Goal: Task Accomplishment & Management: Manage account settings

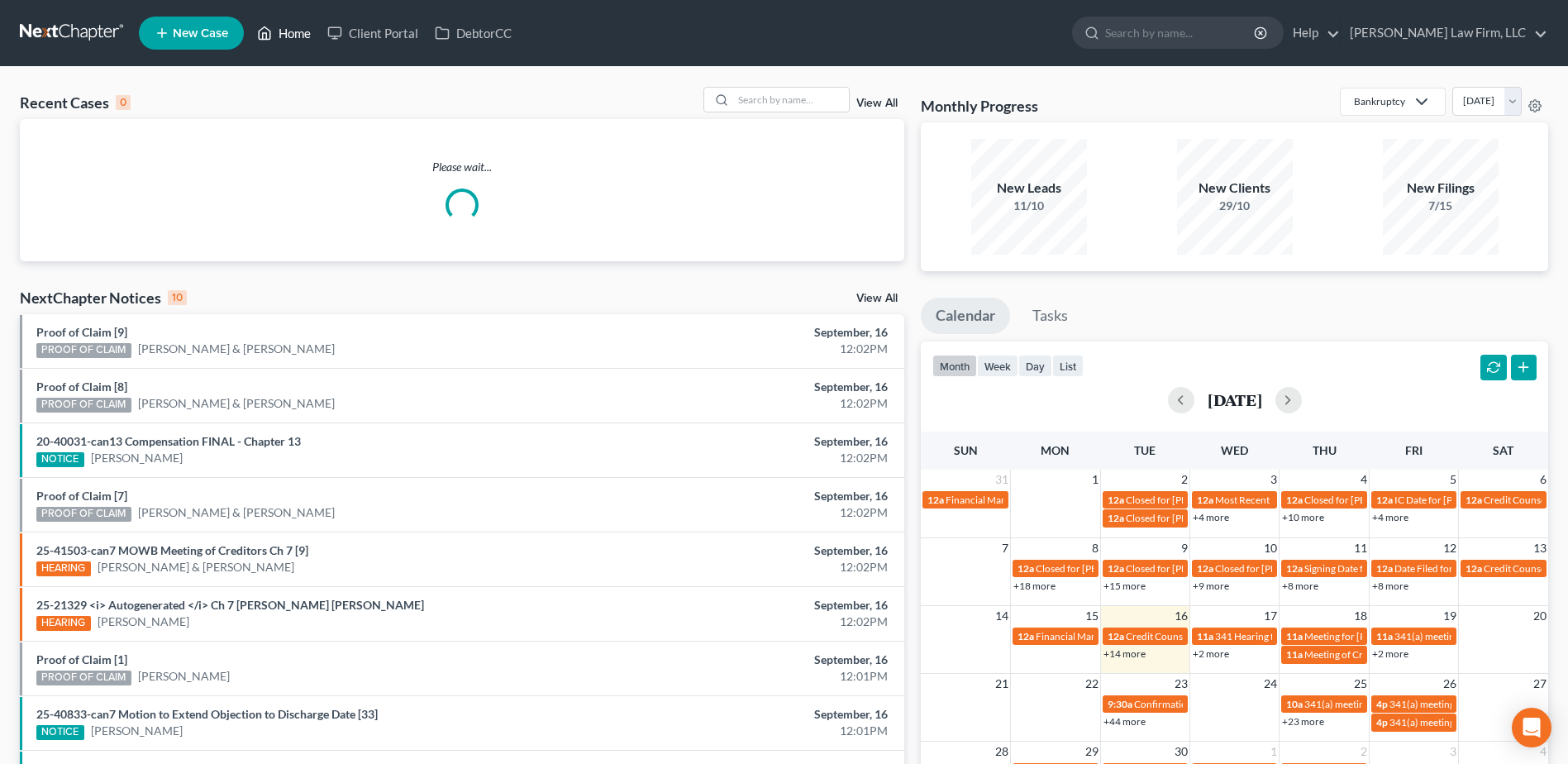
click at [295, 33] on link "Home" at bounding box center [284, 33] width 71 height 30
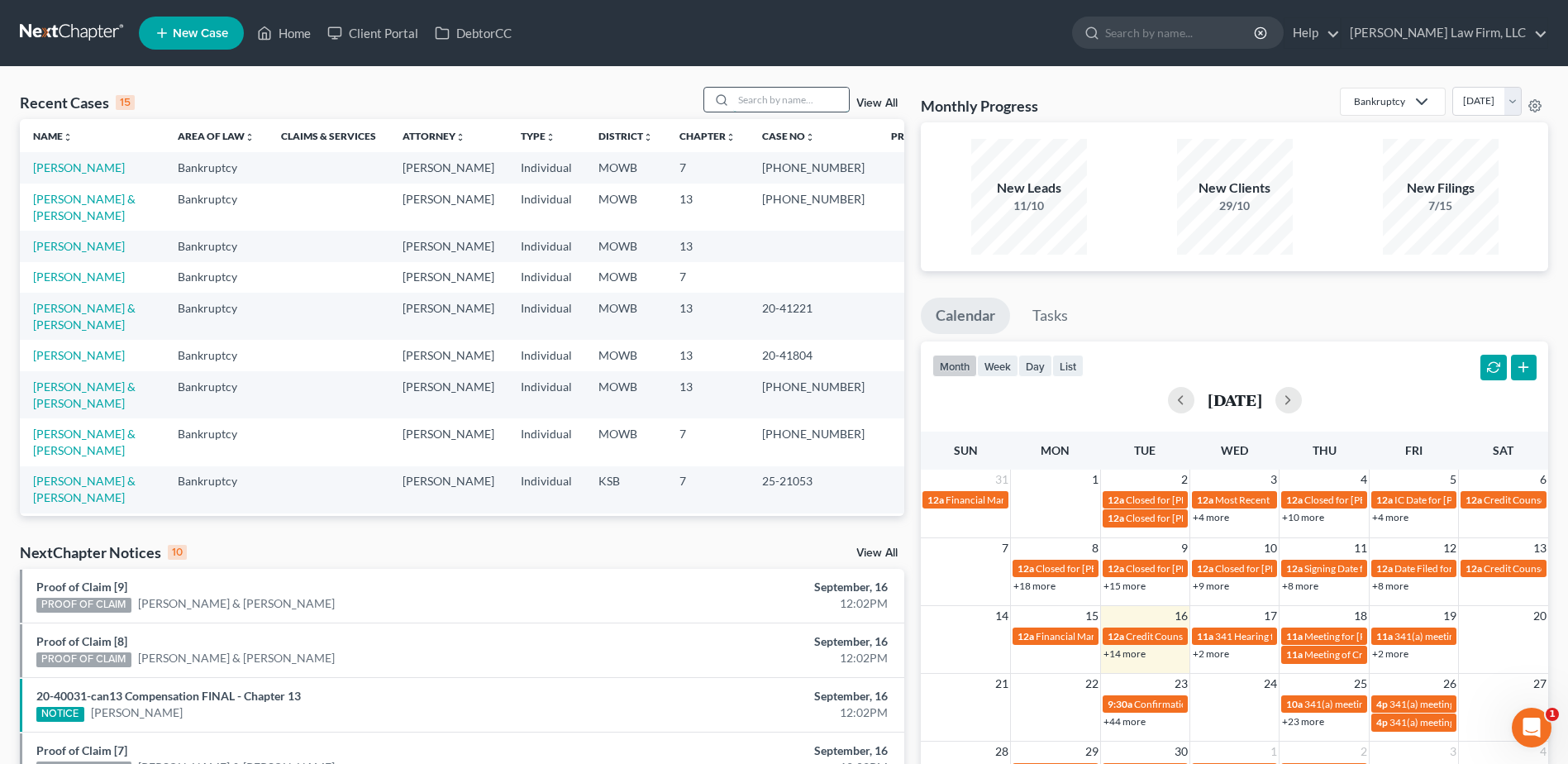
click at [778, 100] on input "search" at bounding box center [791, 99] width 115 height 24
type input "Kruse"
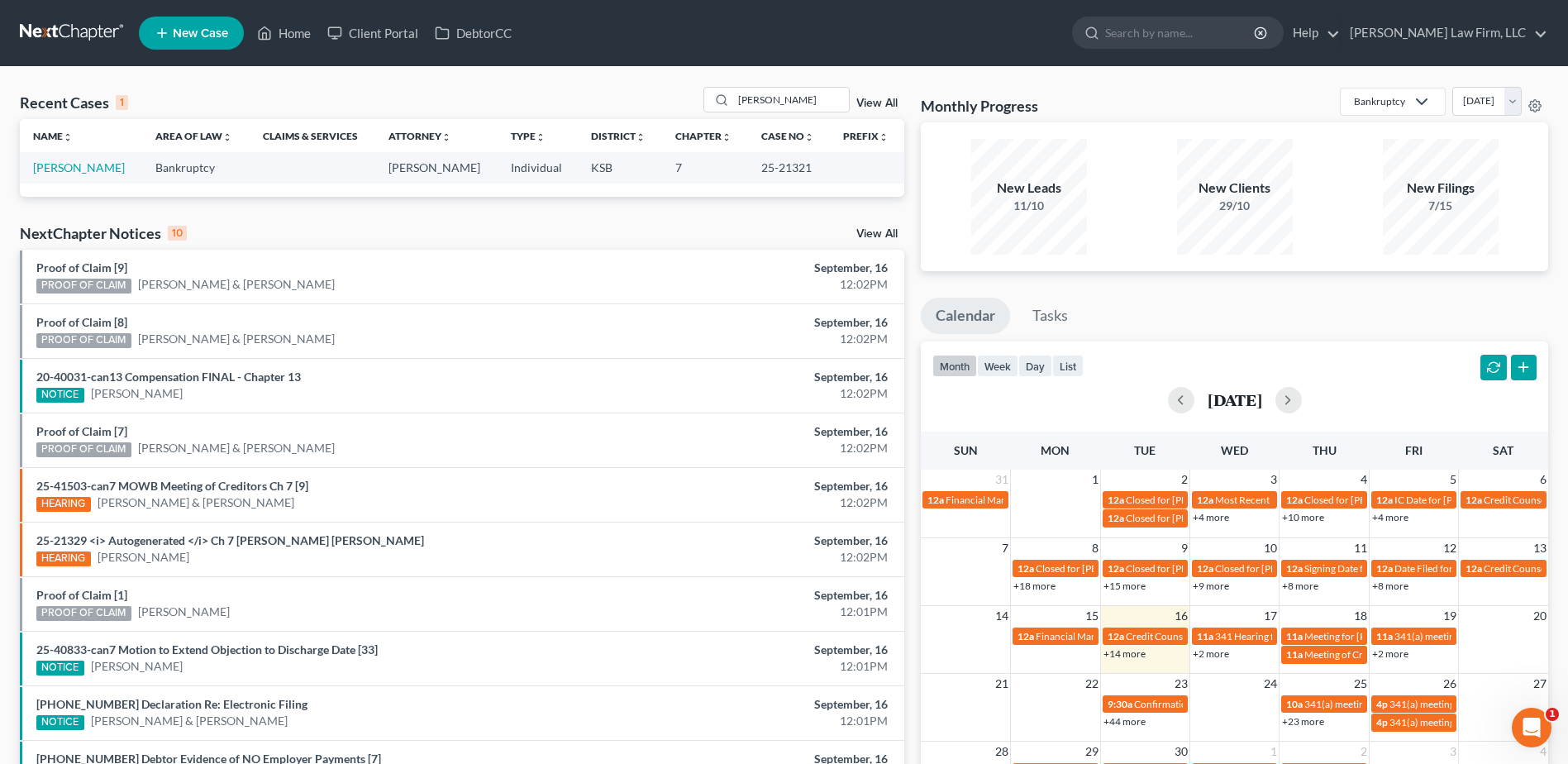
click at [867, 106] on link "View All" at bounding box center [877, 103] width 41 height 11
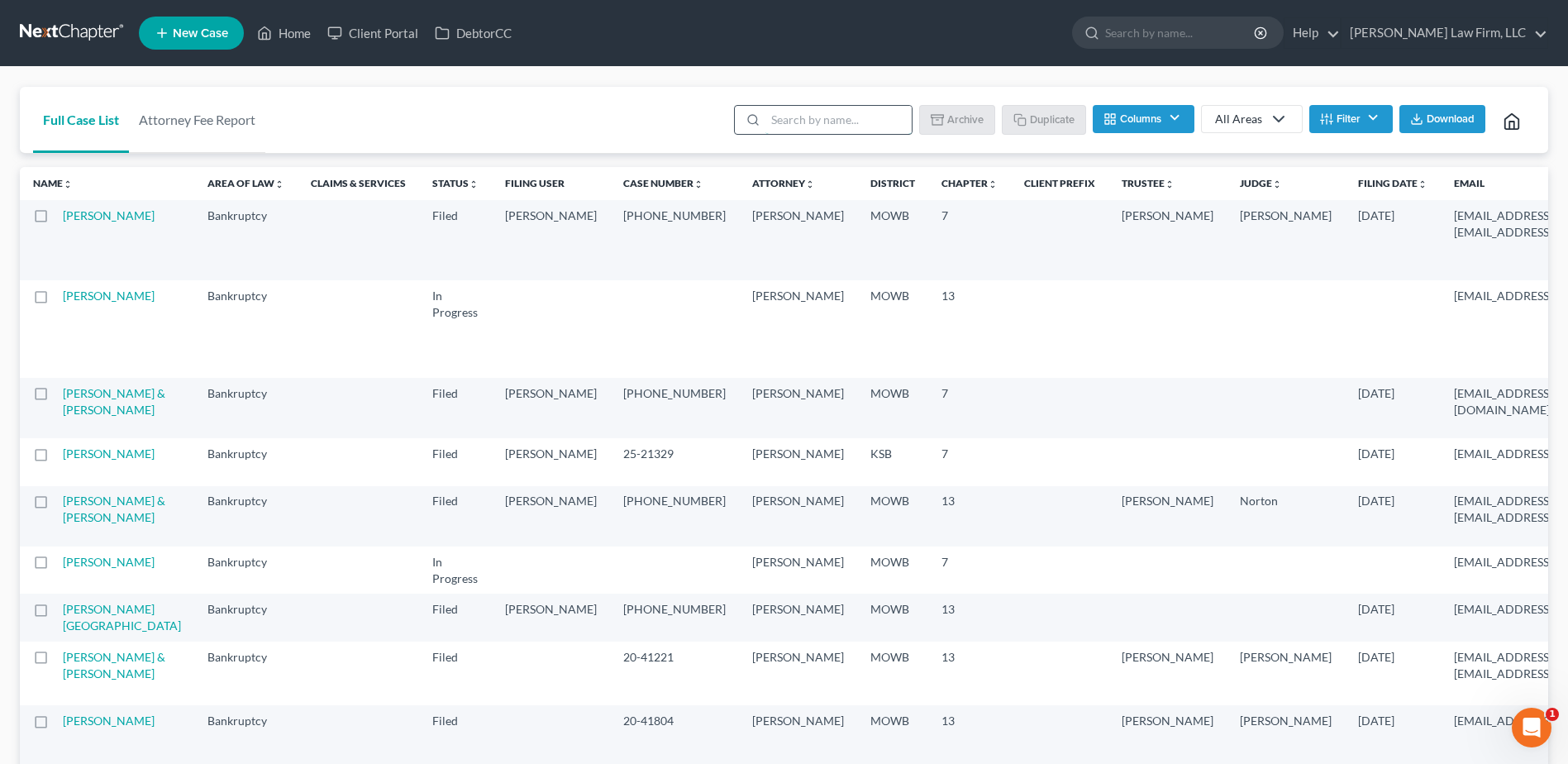
click at [814, 117] on input "search" at bounding box center [838, 120] width 146 height 28
type input "Kruse"
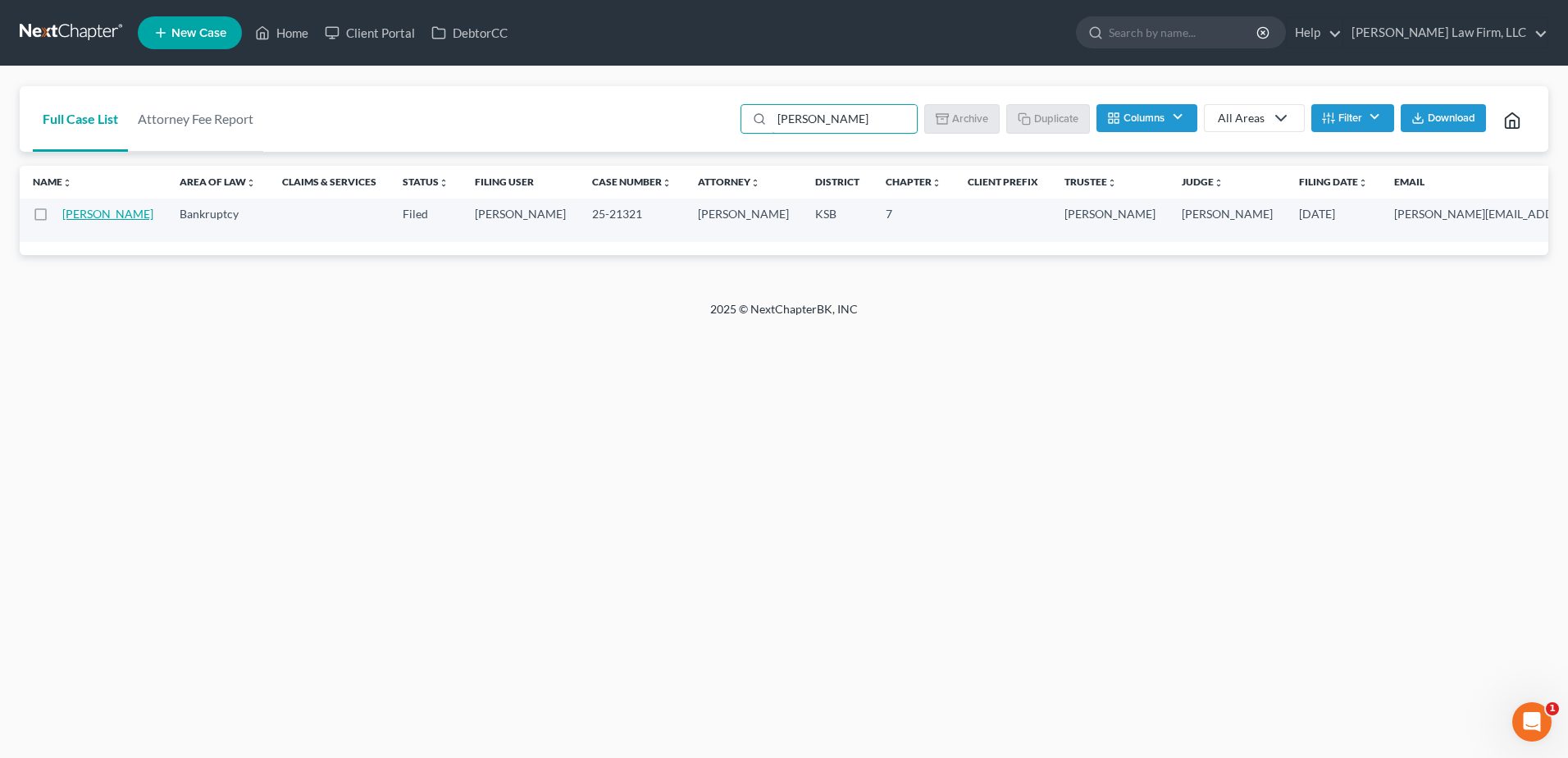
click at [73, 220] on link "Kruse, Shea" at bounding box center [108, 213] width 91 height 14
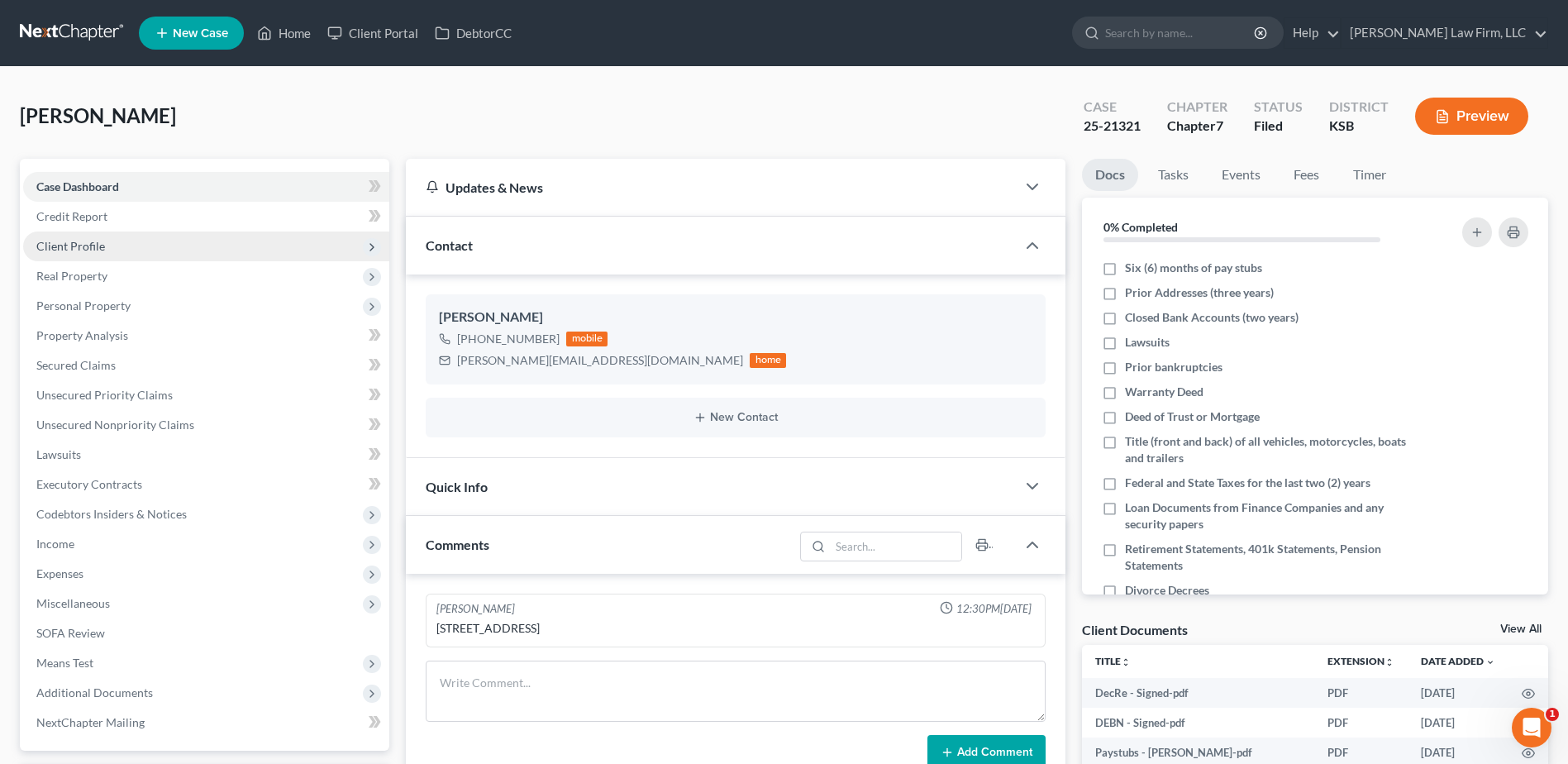
click at [69, 241] on span "Client Profile" at bounding box center [71, 246] width 69 height 14
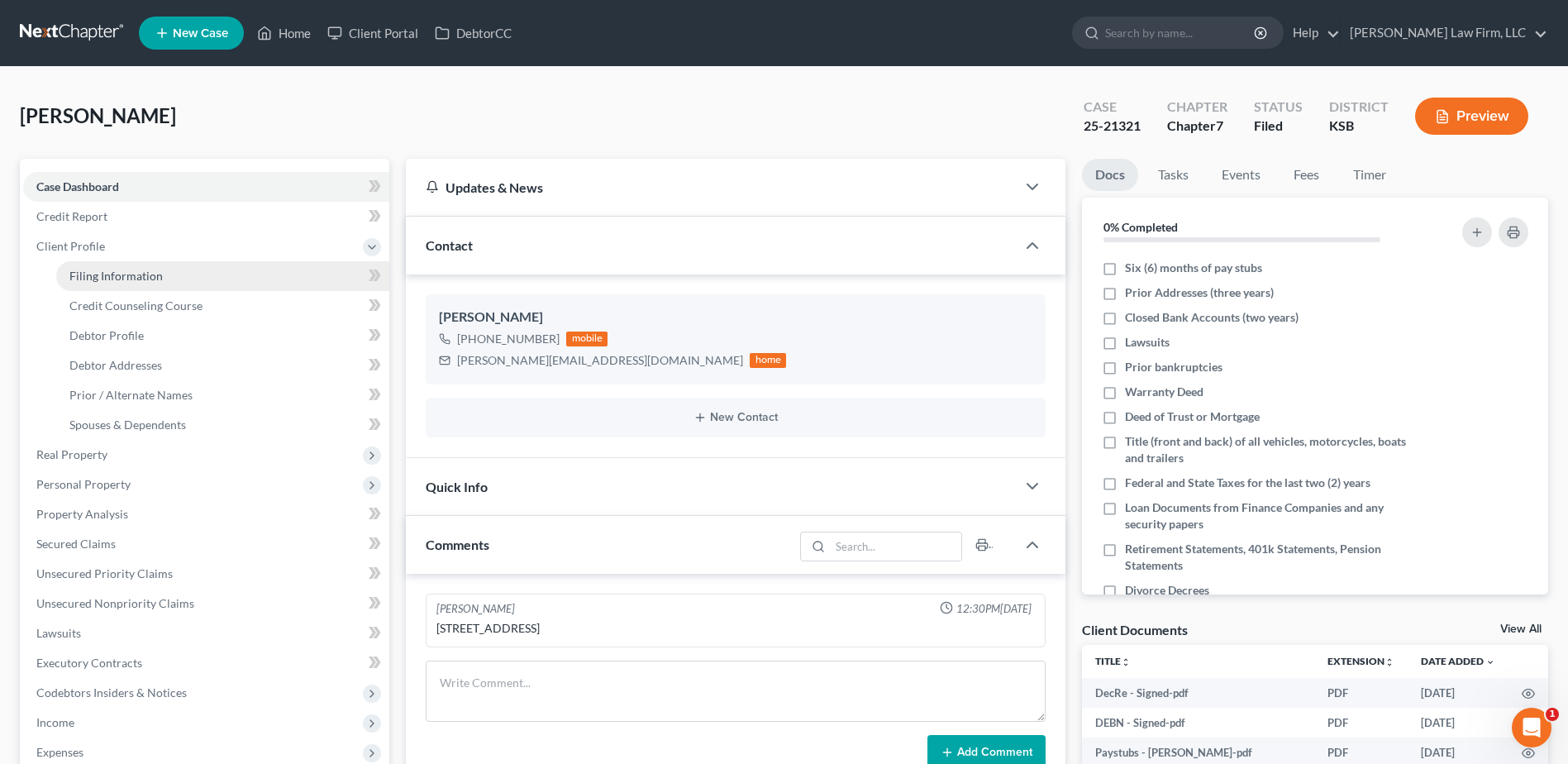
click at [139, 272] on span "Filing Information" at bounding box center [116, 276] width 93 height 14
select select "0"
select select "3"
select select "0"
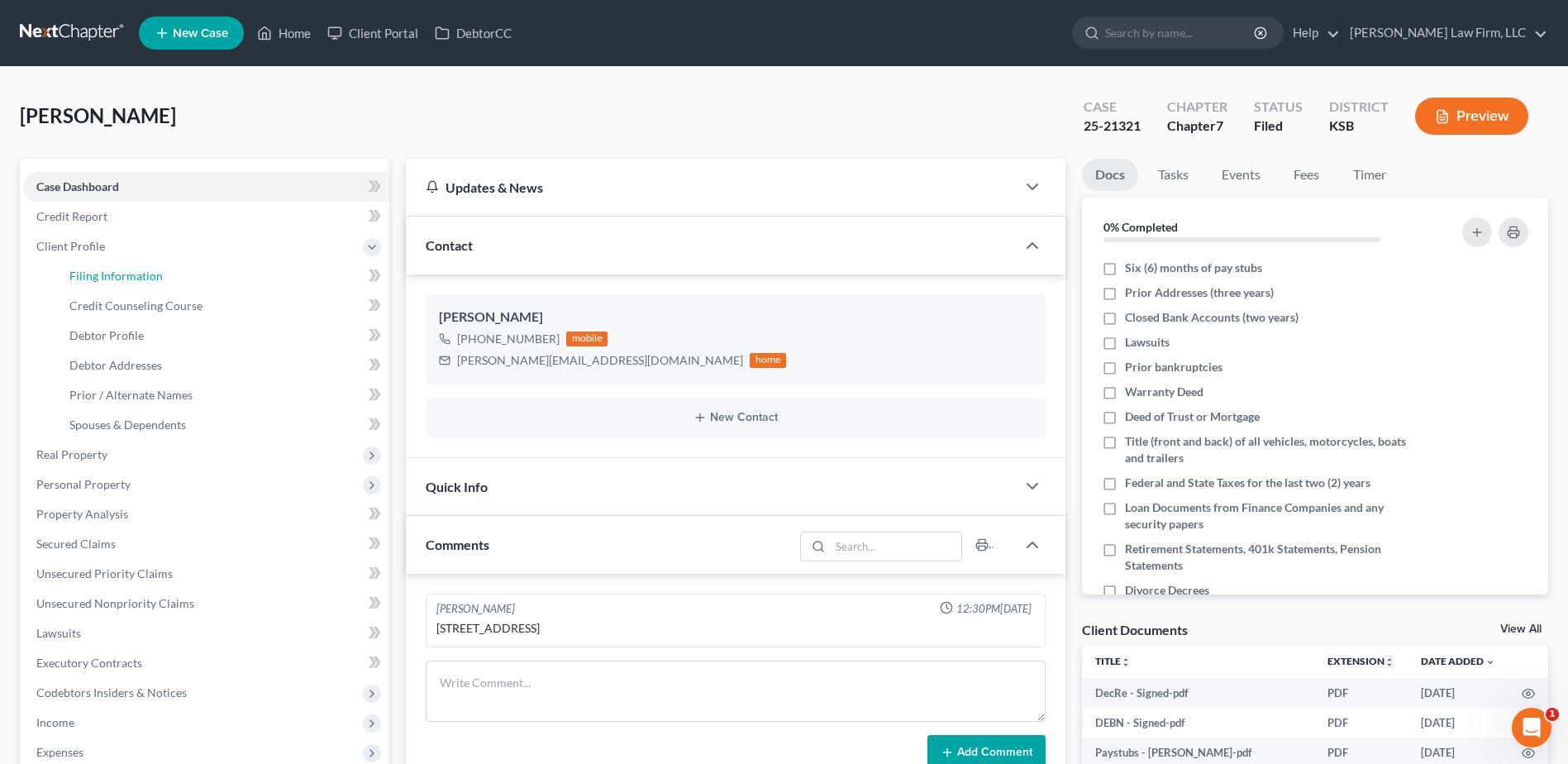
select select "31"
select select "11"
select select "17"
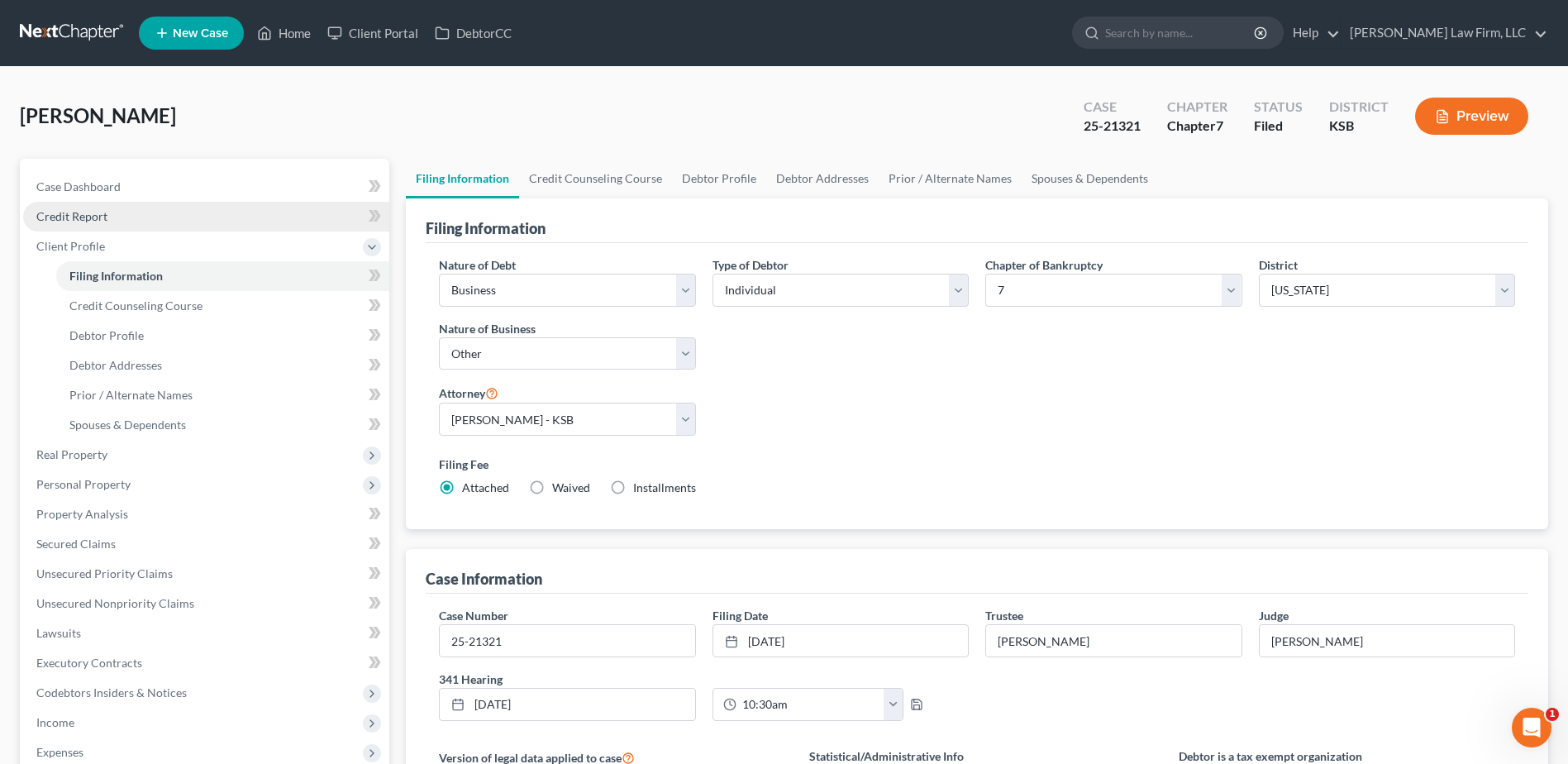
click at [89, 219] on span "Credit Report" at bounding box center [71, 216] width 71 height 14
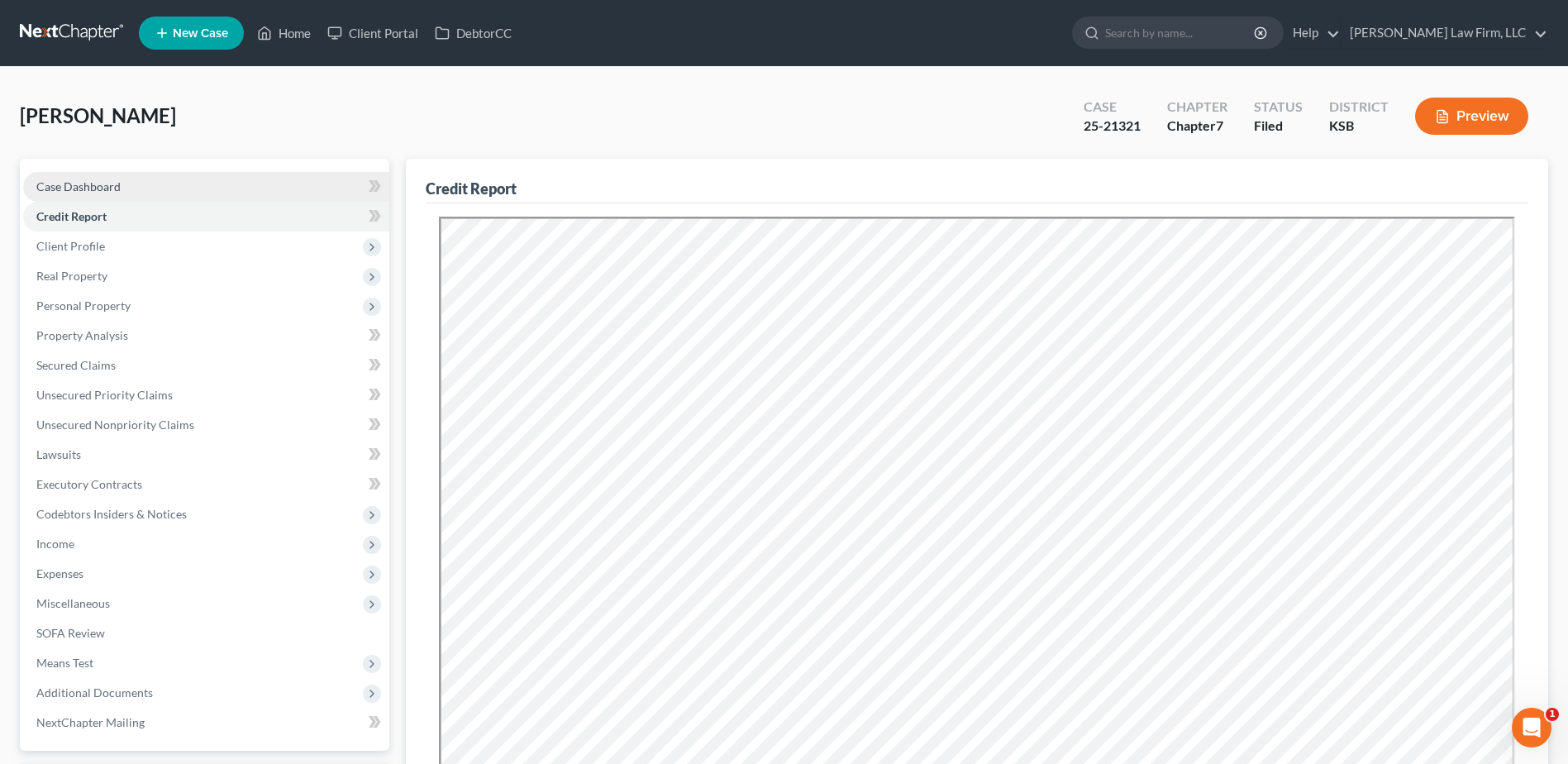
click at [71, 182] on span "Case Dashboard" at bounding box center [78, 187] width 85 height 14
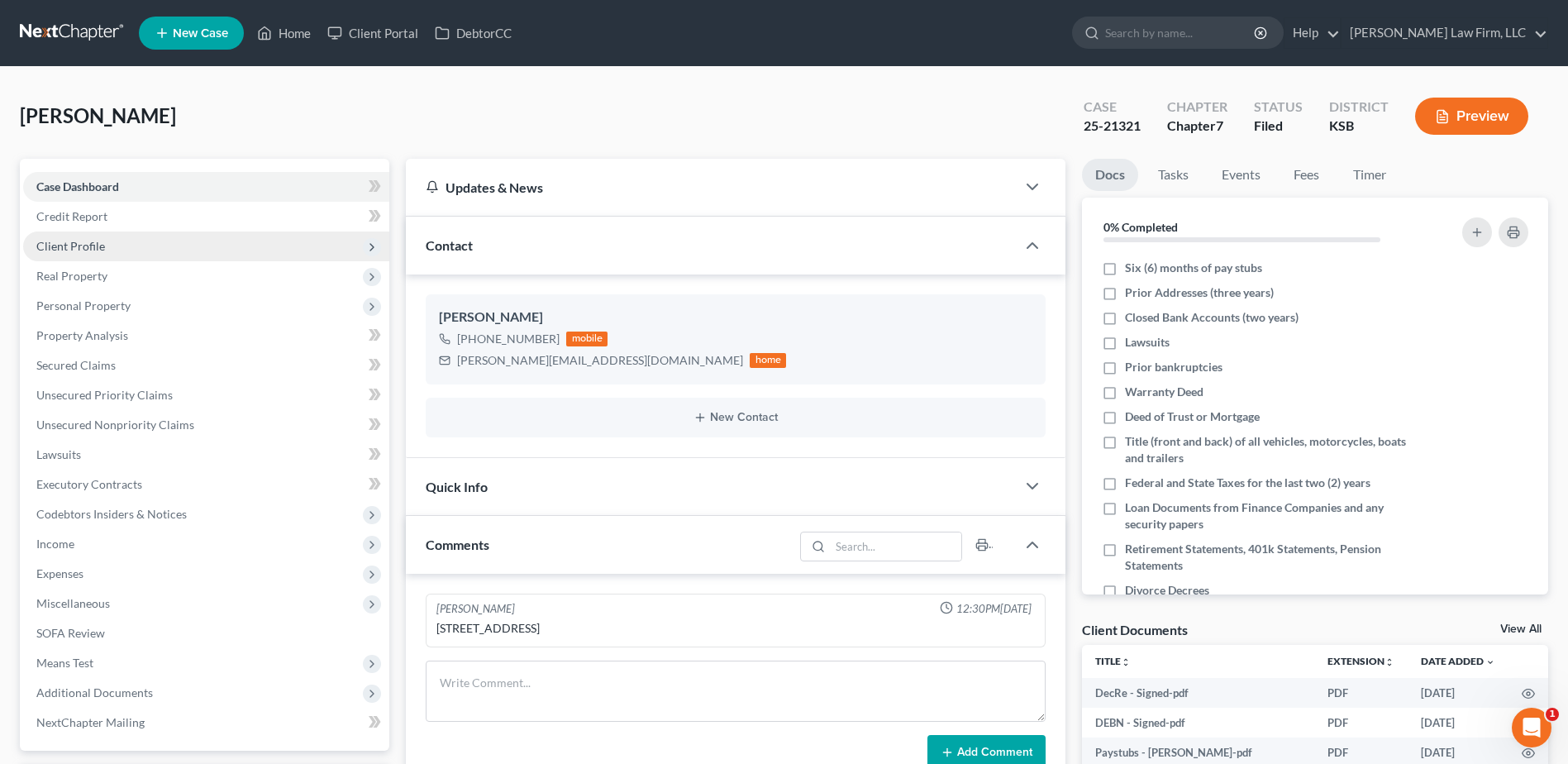
click at [77, 235] on span "Client Profile" at bounding box center [205, 247] width 366 height 30
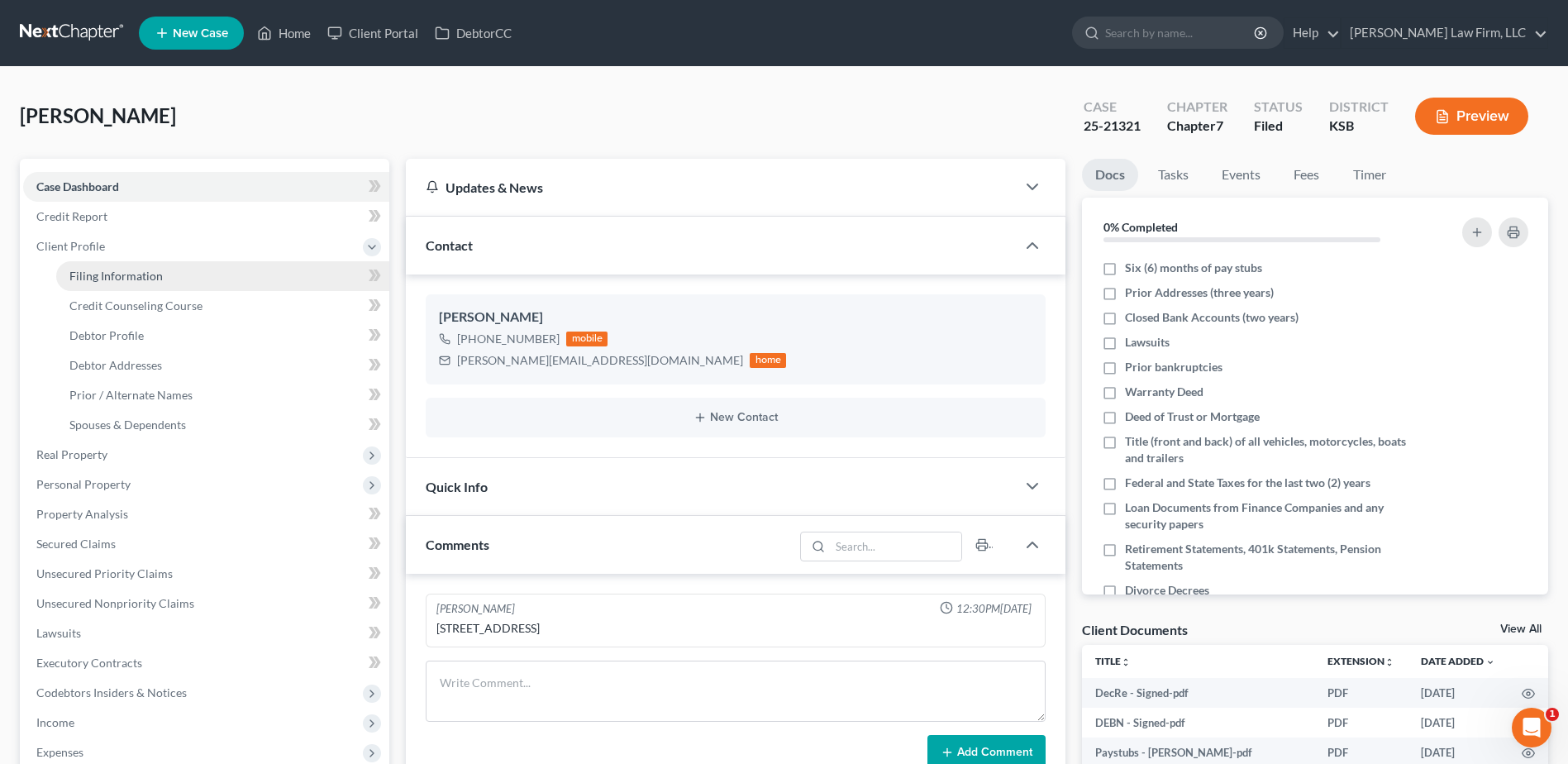
click at [140, 265] on link "Filing Information" at bounding box center [223, 276] width 333 height 30
select select "0"
select select "3"
select select "0"
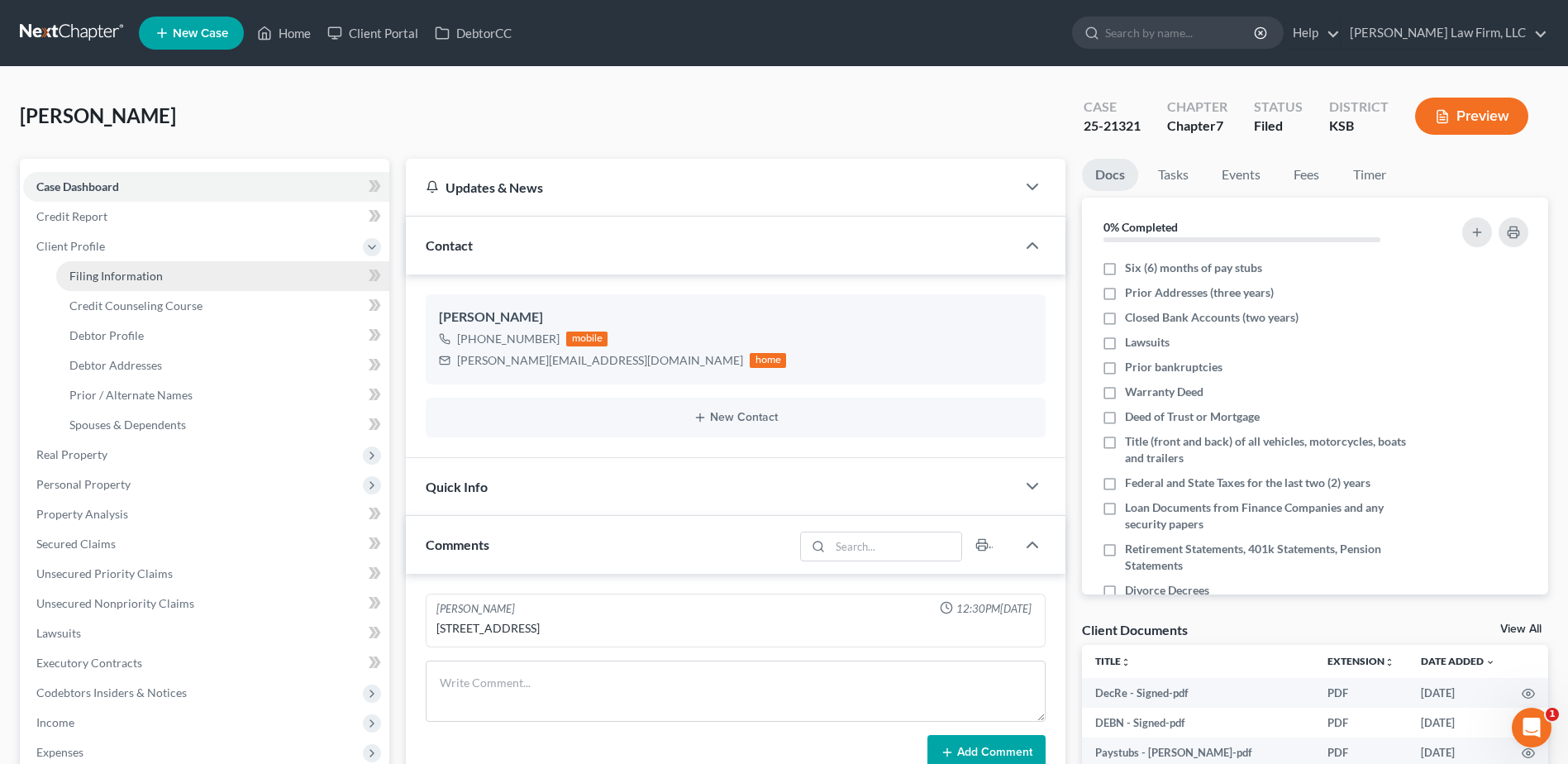
select select "31"
select select "11"
select select "17"
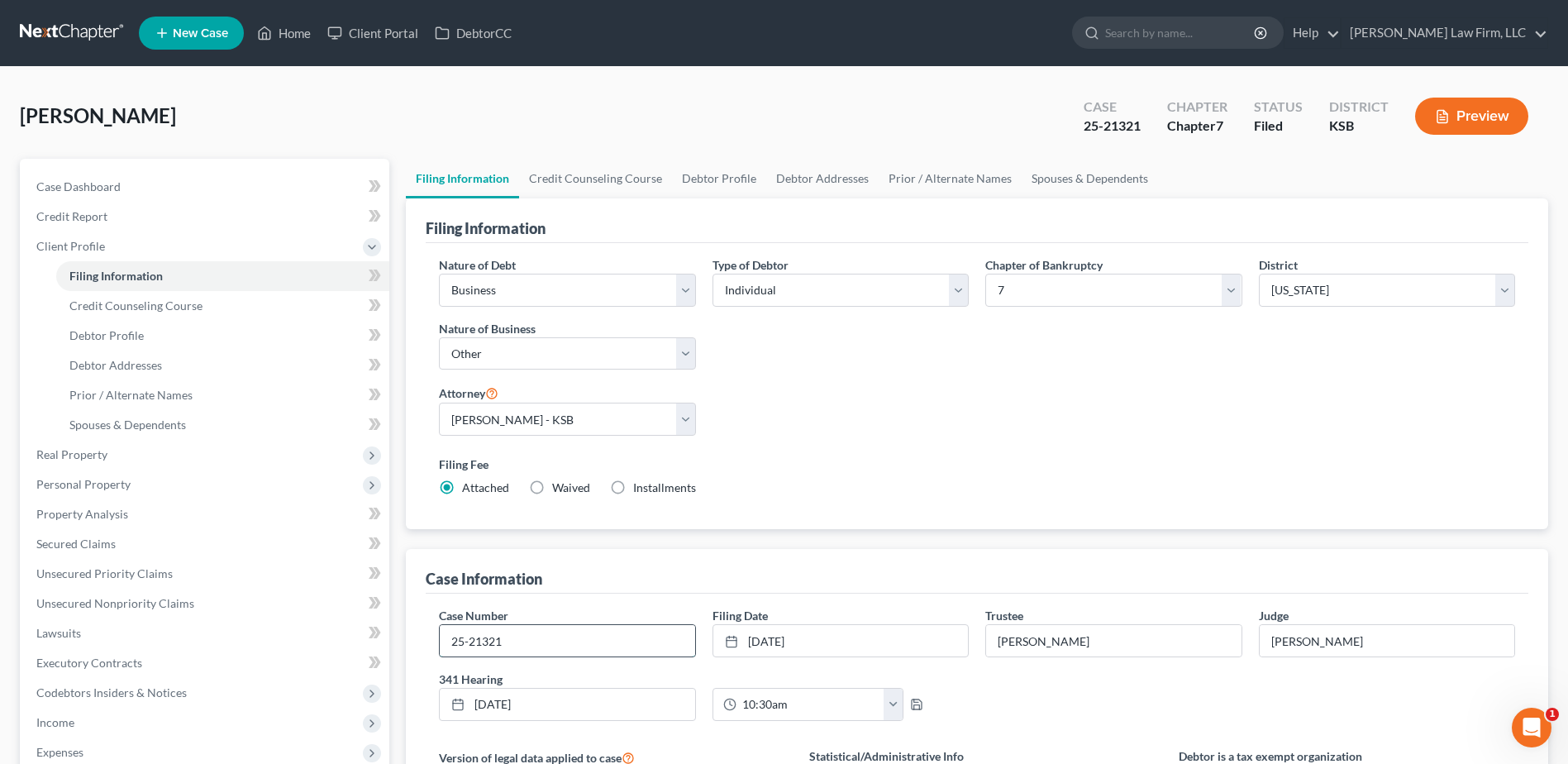
click at [605, 641] on input "25-21321" at bounding box center [567, 641] width 255 height 32
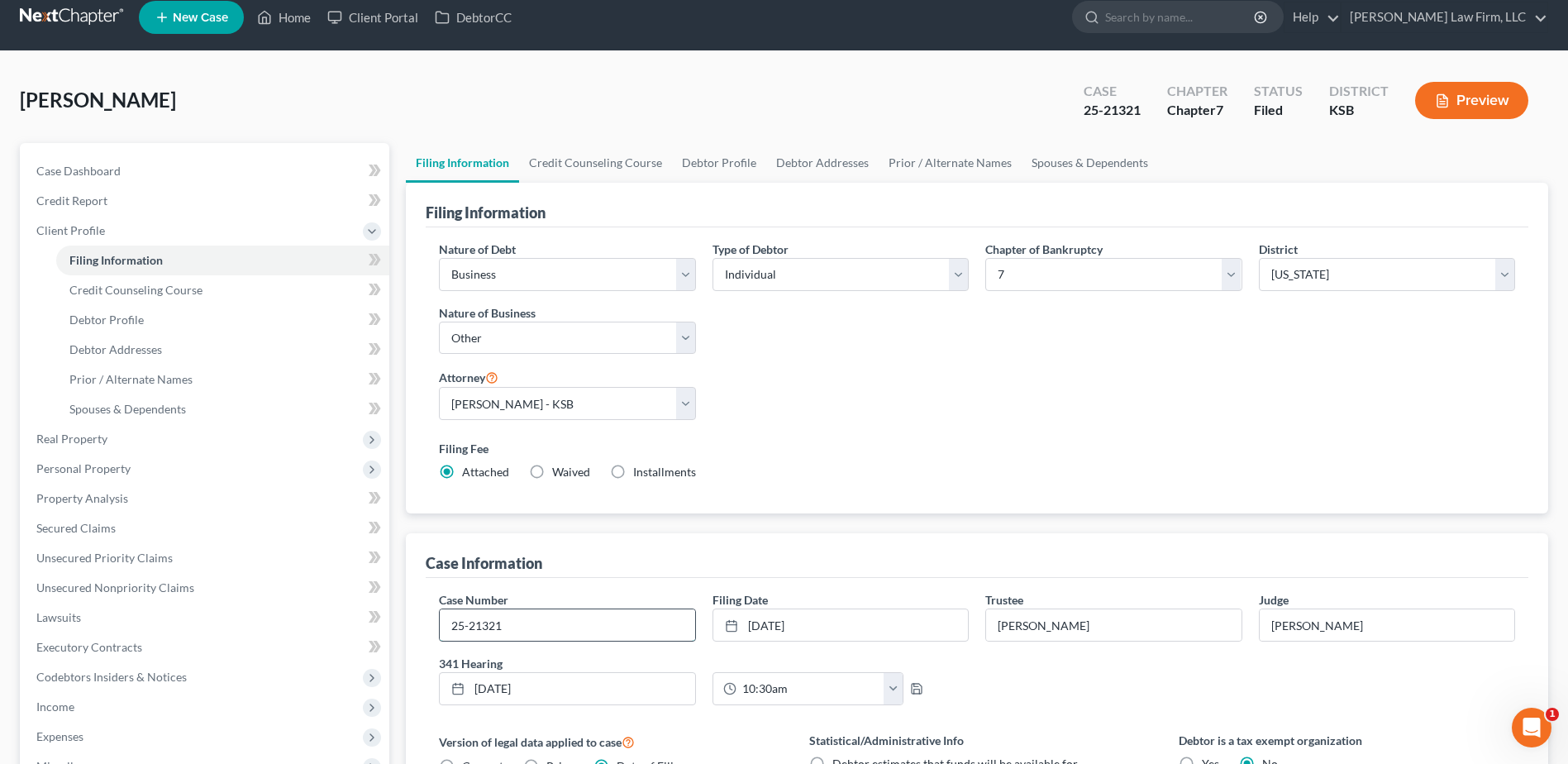
scroll to position [20, 0]
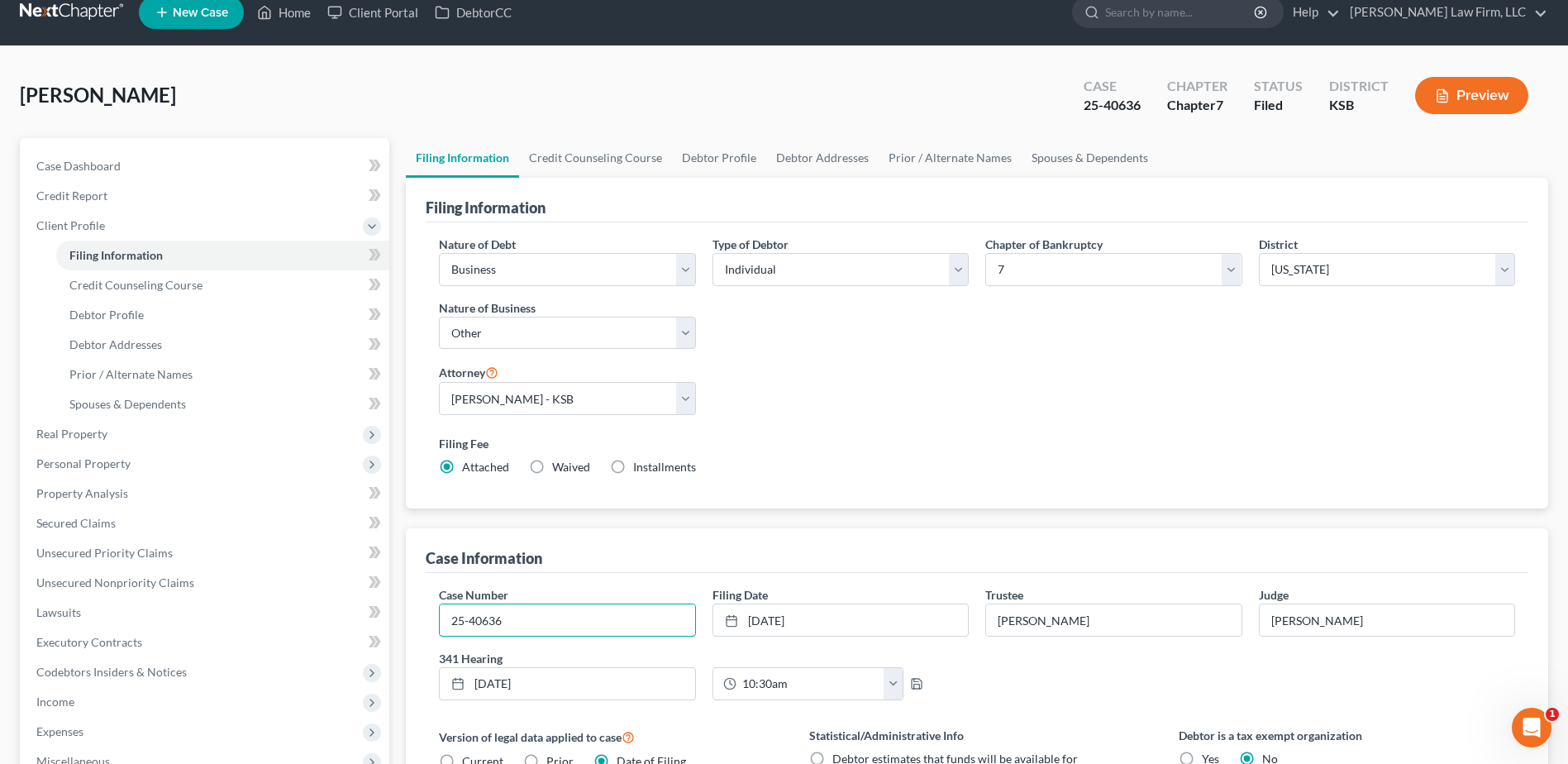
type input "25-40636"
click at [1153, 417] on div "Nature of Debt Select Business Consumer Other Nature of Business Select Clearin…" at bounding box center [977, 361] width 1093 height 253
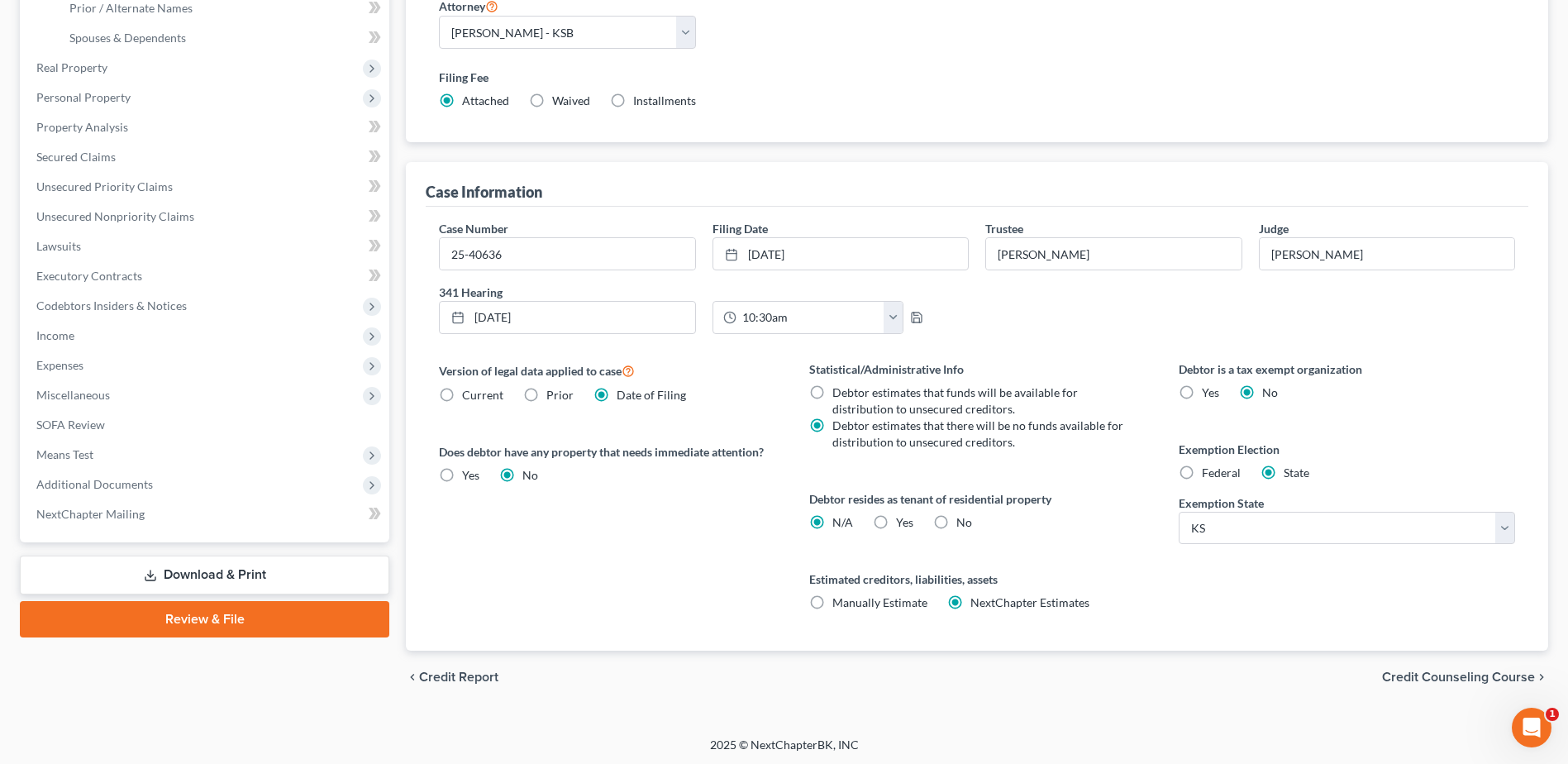
scroll to position [389, 0]
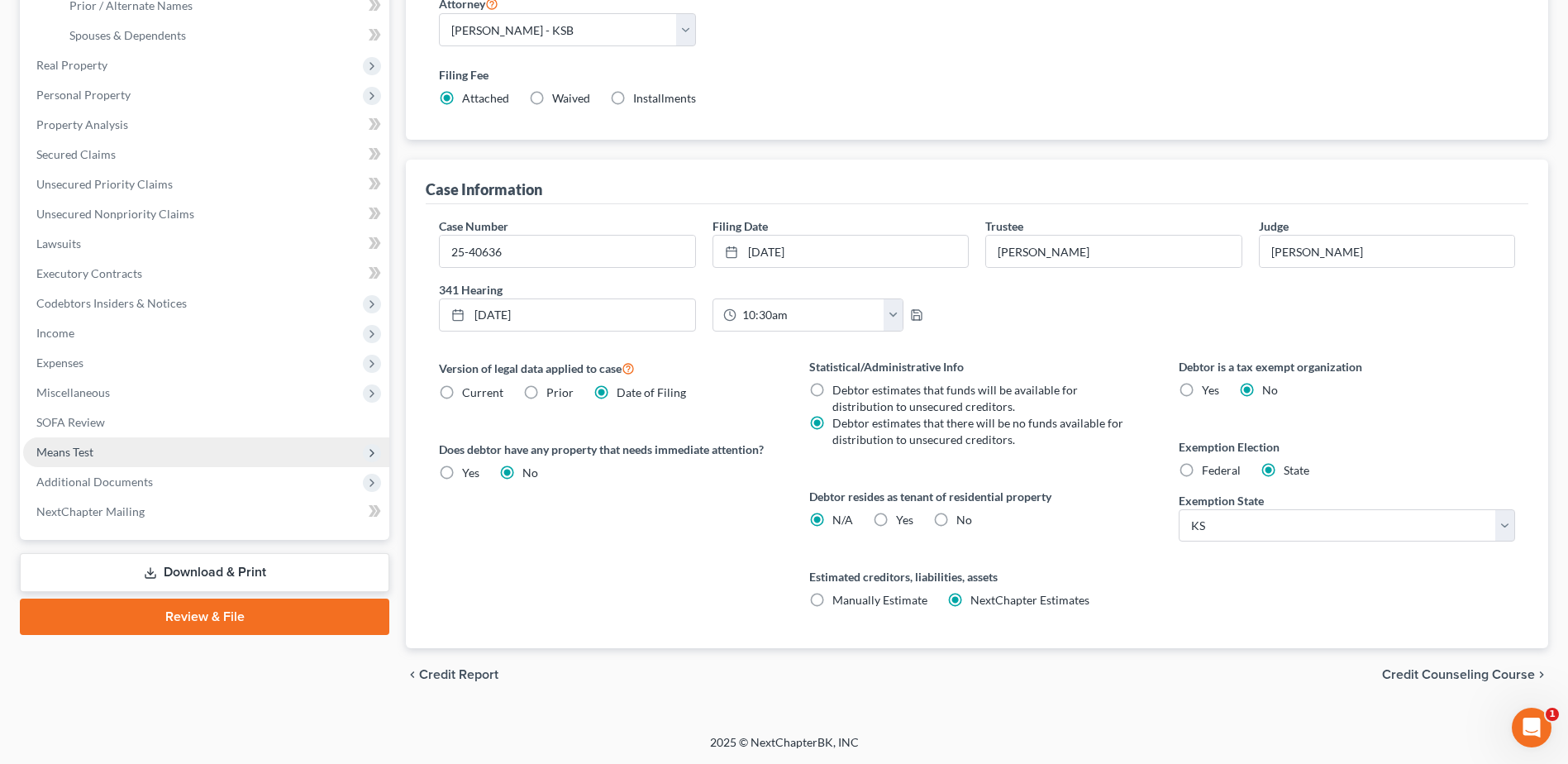
drag, startPoint x: 80, startPoint y: 478, endPoint x: 81, endPoint y: 445, distance: 33.0
click at [80, 479] on span "Additional Documents" at bounding box center [94, 481] width 116 height 14
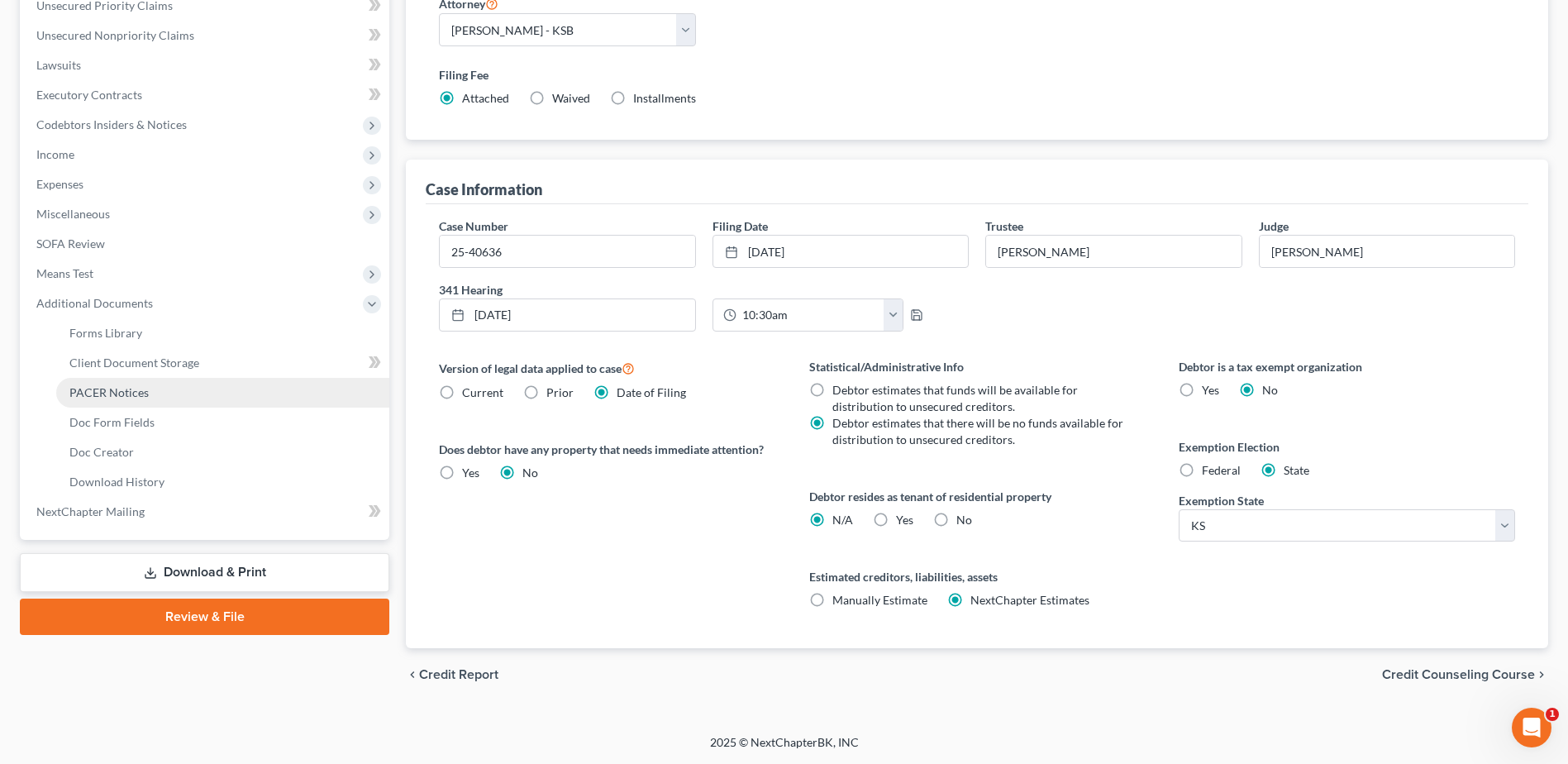
click at [129, 393] on span "PACER Notices" at bounding box center [109, 392] width 79 height 14
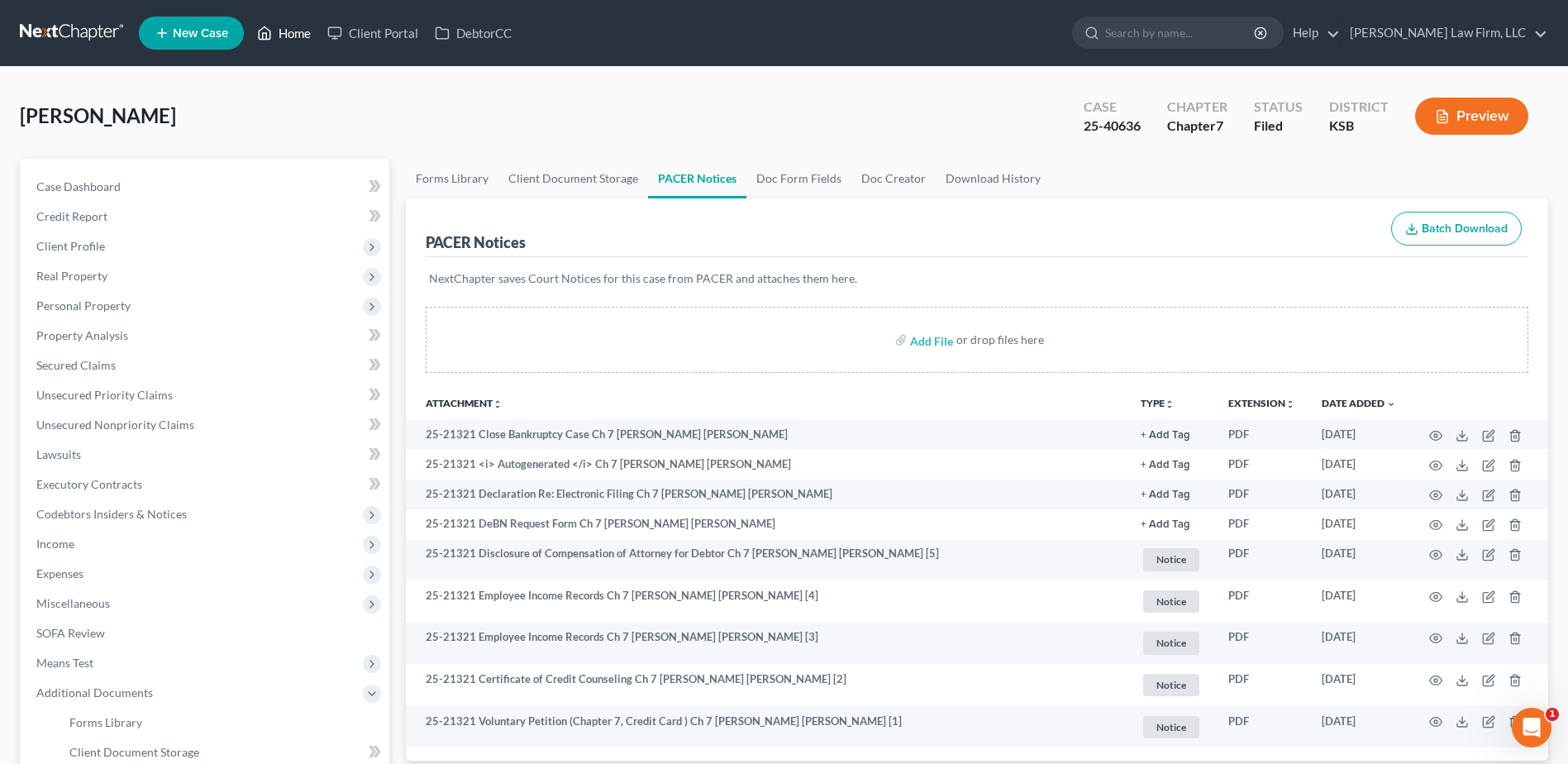
click at [298, 25] on link "Home" at bounding box center [284, 33] width 71 height 30
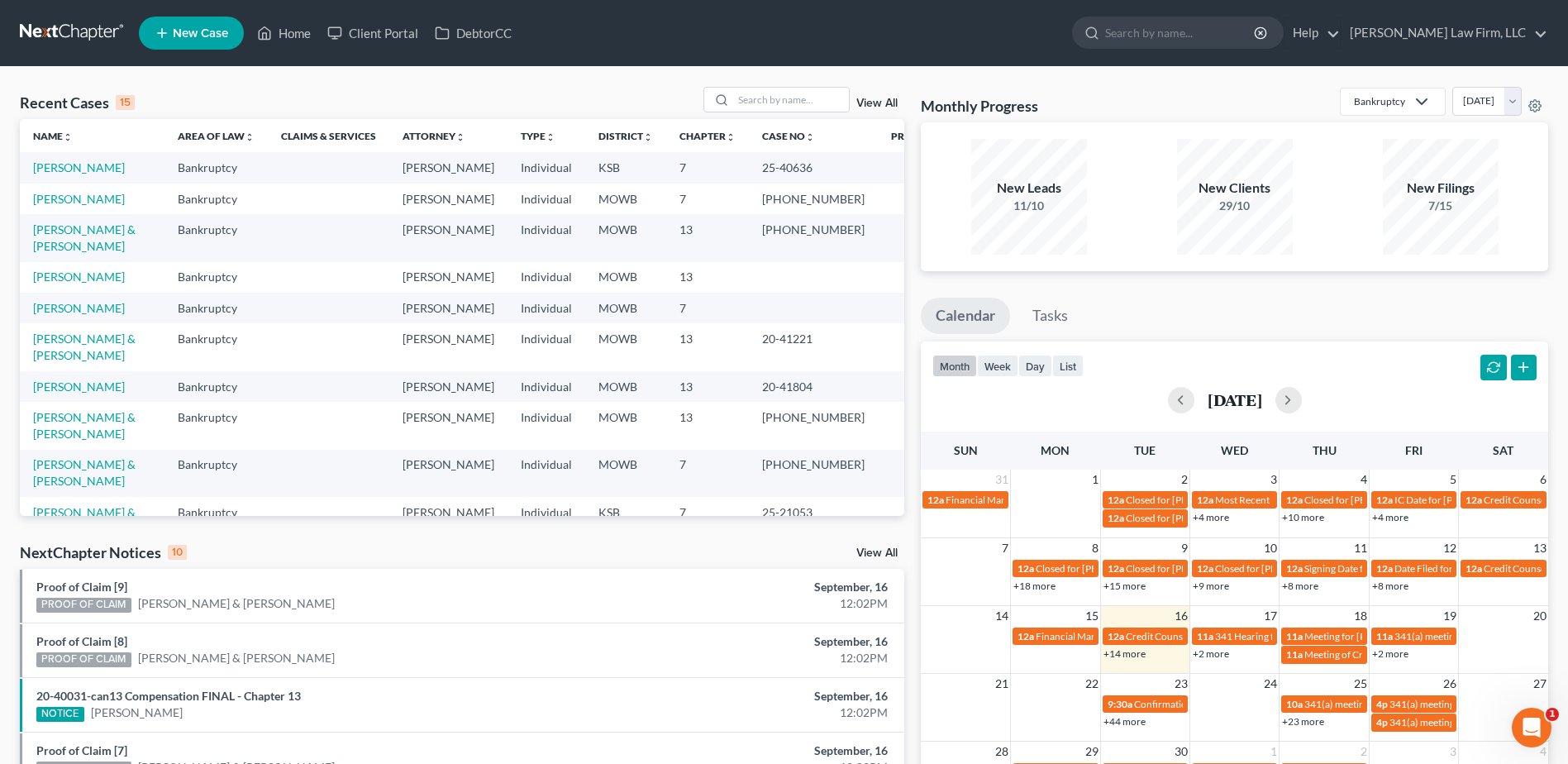
click at [872, 552] on link "View All" at bounding box center [877, 553] width 41 height 11
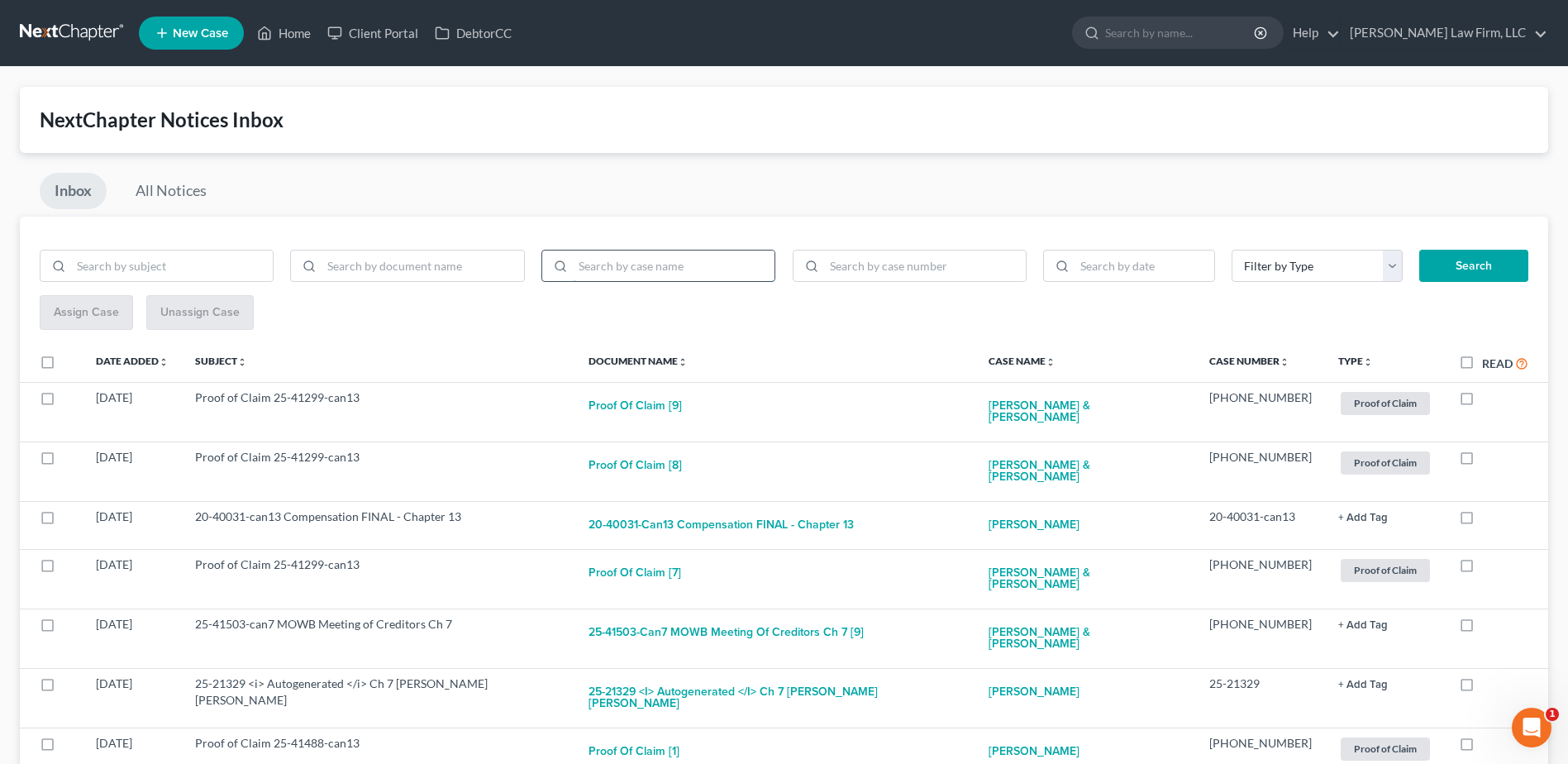
click at [660, 271] on input "search" at bounding box center [673, 266] width 202 height 32
type input "25-40636"
click at [1457, 257] on button "Search" at bounding box center [1474, 266] width 109 height 33
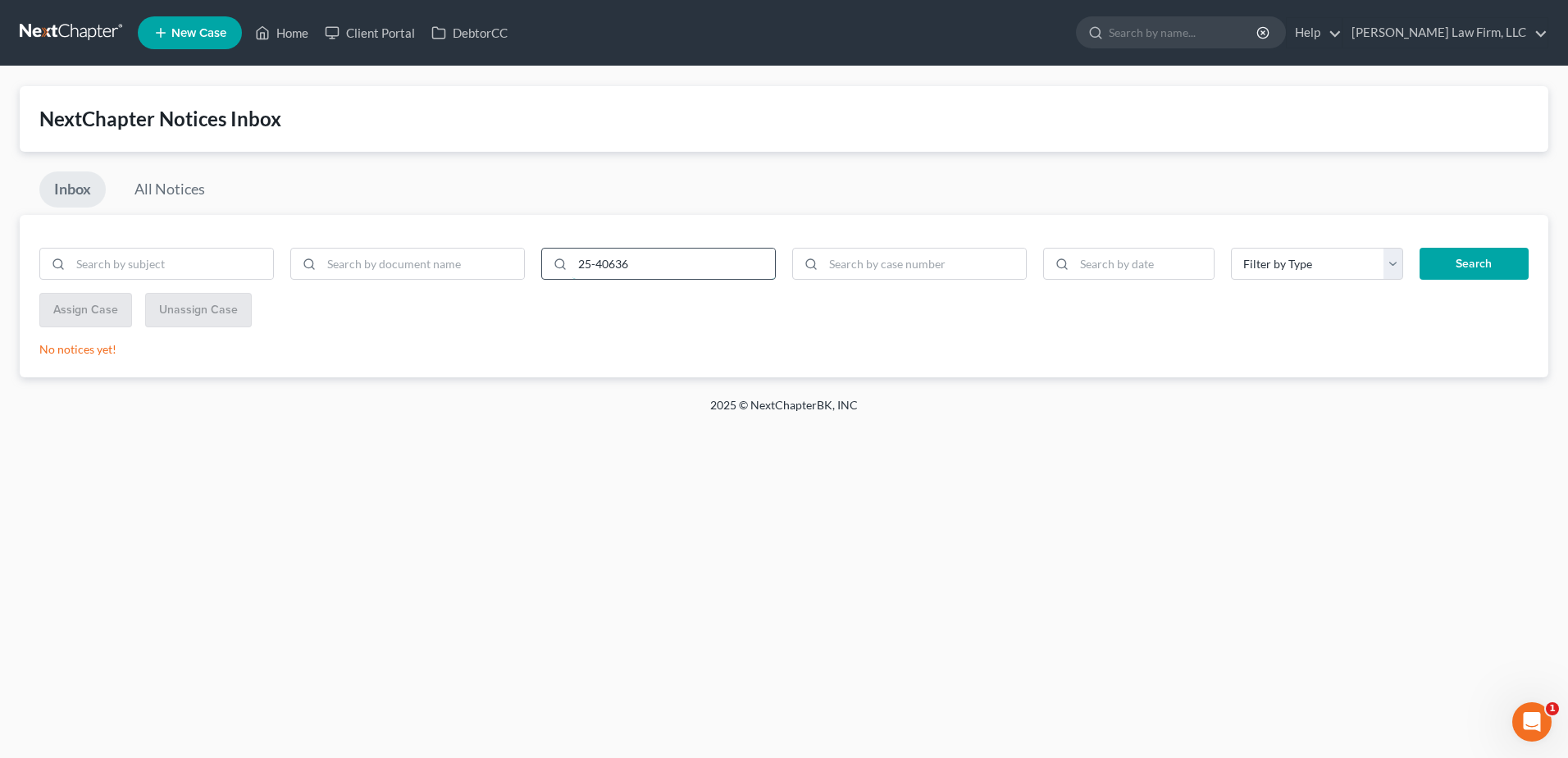
drag, startPoint x: 640, startPoint y: 269, endPoint x: 571, endPoint y: 266, distance: 69.1
click at [571, 266] on div "25-40636" at bounding box center [659, 264] width 234 height 33
click at [895, 268] on input "search" at bounding box center [925, 264] width 203 height 31
type input "25-40636"
click at [1504, 258] on button "Search" at bounding box center [1474, 264] width 109 height 33
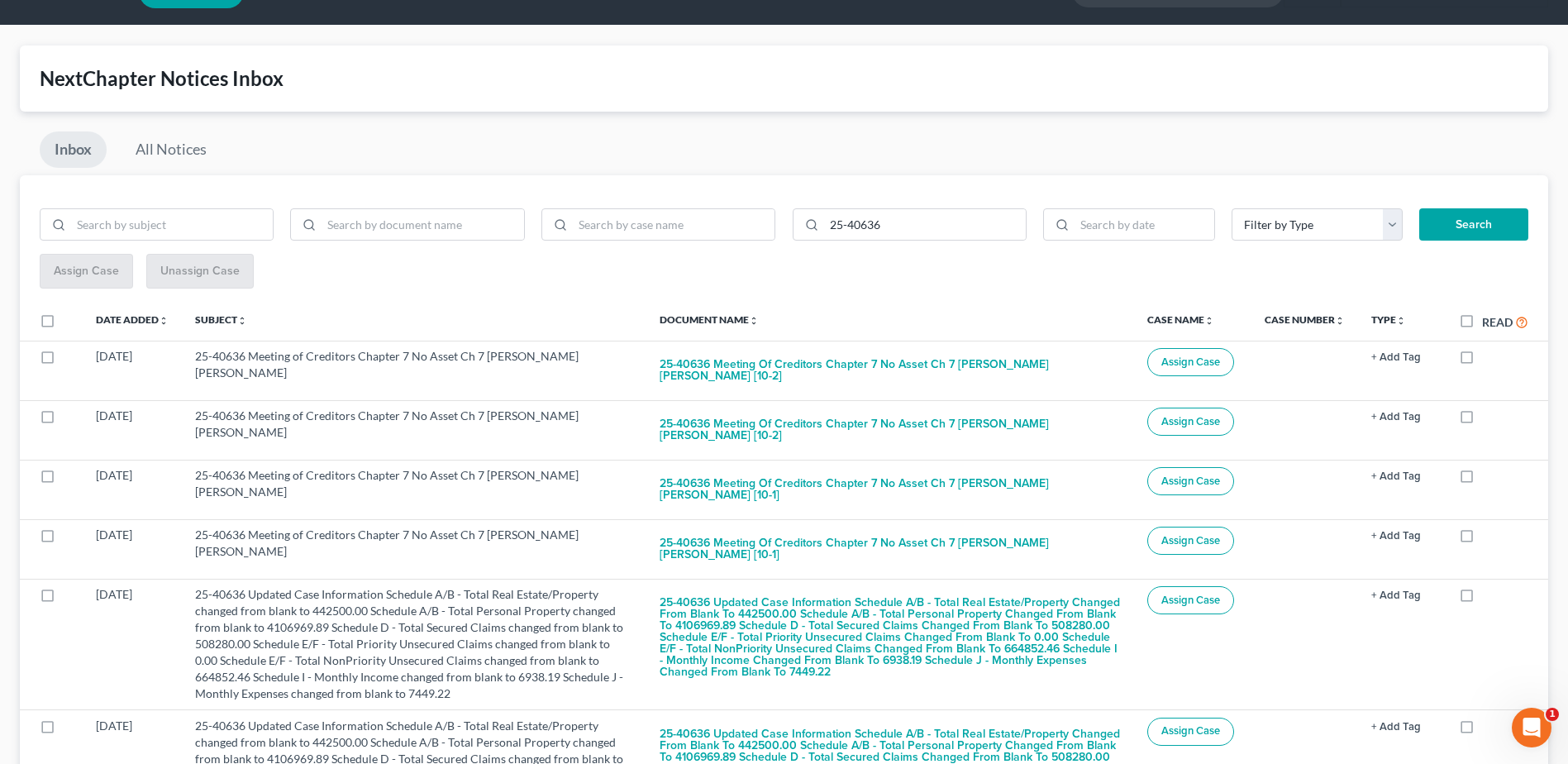
scroll to position [62, 0]
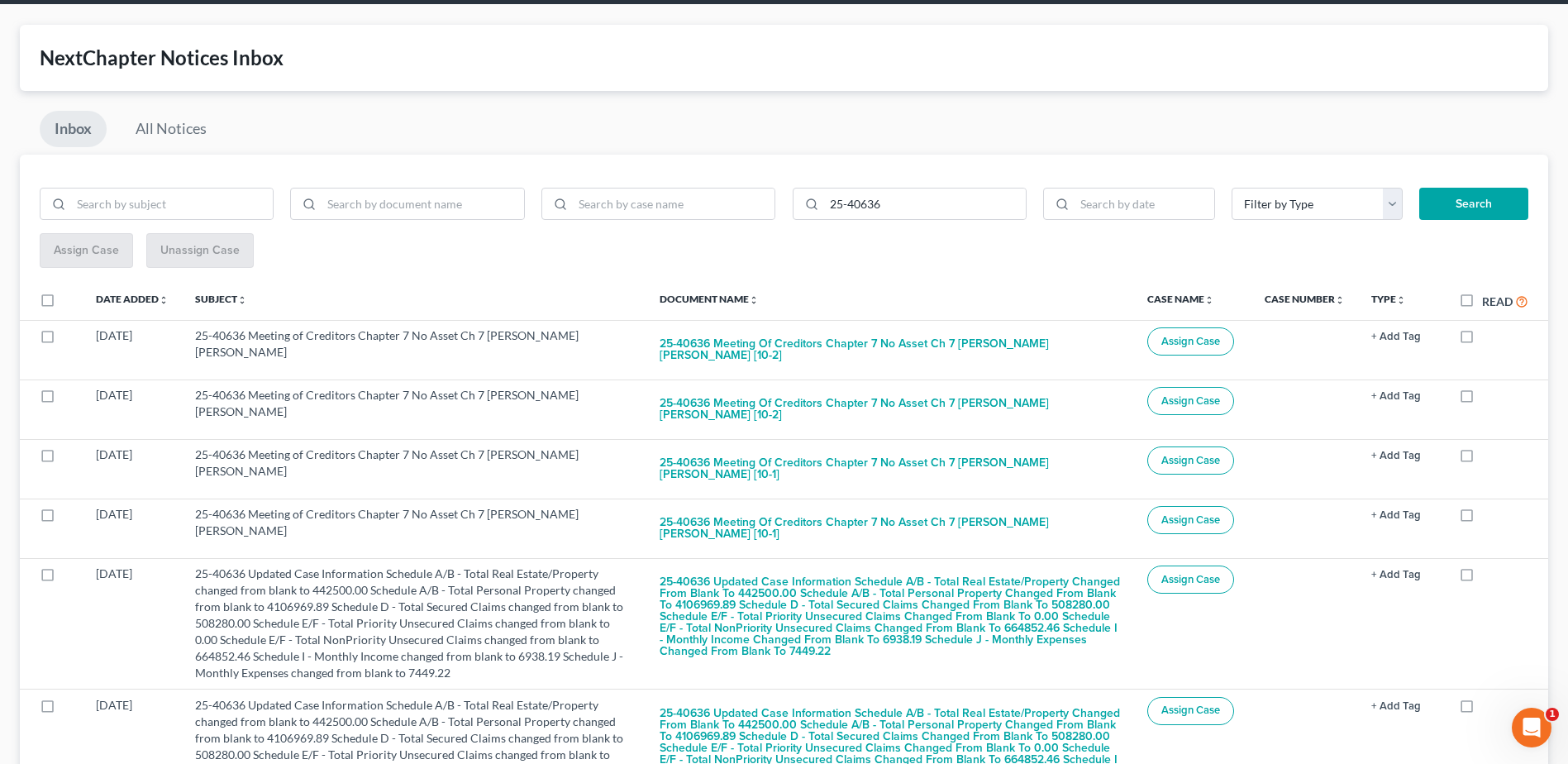
click at [63, 304] on label at bounding box center [63, 304] width 0 height 0
click at [70, 300] on input "checkbox" at bounding box center [75, 297] width 11 height 11
checkbox input "true"
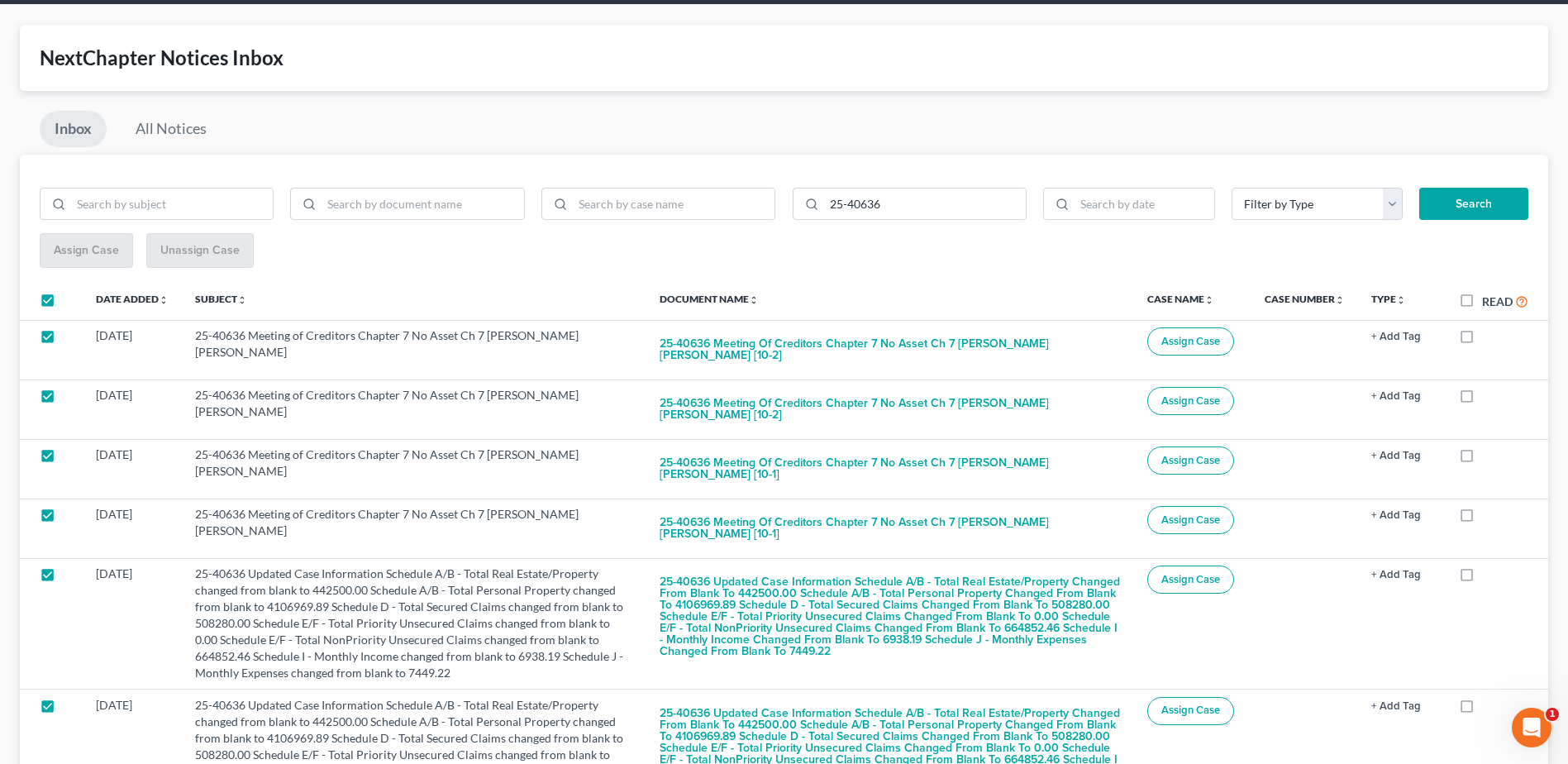
checkbox input "true"
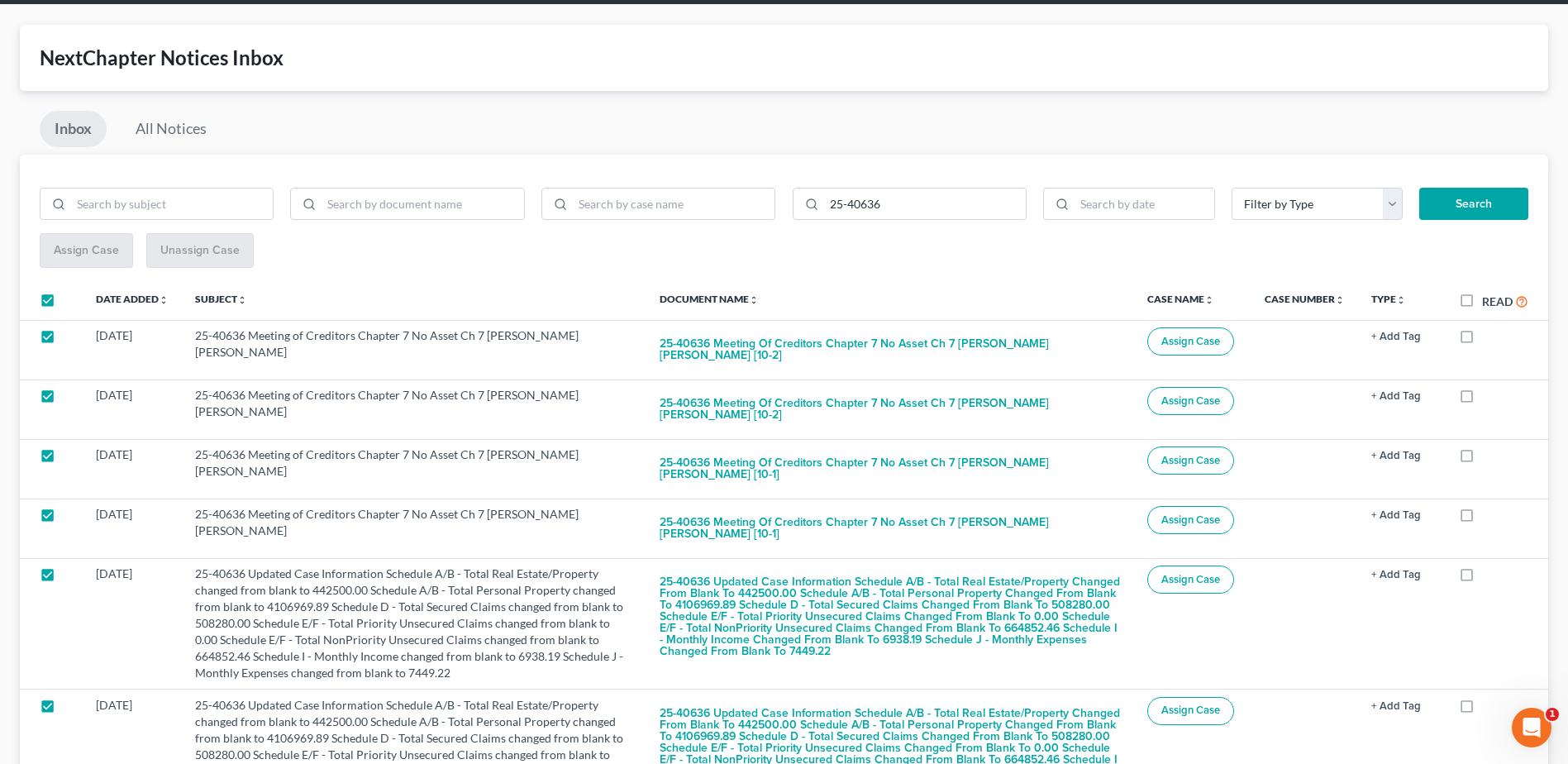
checkbox input "true"
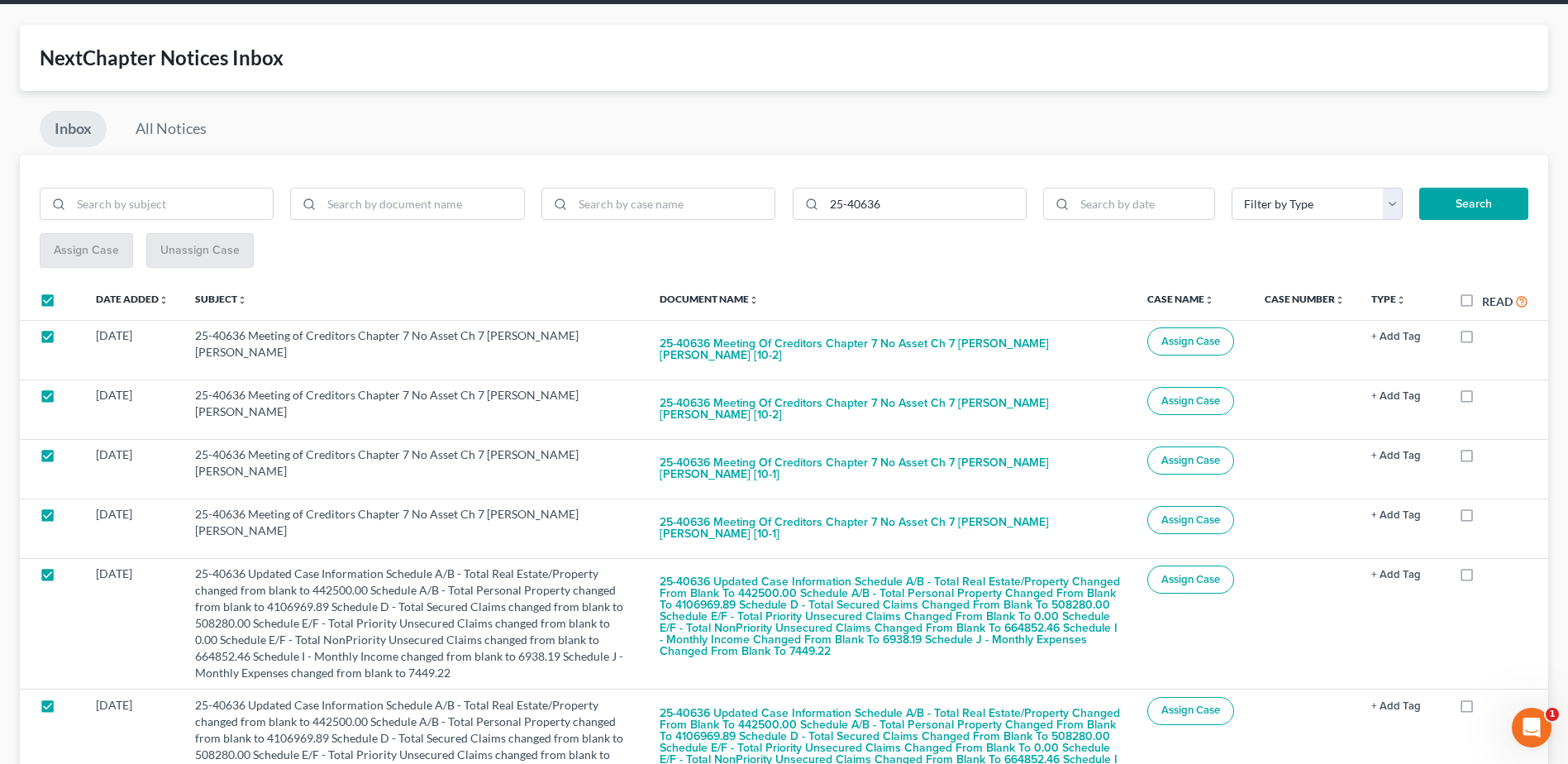
checkbox input "true"
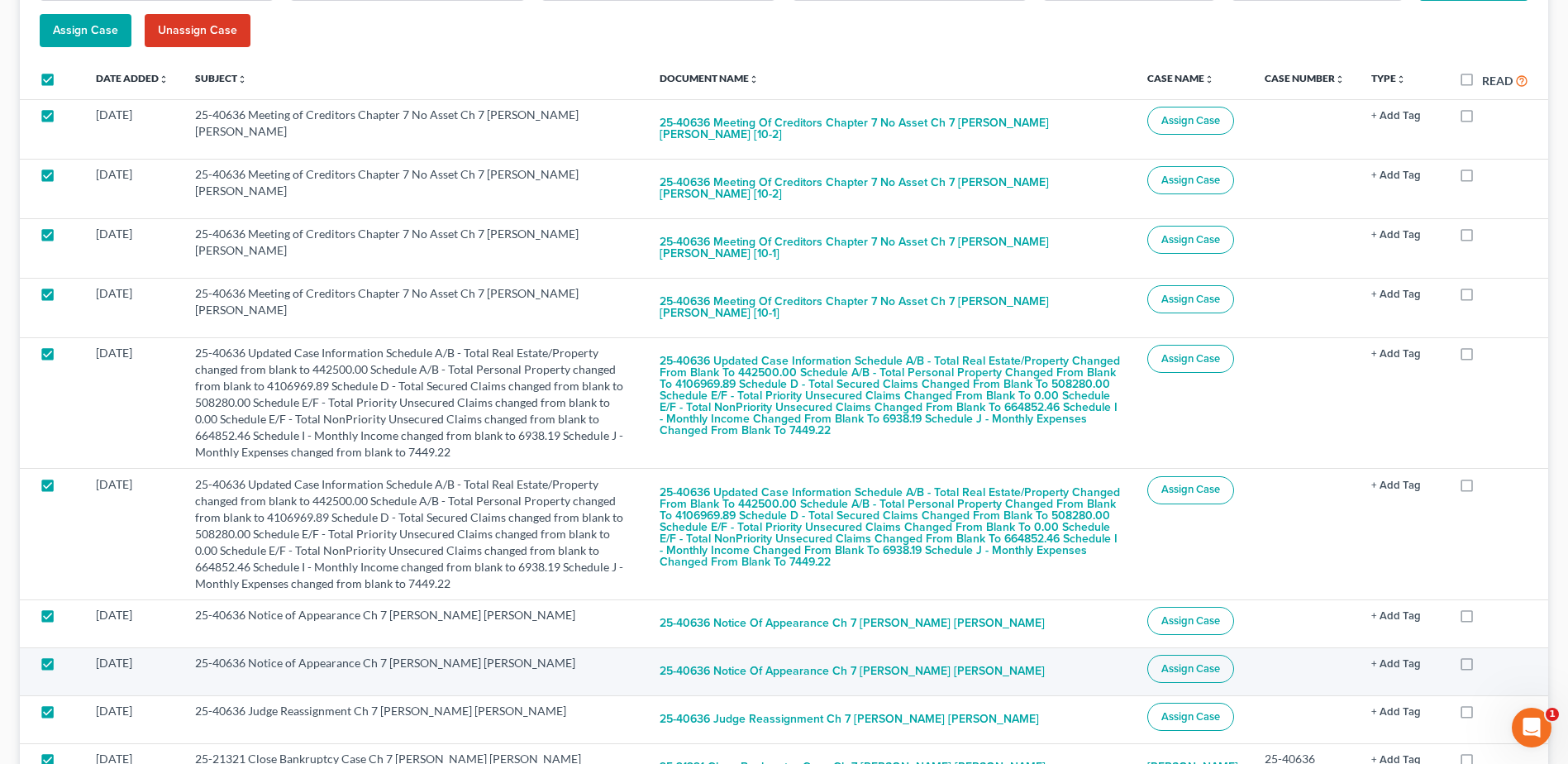
scroll to position [0, 0]
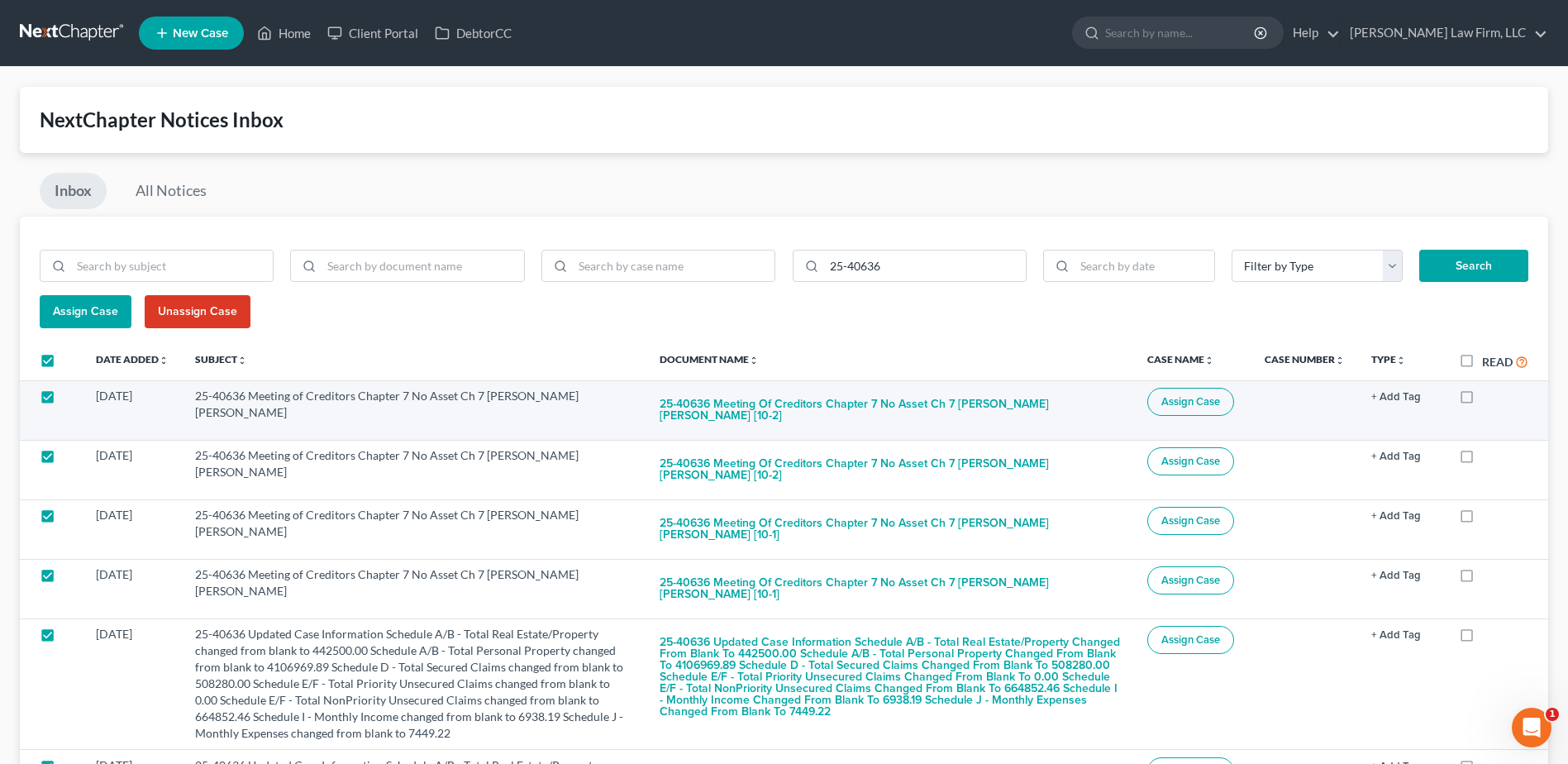
click at [1196, 404] on span "Assign Case" at bounding box center [1191, 401] width 59 height 13
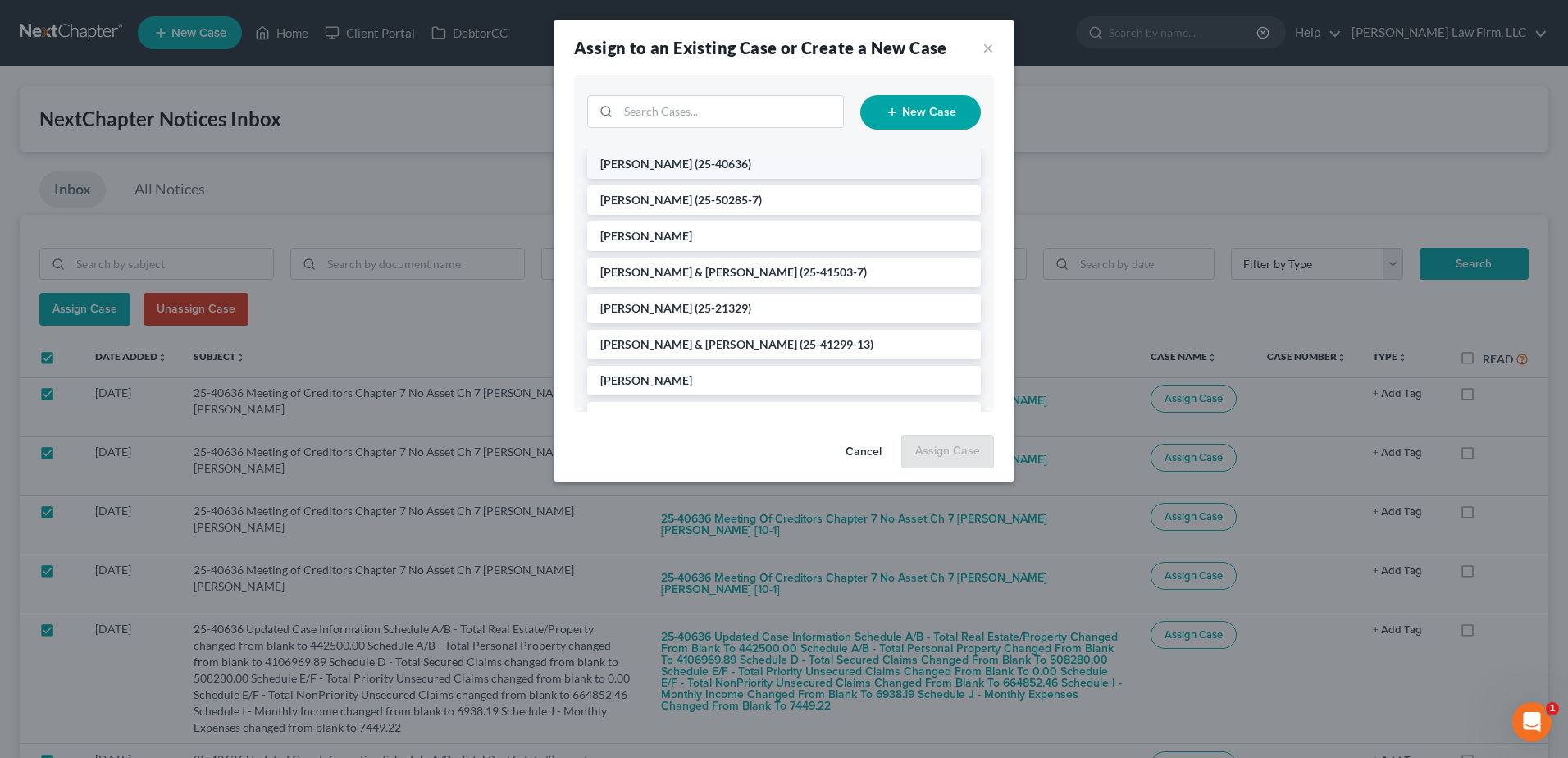
click at [707, 163] on span "(25-40636)" at bounding box center [722, 163] width 57 height 14
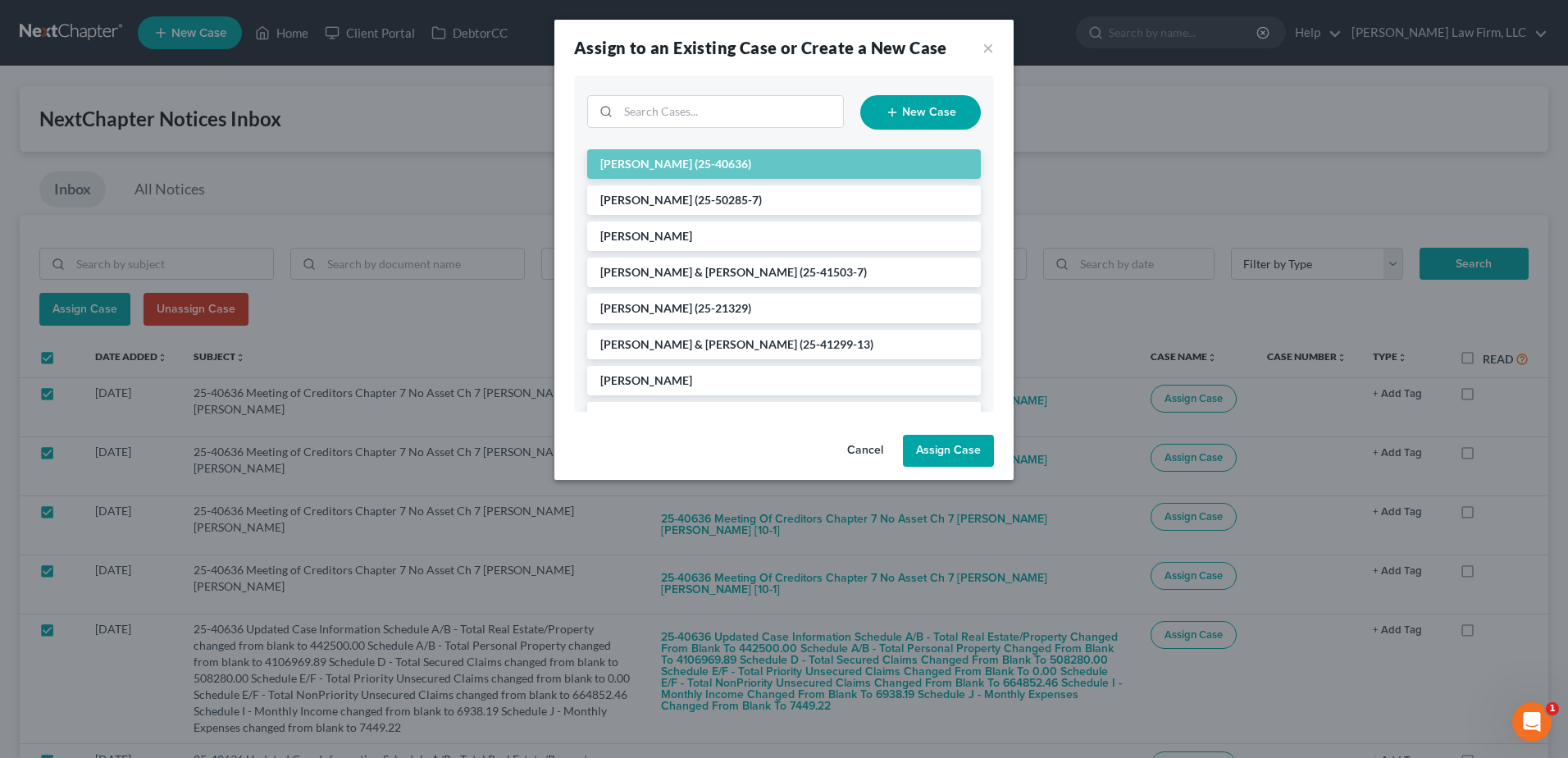
click at [969, 451] on button "Assign Case" at bounding box center [949, 451] width 91 height 33
checkbox input "false"
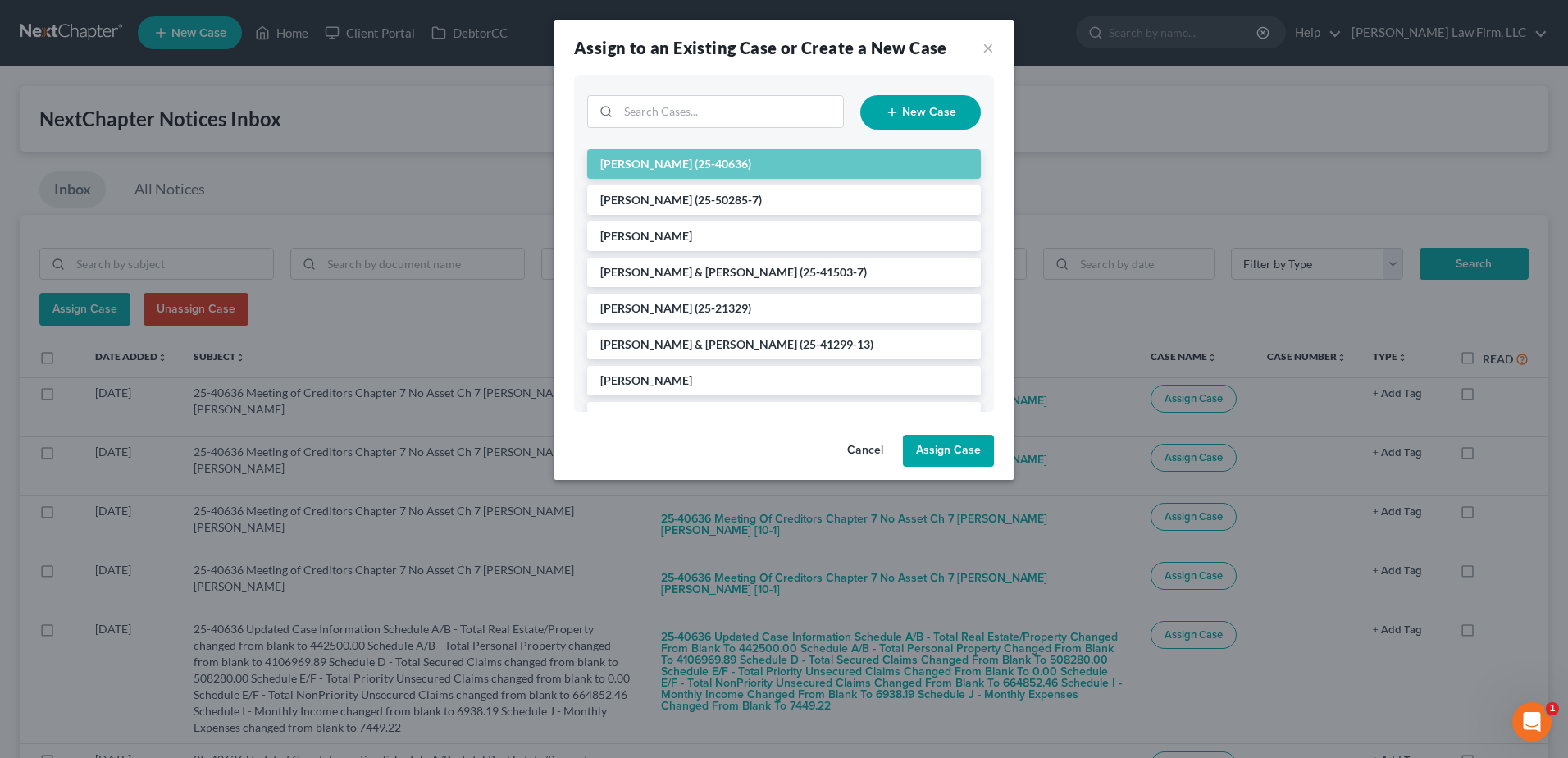
checkbox input "false"
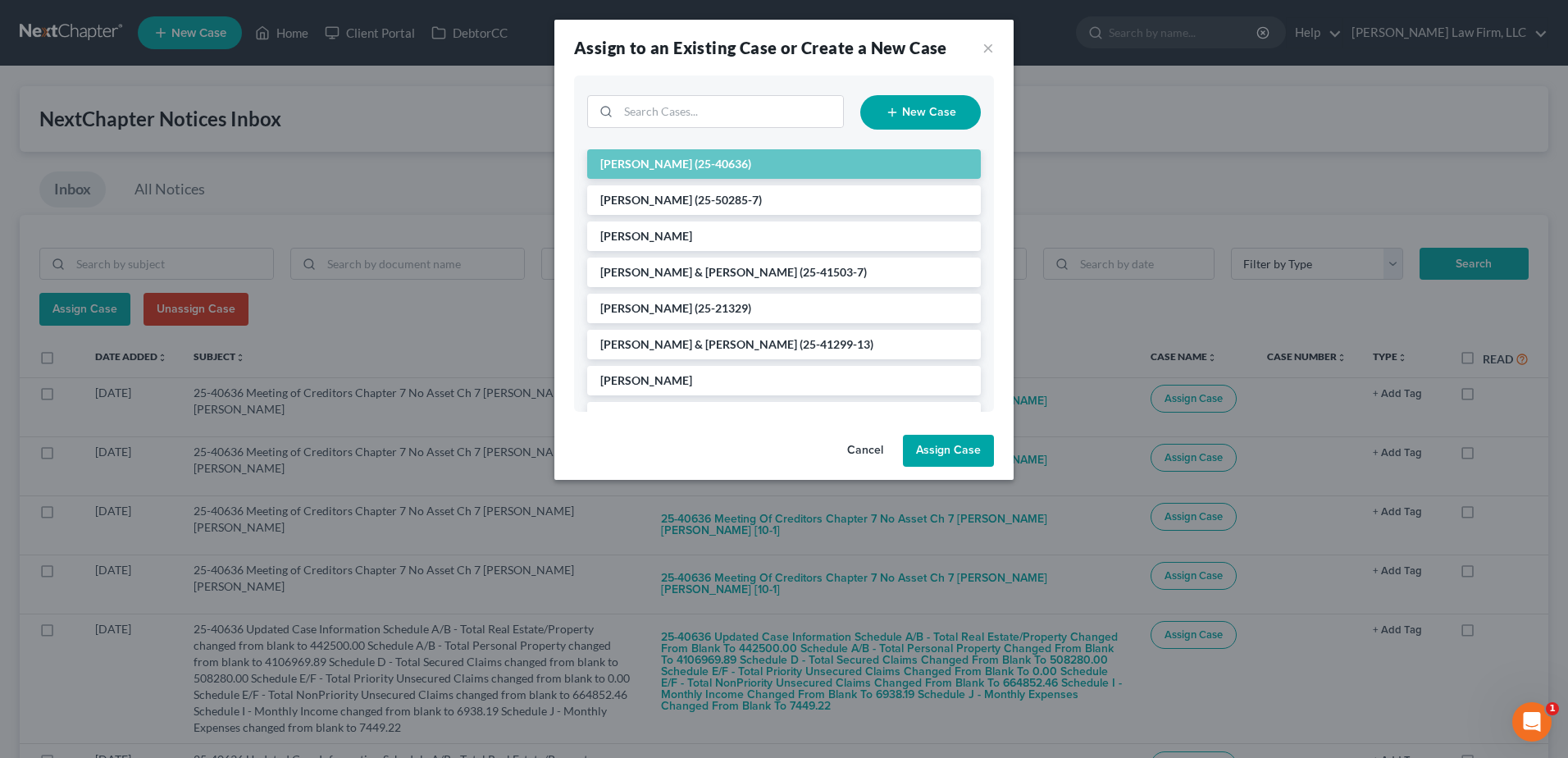
checkbox input "false"
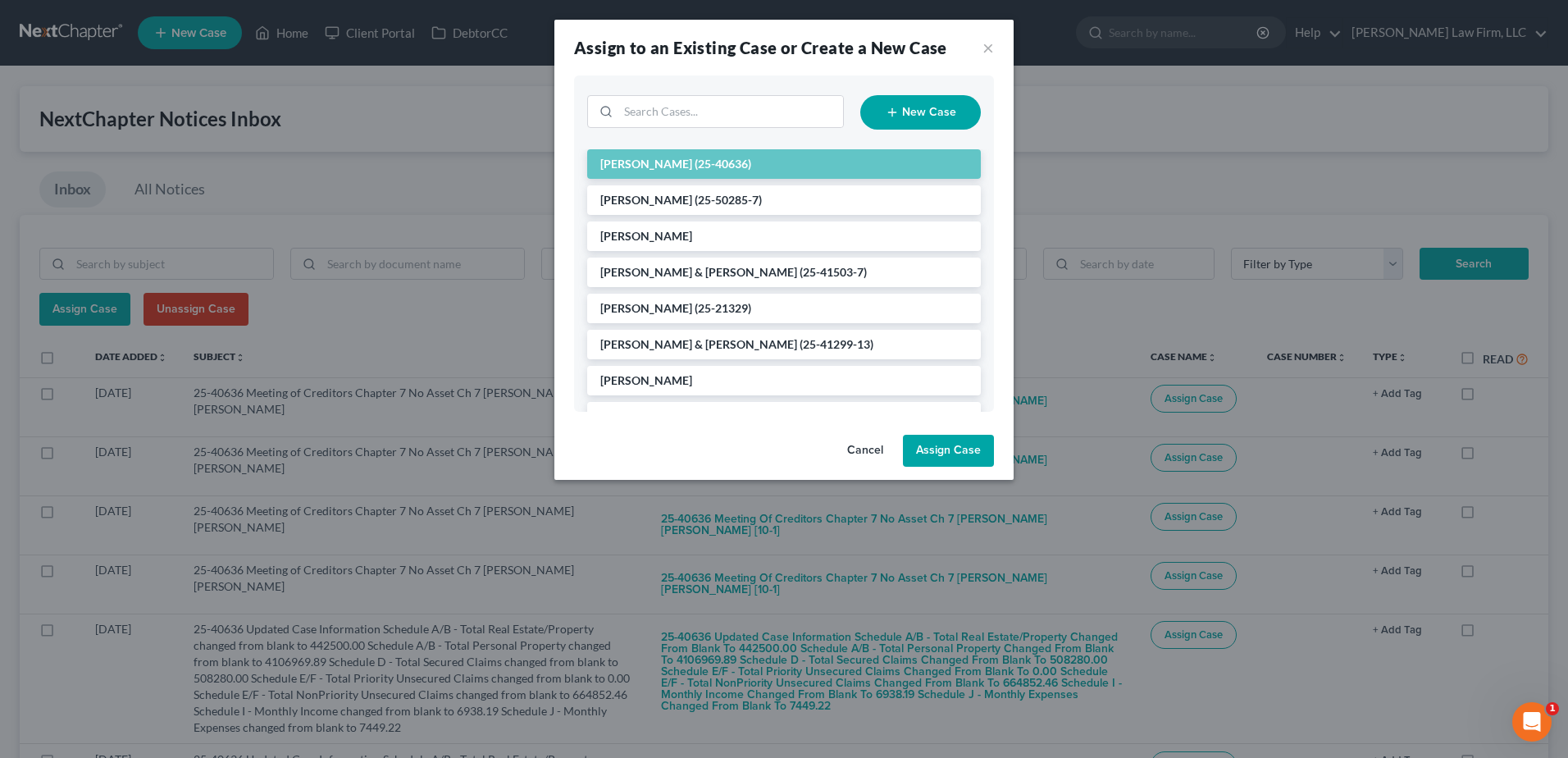
checkbox input "false"
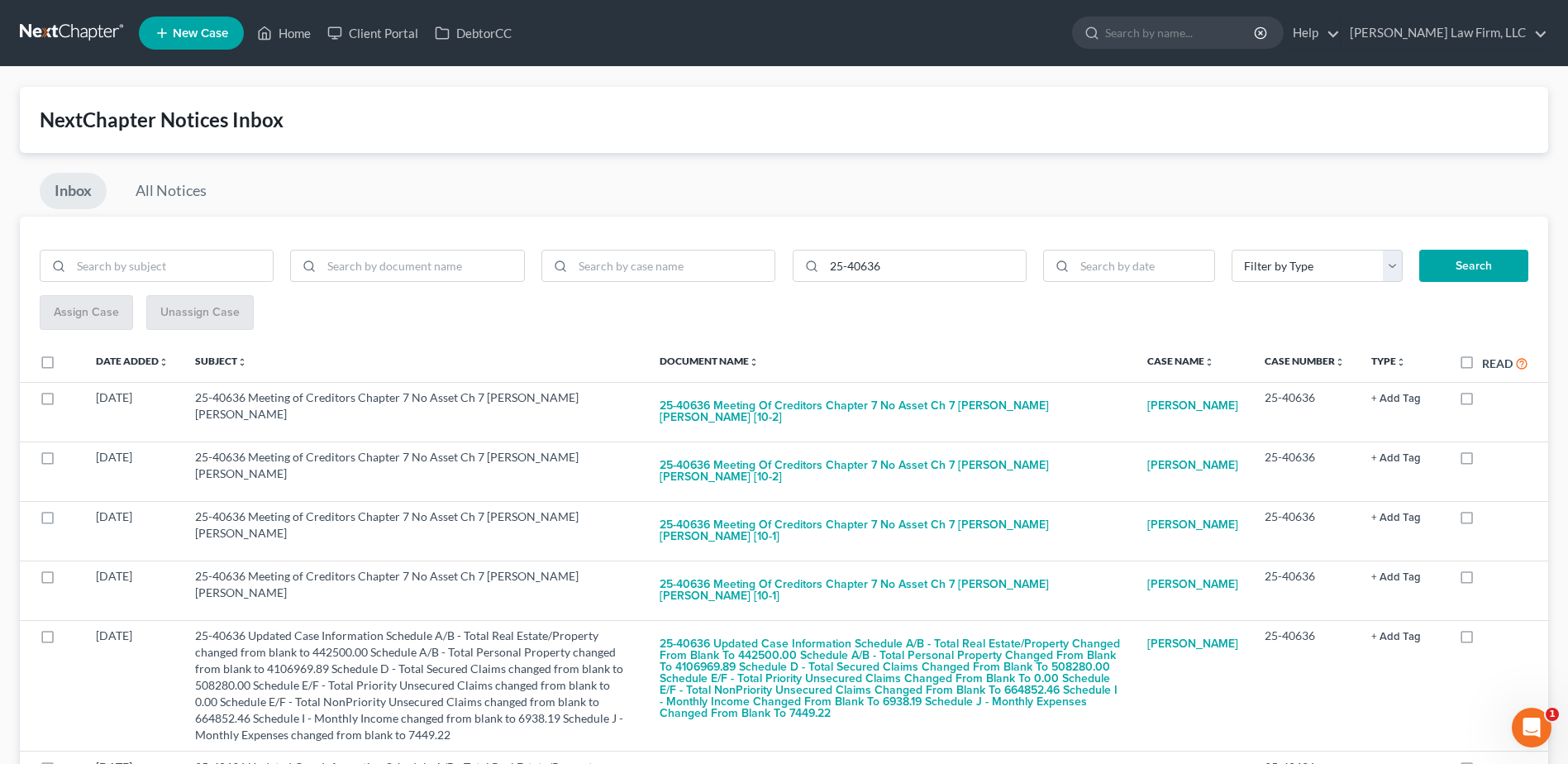
click at [63, 366] on label at bounding box center [63, 366] width 0 height 0
click at [70, 361] on input "checkbox" at bounding box center [75, 359] width 11 height 11
checkbox input "true"
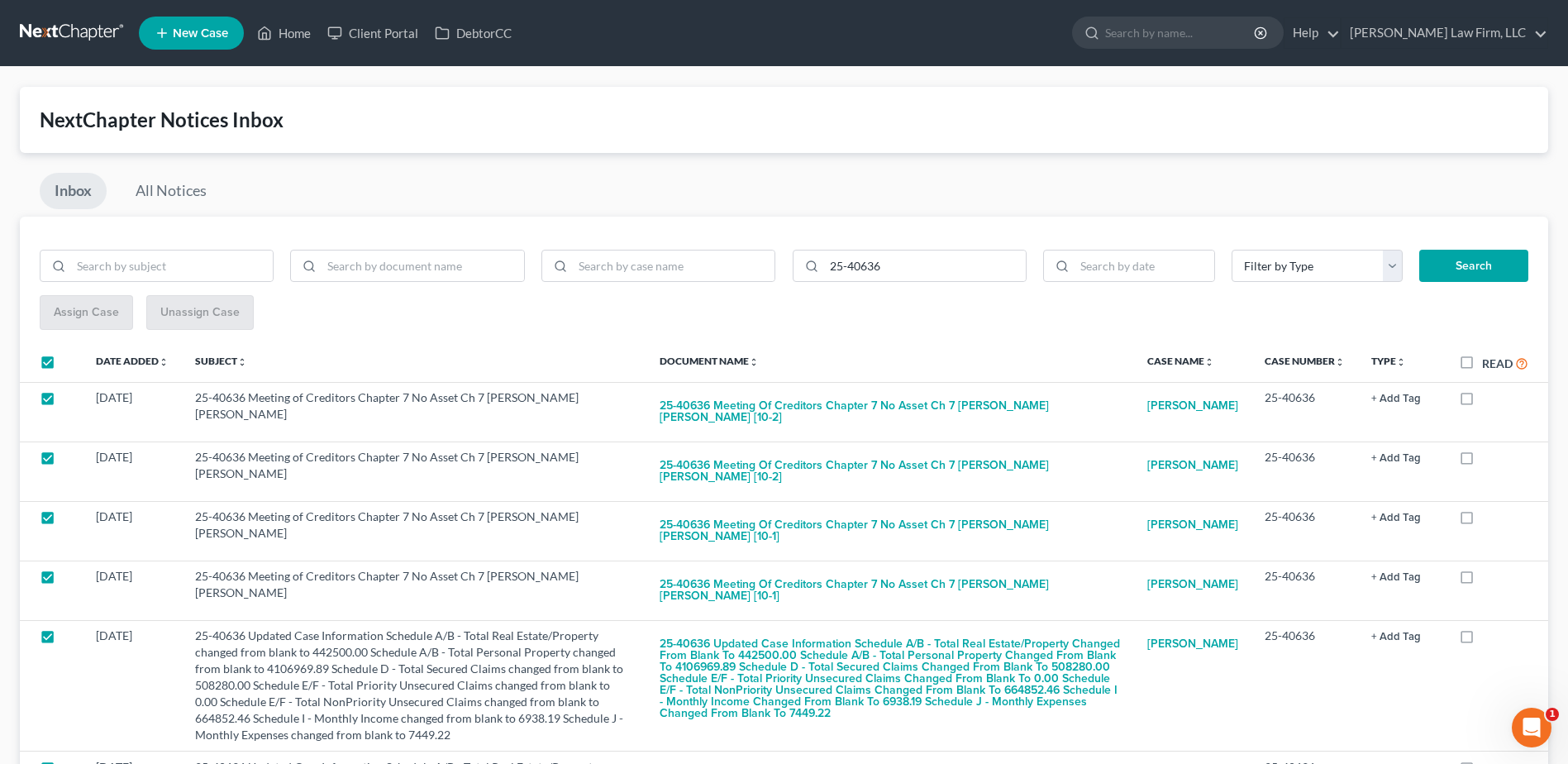
checkbox input "true"
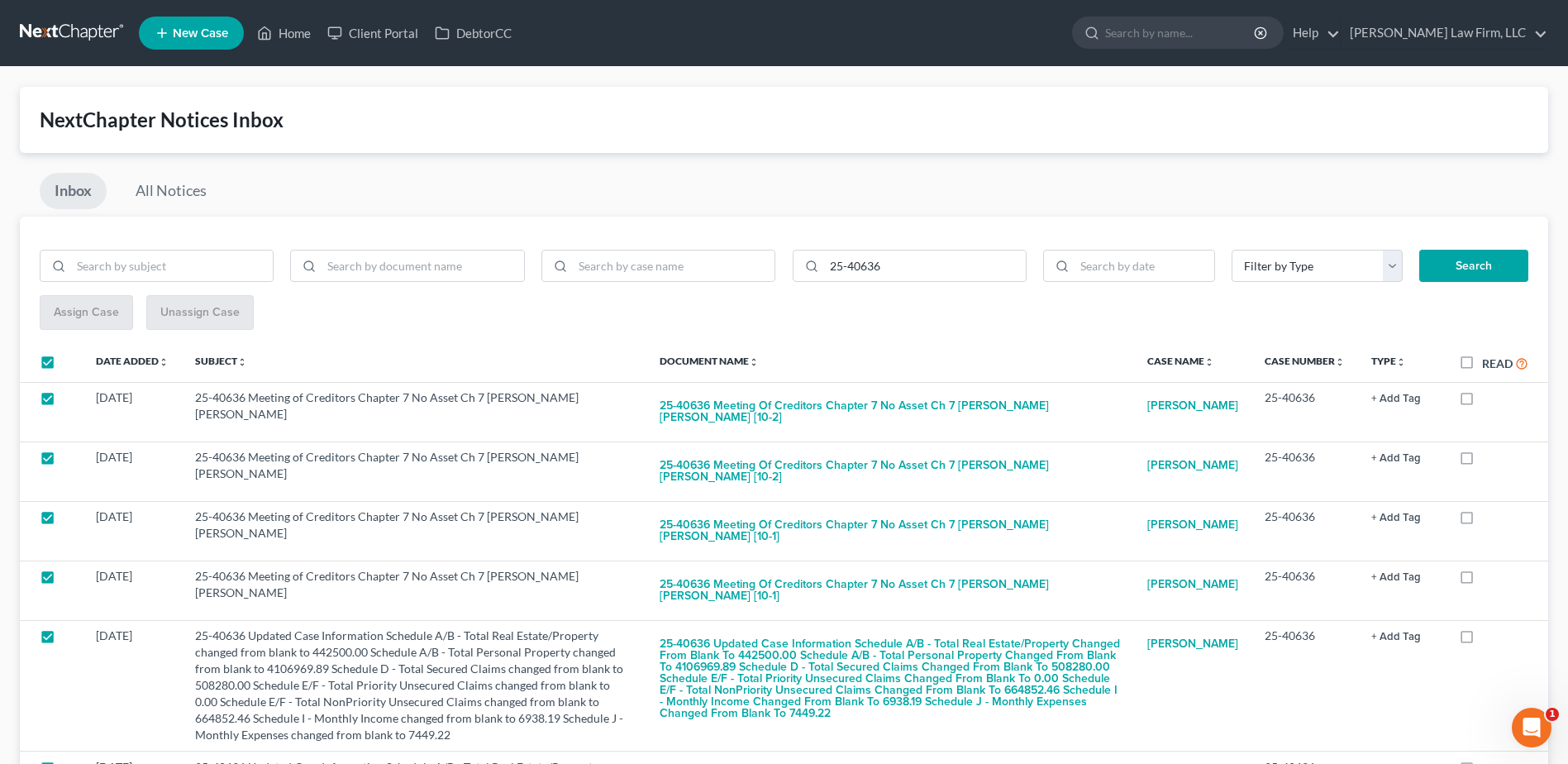
checkbox input "true"
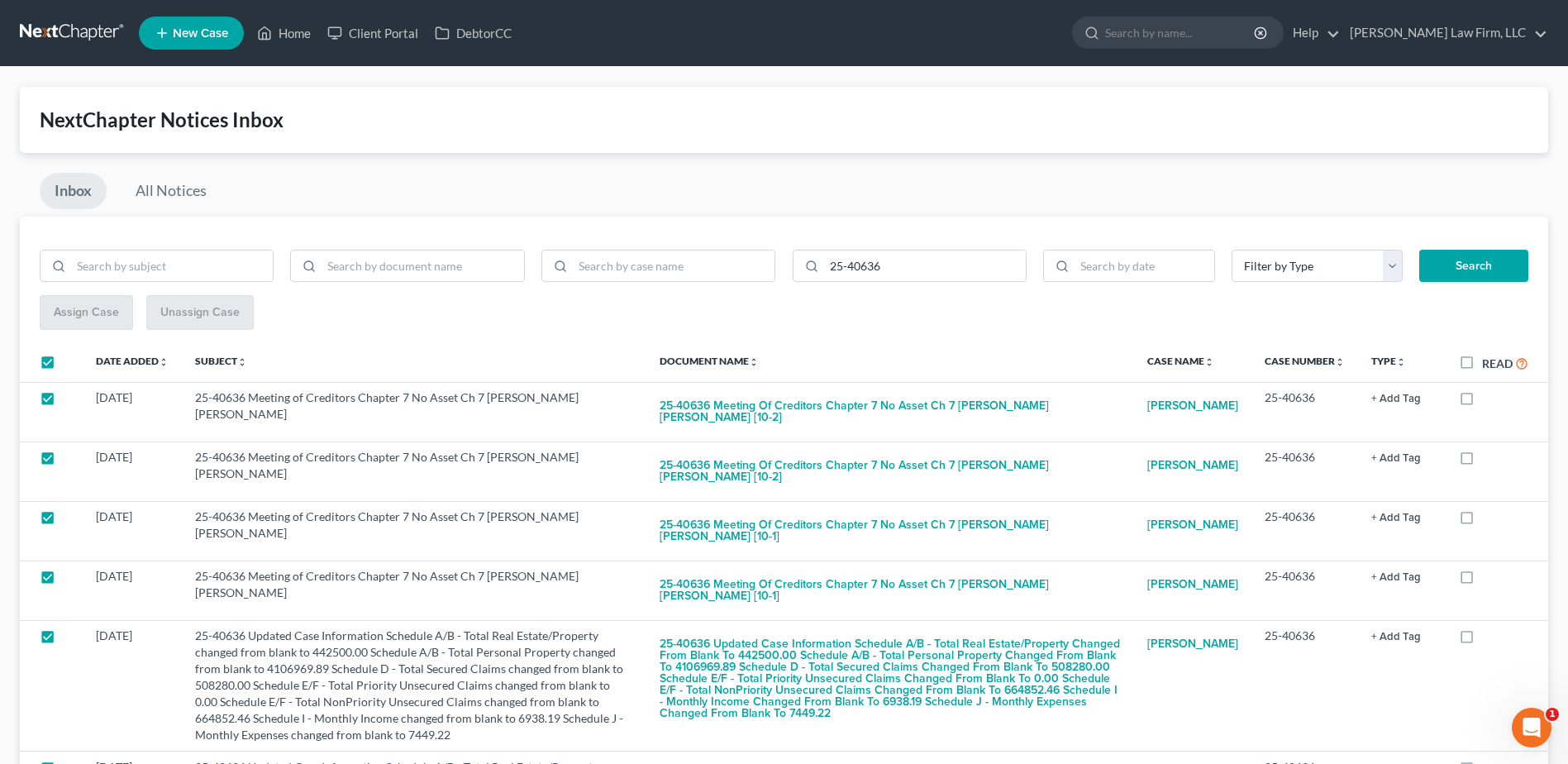
checkbox input "true"
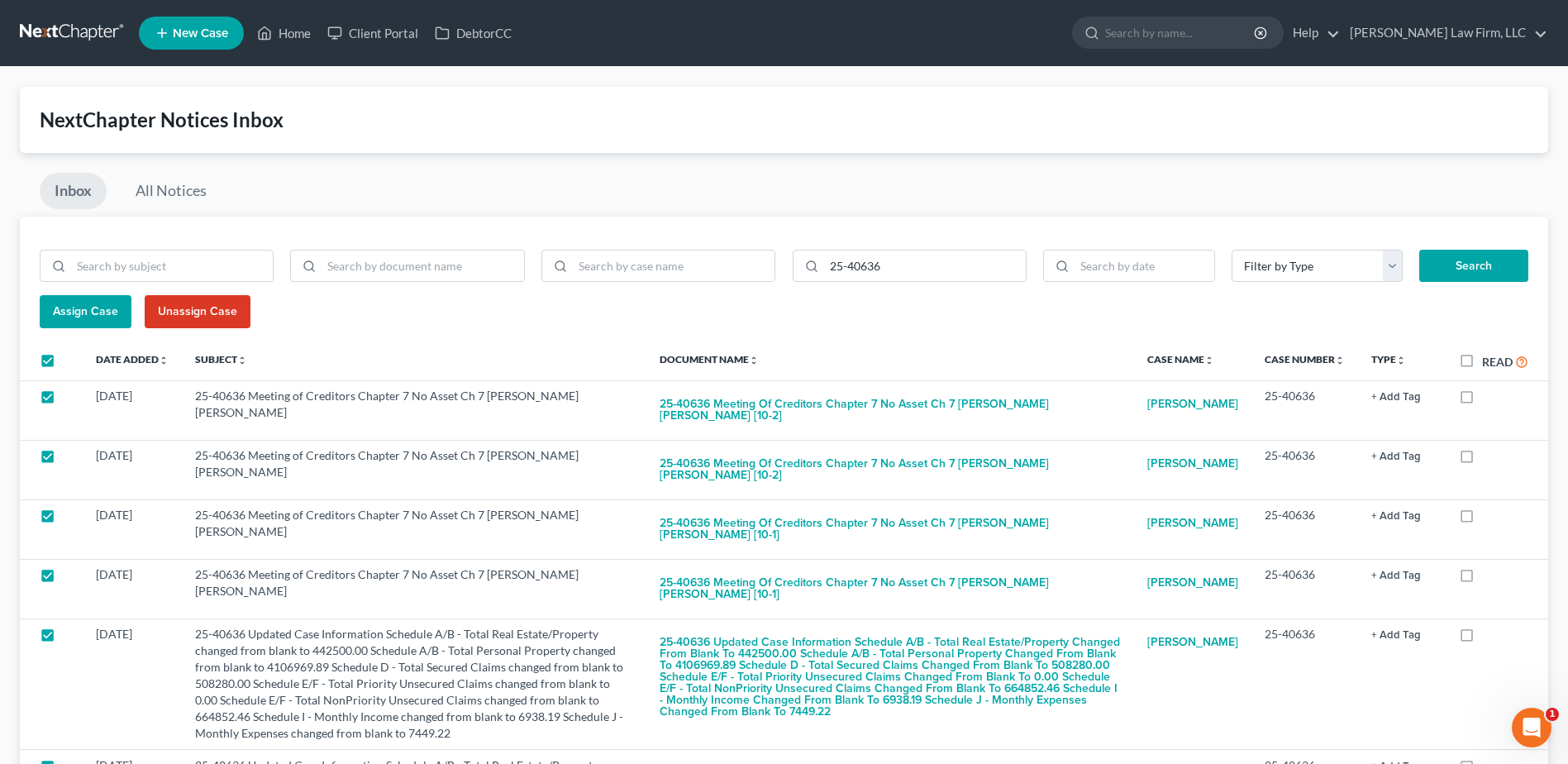
click at [78, 314] on span "Assign Case" at bounding box center [85, 311] width 65 height 14
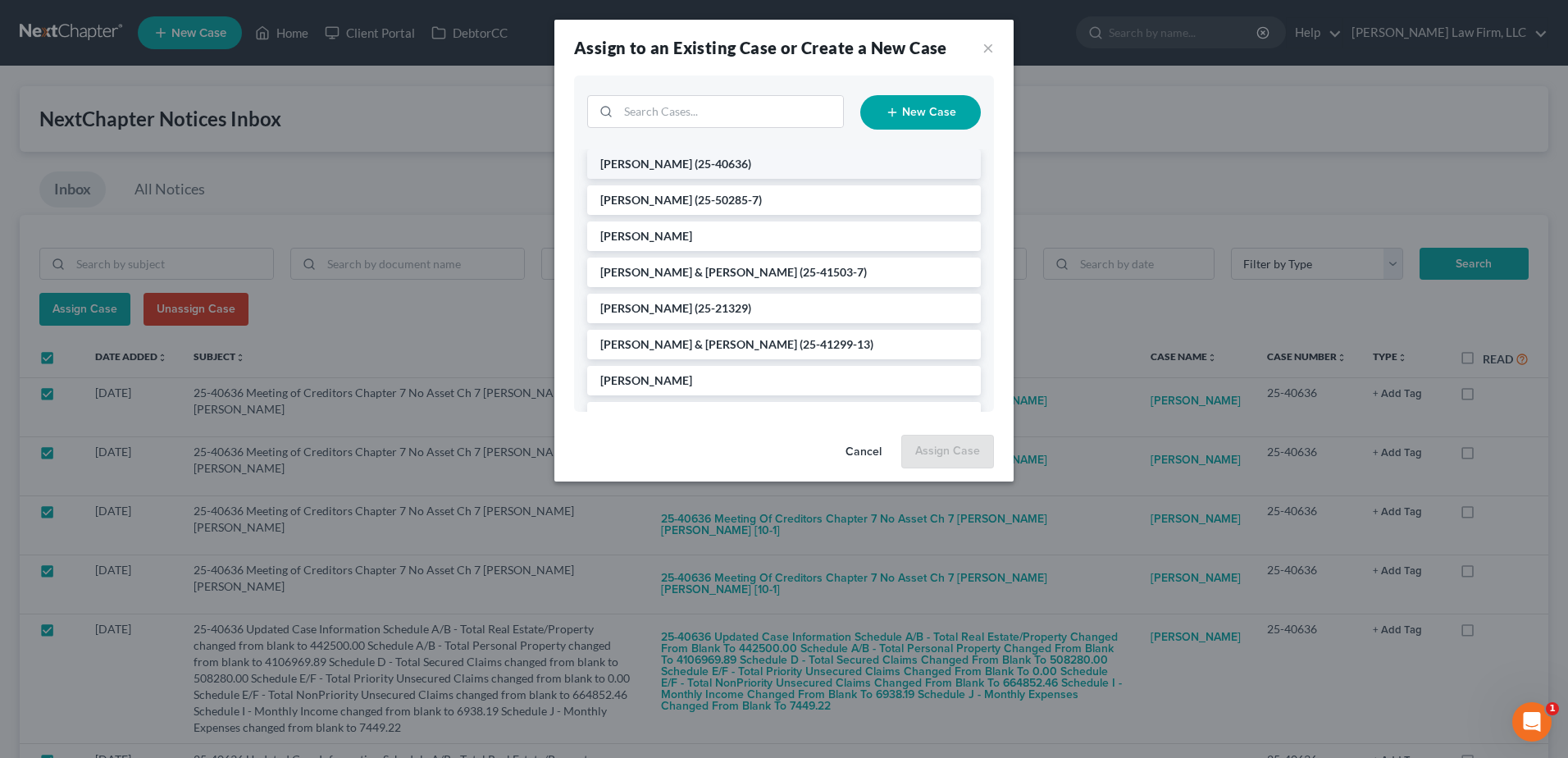
click at [788, 166] on li "Kruse, Shea (25-40636)" at bounding box center [784, 164] width 394 height 30
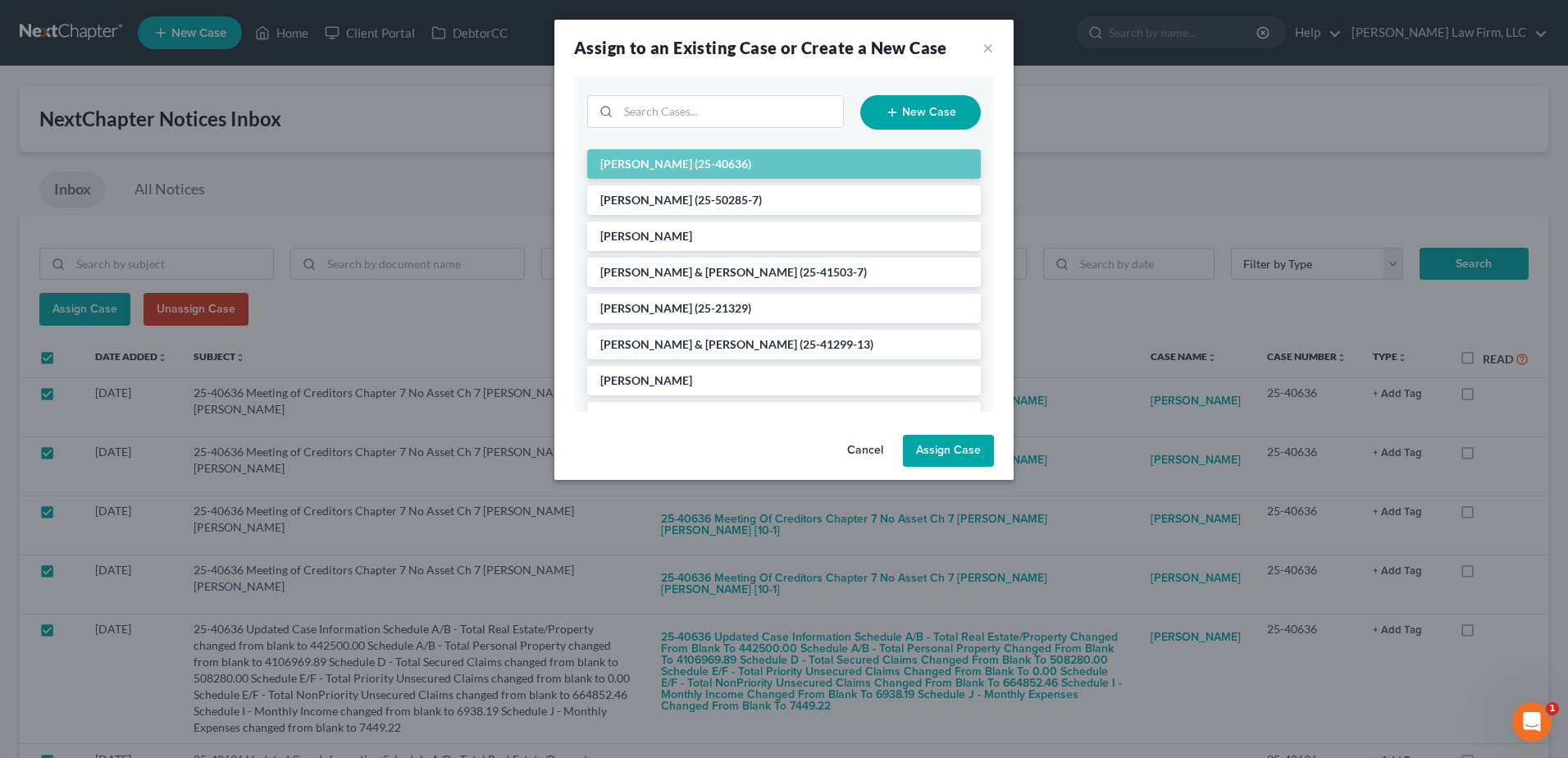
click at [970, 455] on button "Assign Case" at bounding box center [949, 451] width 91 height 33
checkbox input "false"
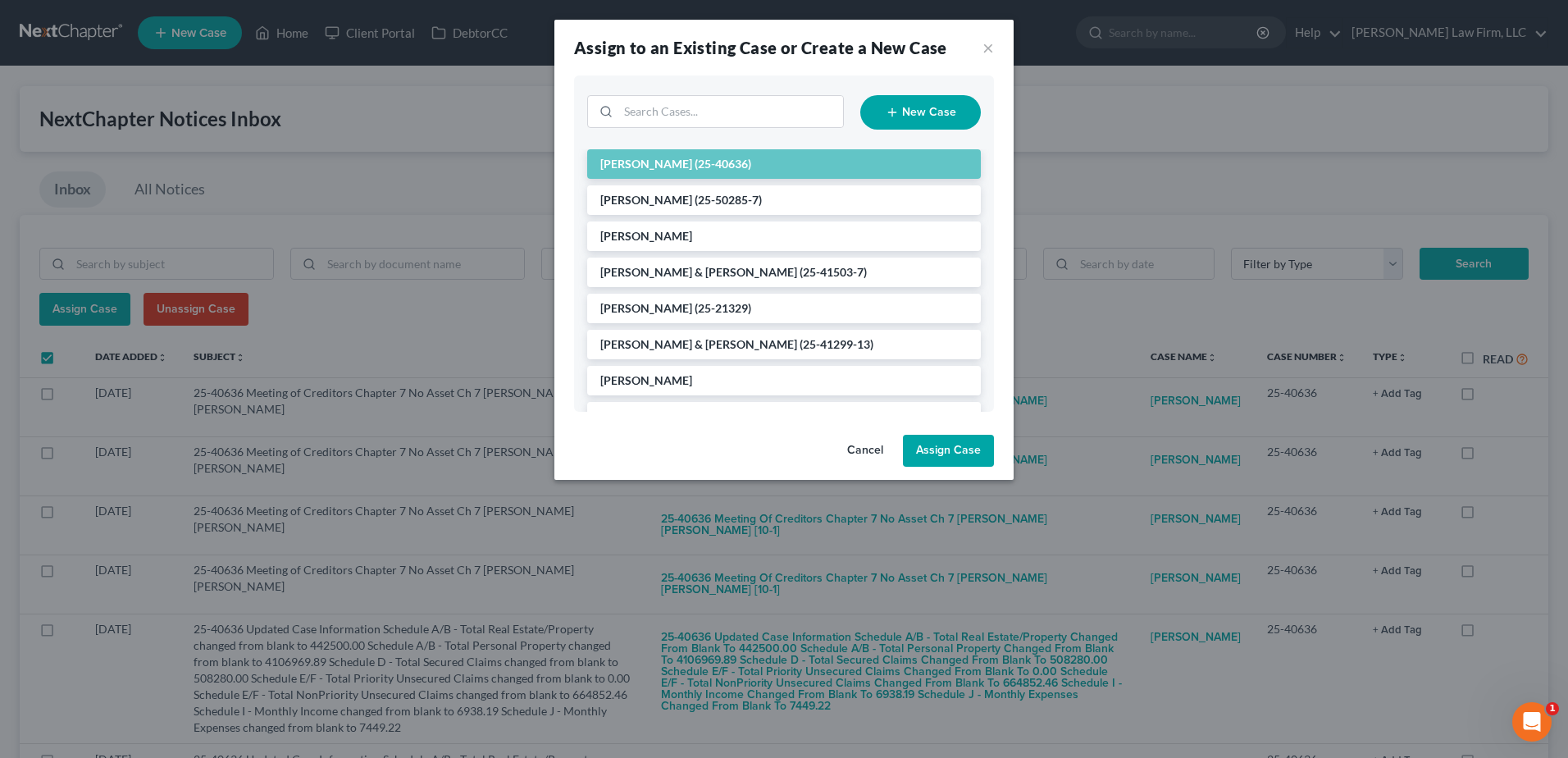
checkbox input "false"
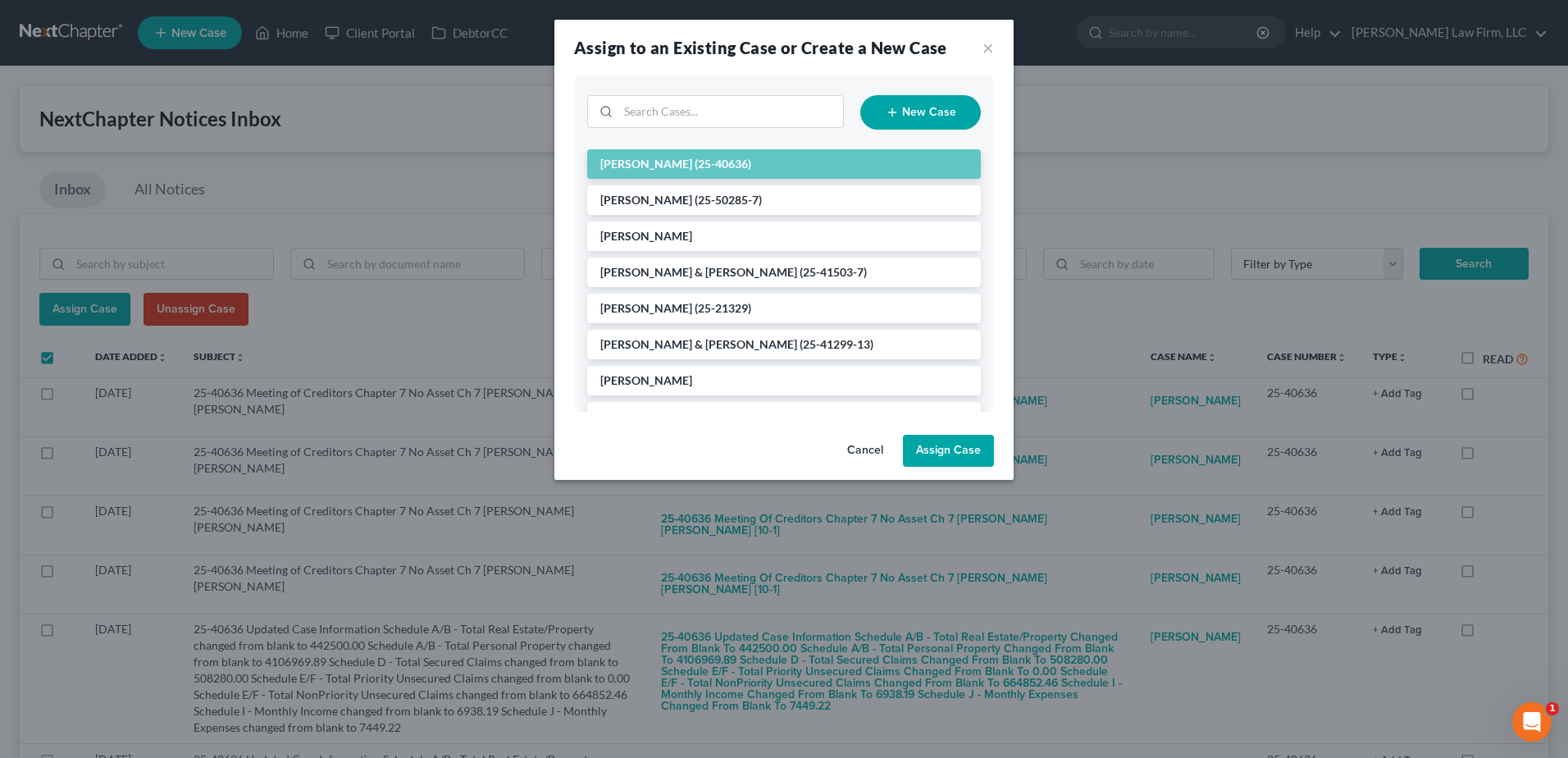
checkbox input "false"
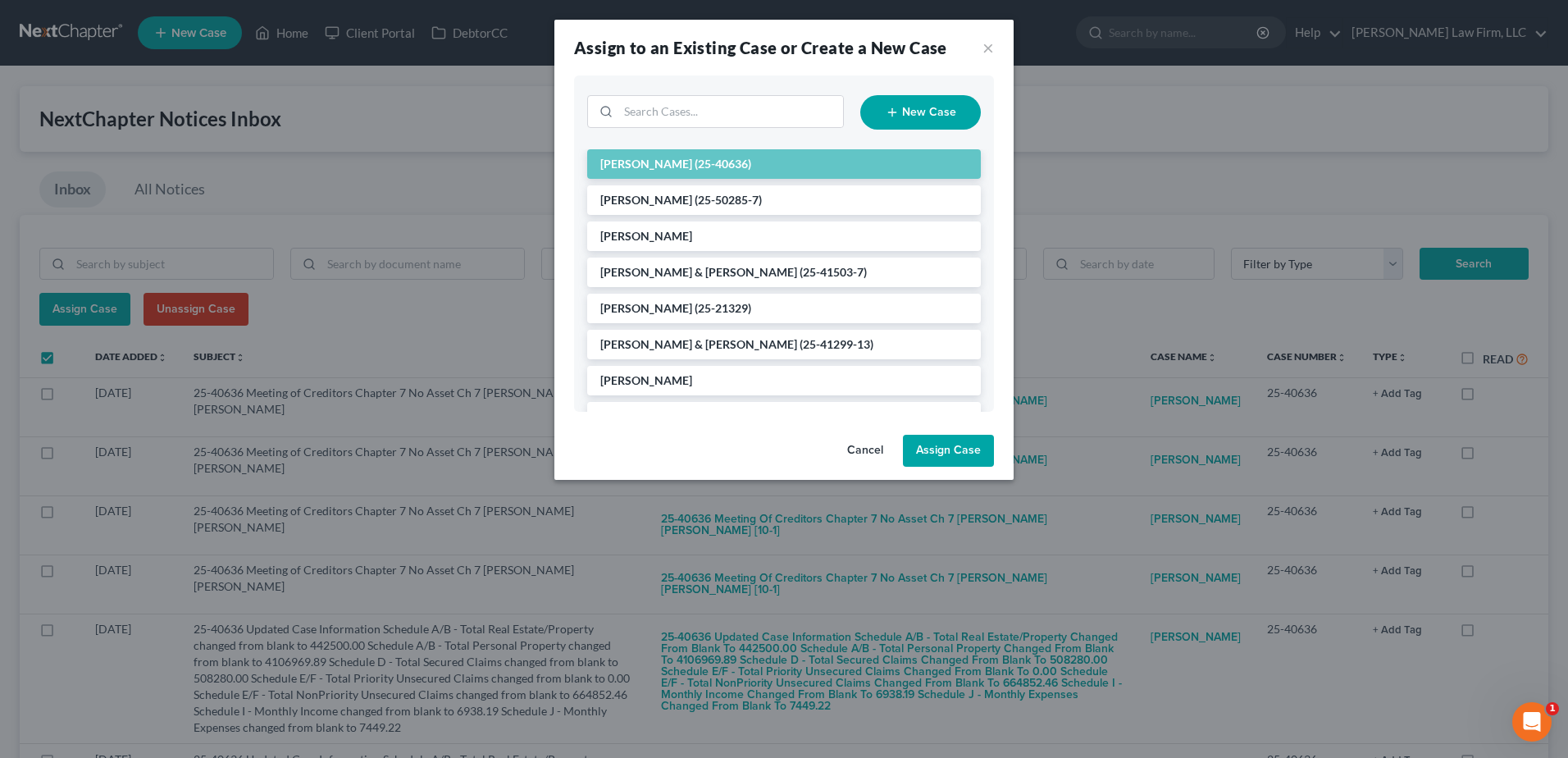
checkbox input "false"
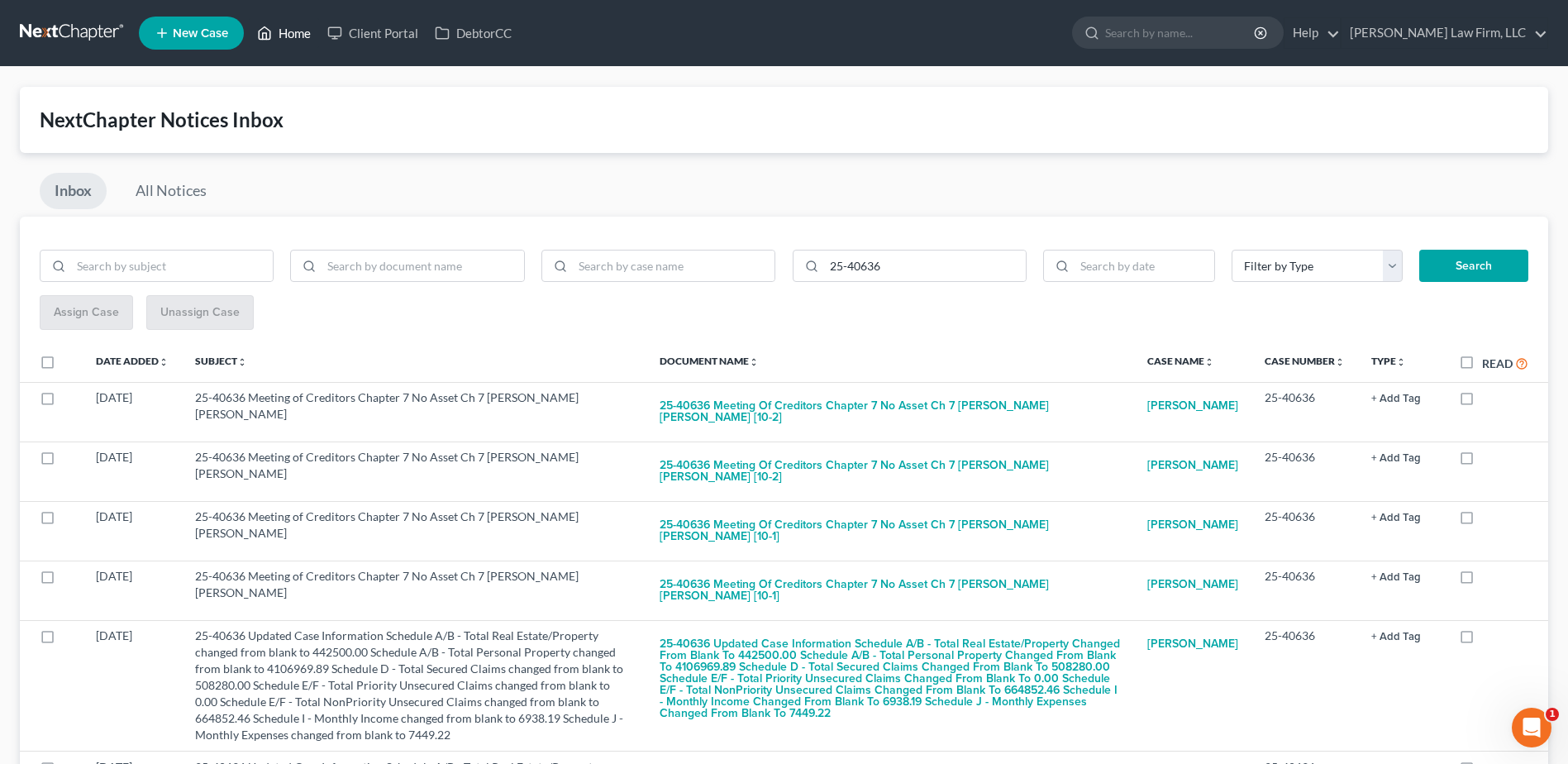
click at [281, 33] on link "Home" at bounding box center [284, 33] width 71 height 30
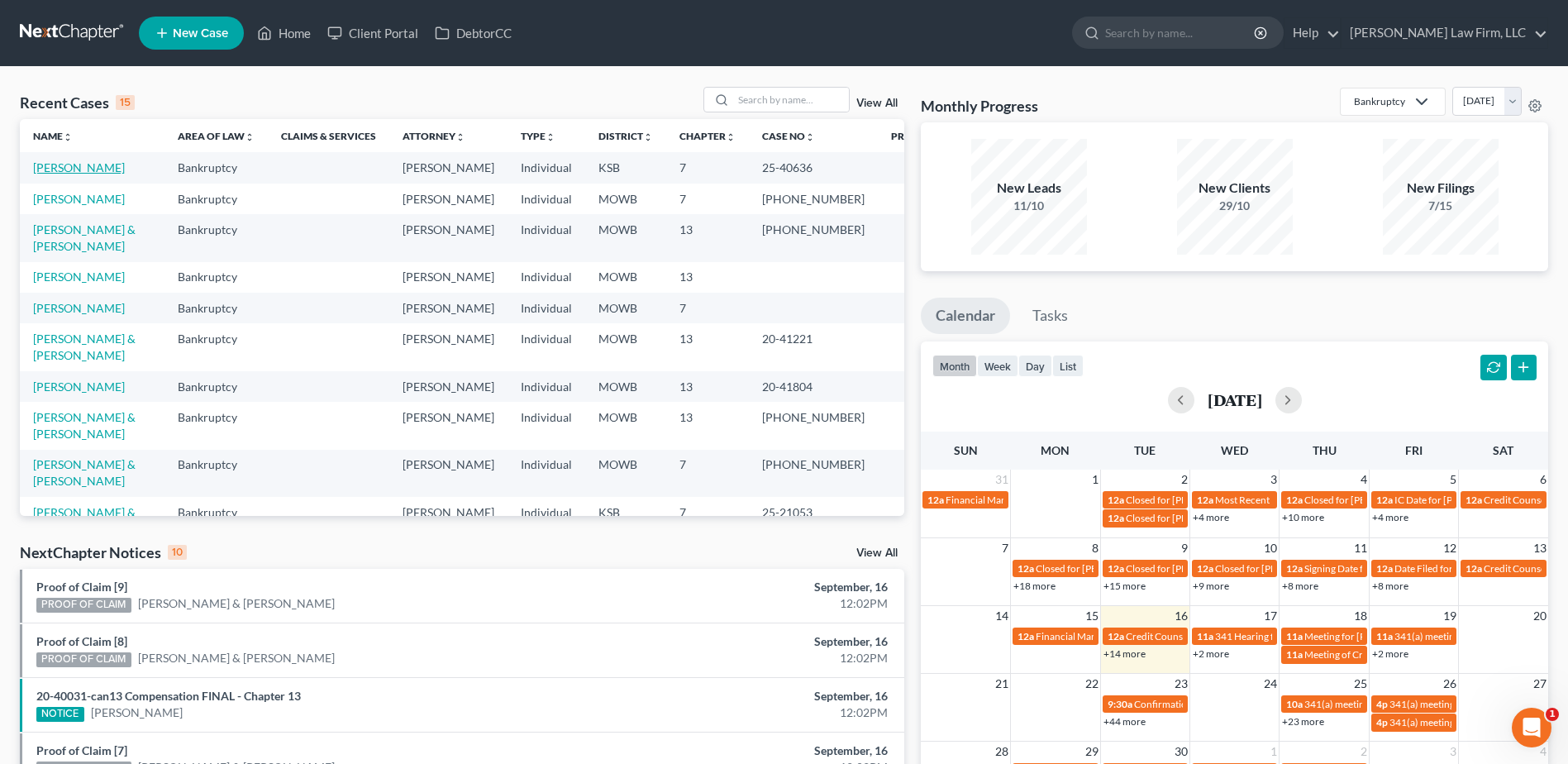
click at [62, 161] on link "Kruse, Shea" at bounding box center [79, 167] width 92 height 14
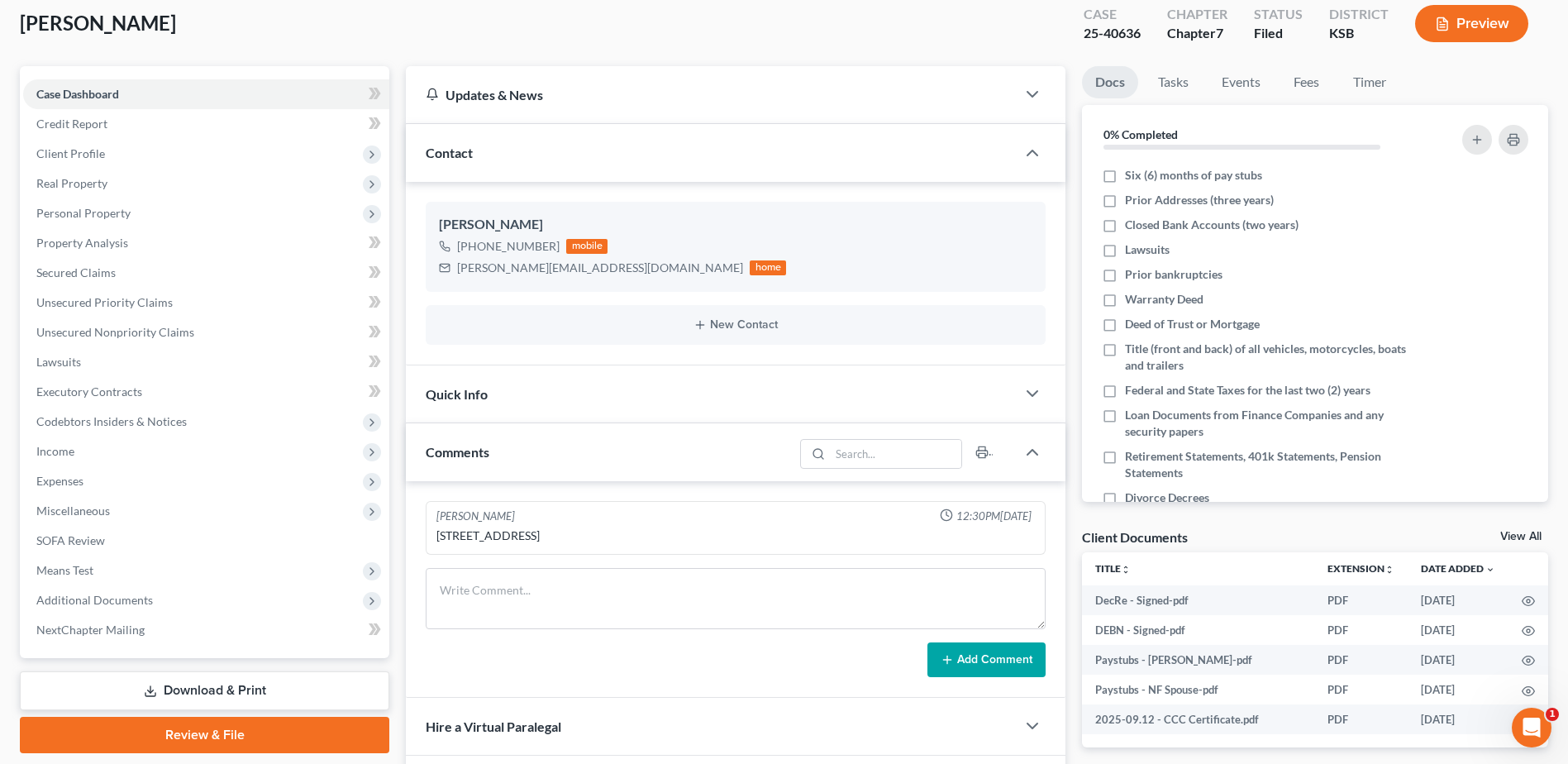
scroll to position [227, 0]
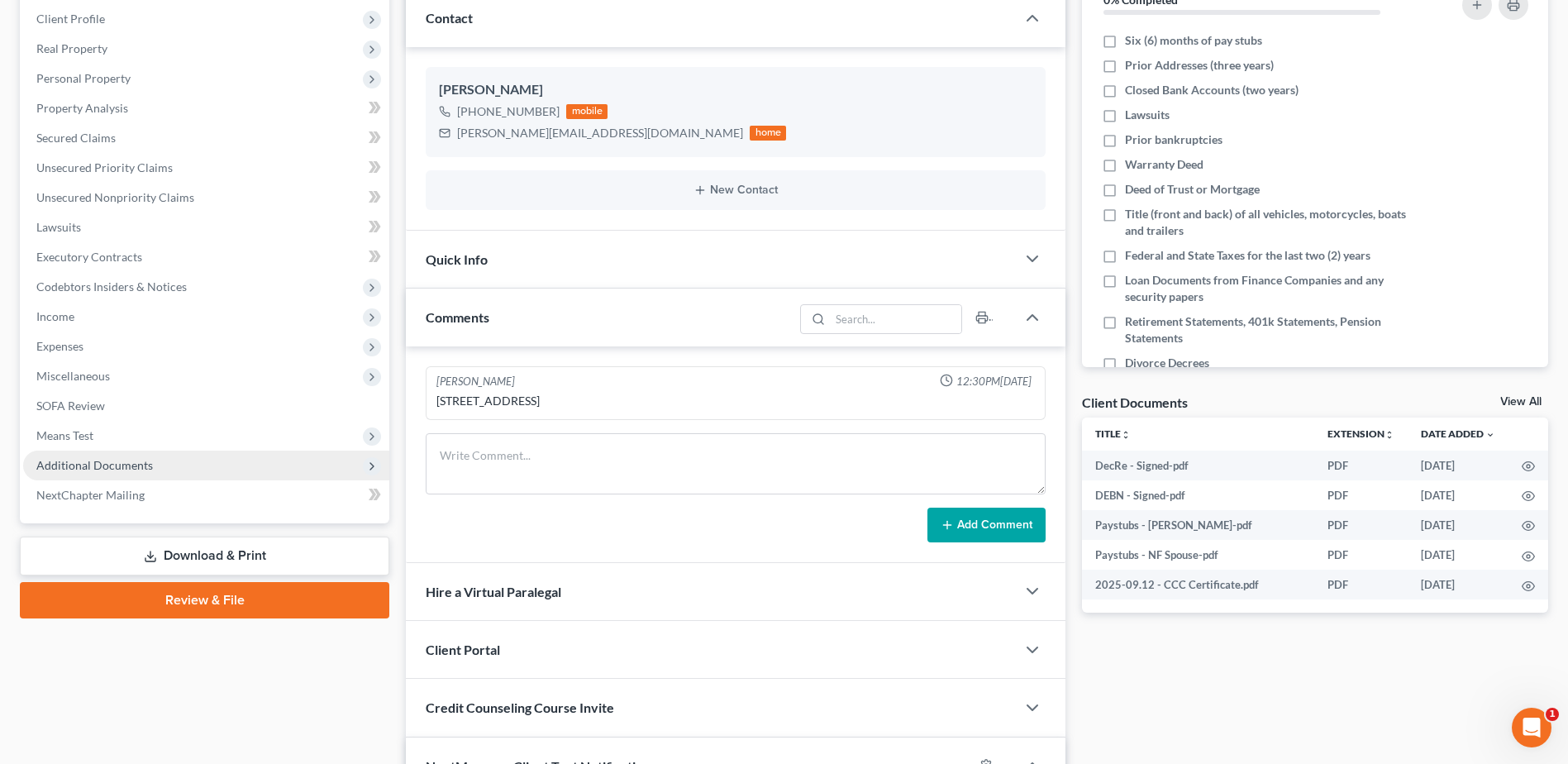
click at [135, 466] on span "Additional Documents" at bounding box center [94, 465] width 116 height 14
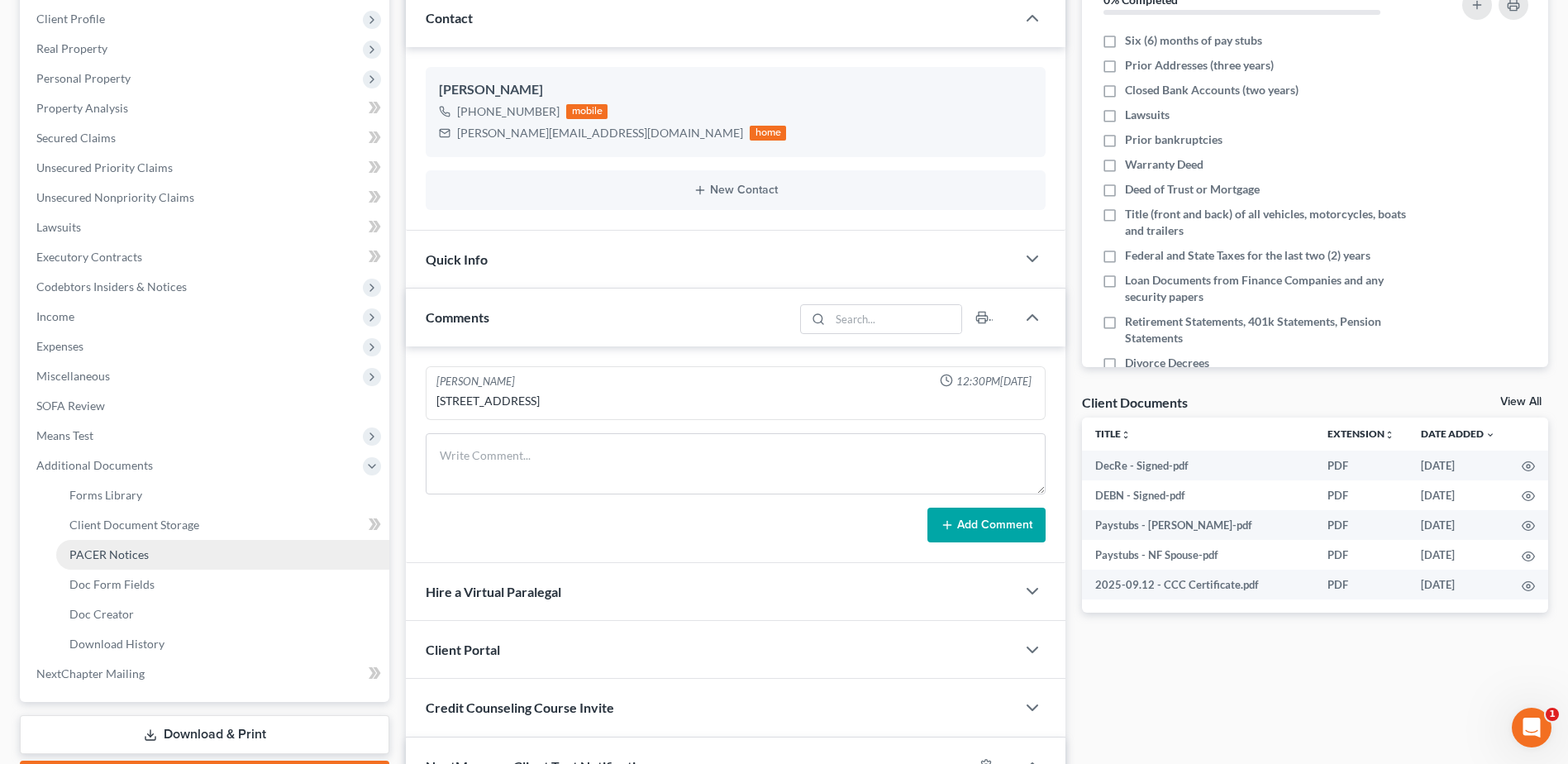
click at [123, 551] on span "PACER Notices" at bounding box center [109, 554] width 79 height 14
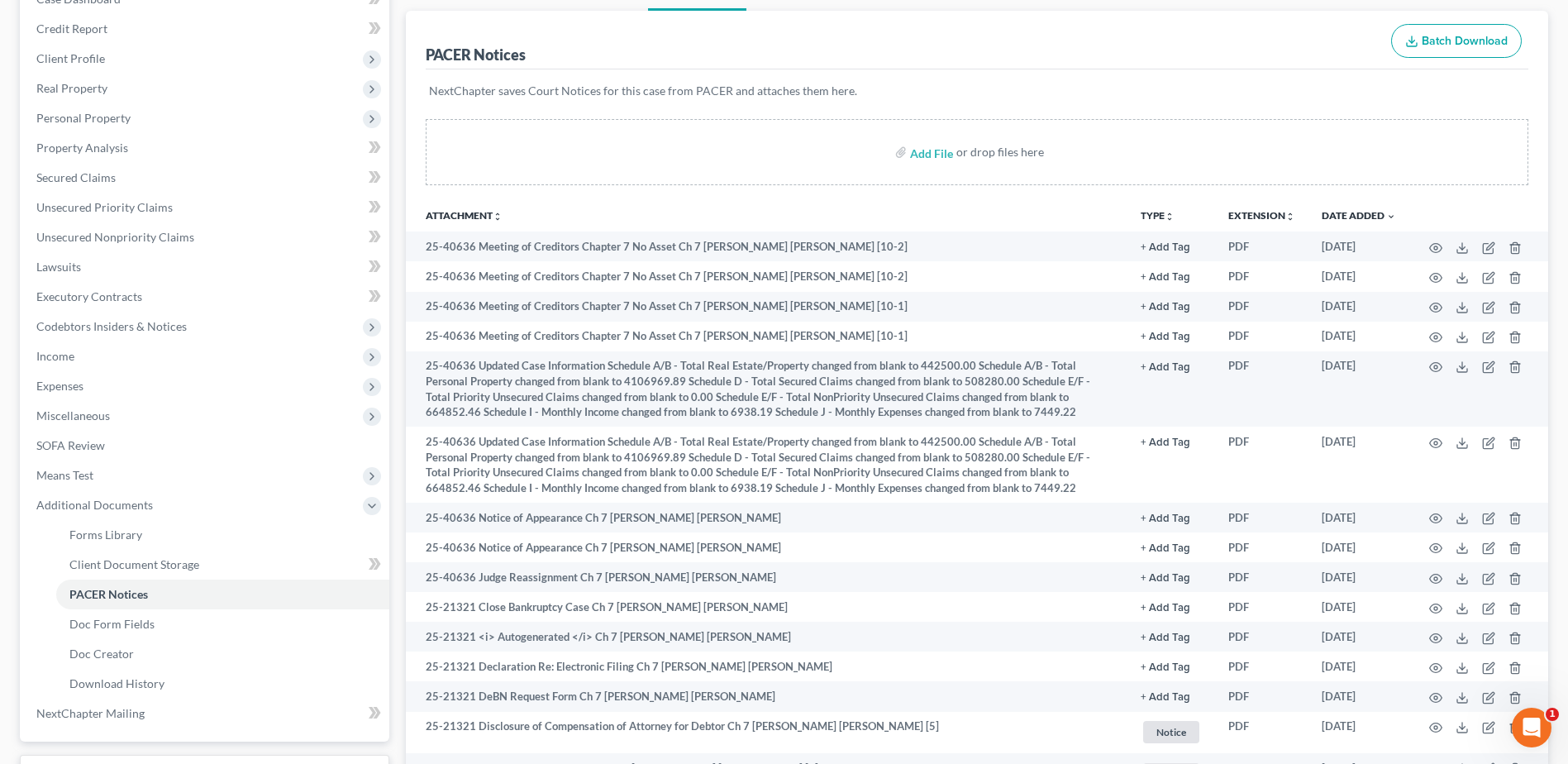
scroll to position [183, 0]
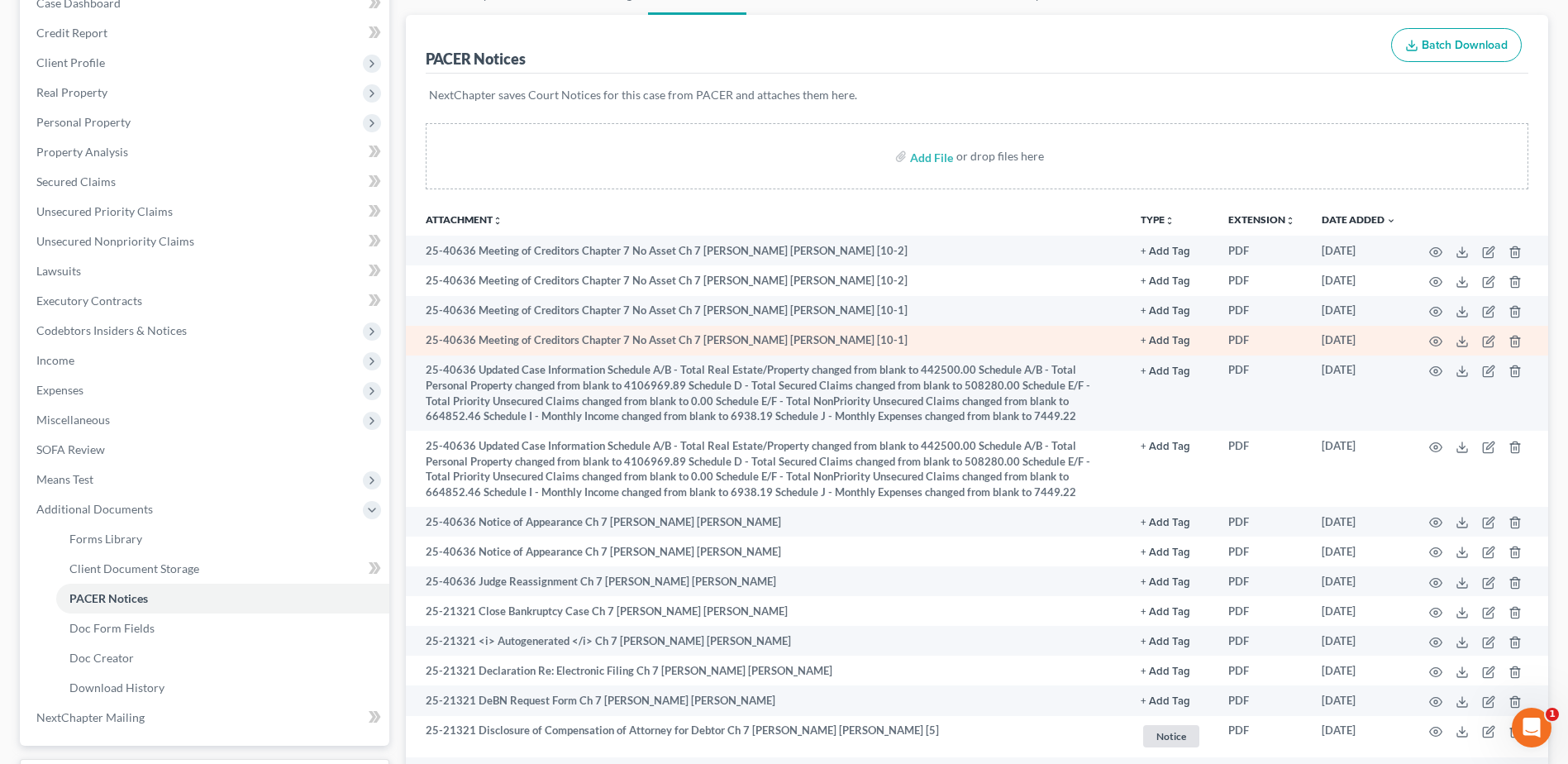
click at [1428, 339] on td at bounding box center [1479, 341] width 139 height 30
click at [1442, 339] on icon "button" at bounding box center [1436, 341] width 13 height 13
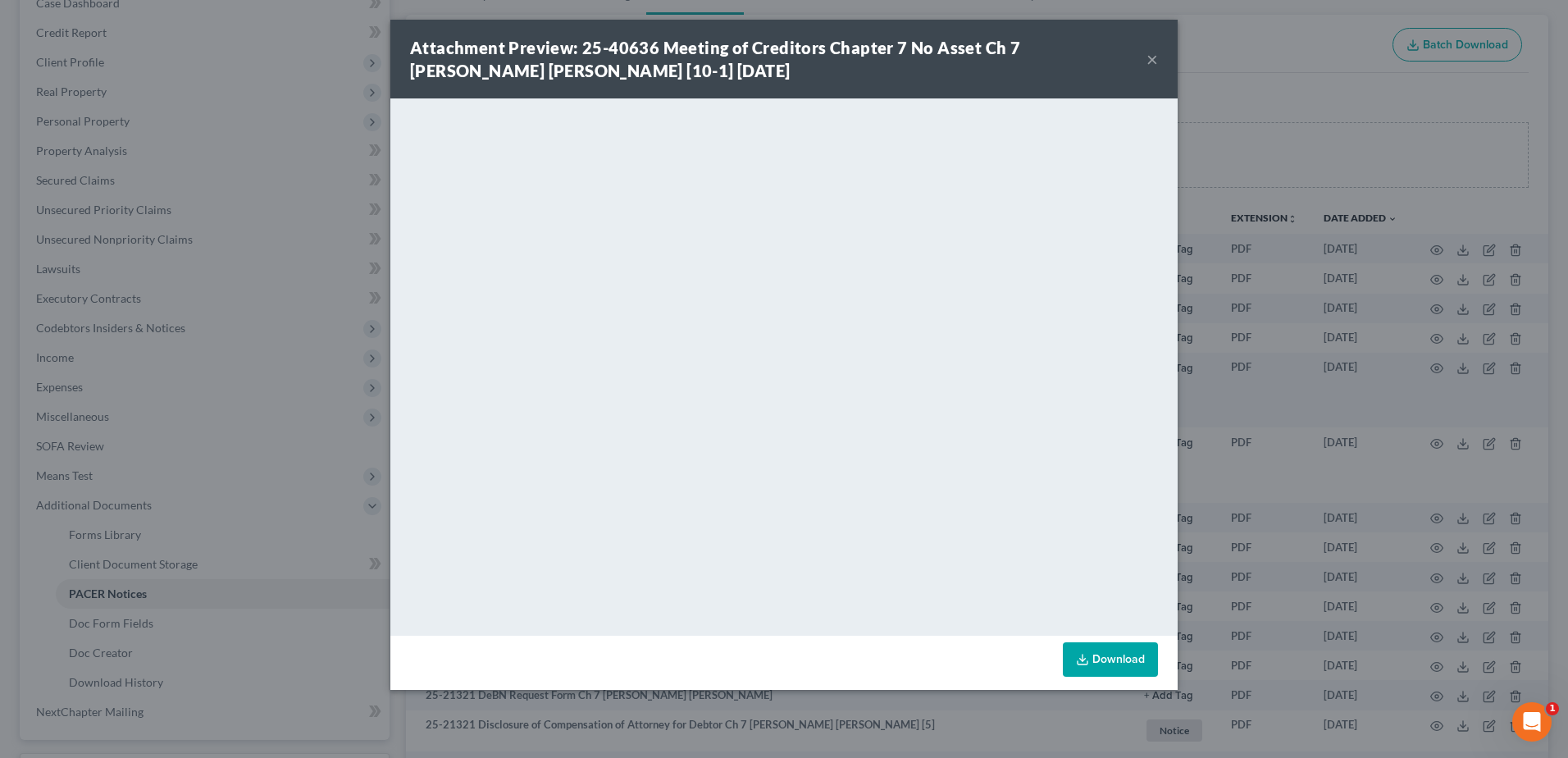
click at [1159, 55] on div "Attachment Preview: 25-40636 Meeting of Creditors Chapter 7 No Asset Ch 7 Shea …" at bounding box center [784, 59] width 787 height 79
click at [1150, 58] on button "×" at bounding box center [1152, 59] width 11 height 20
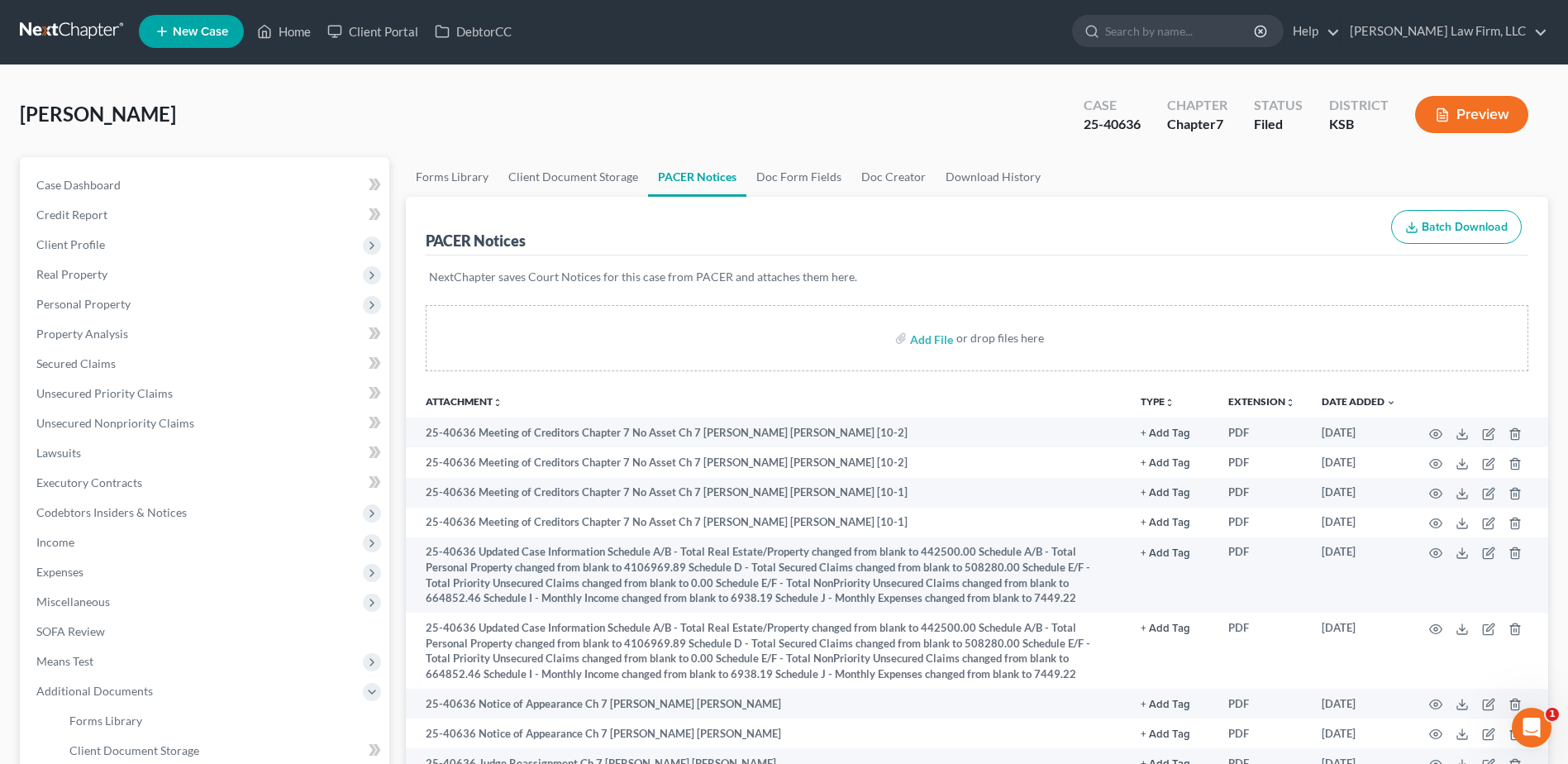
scroll to position [0, 0]
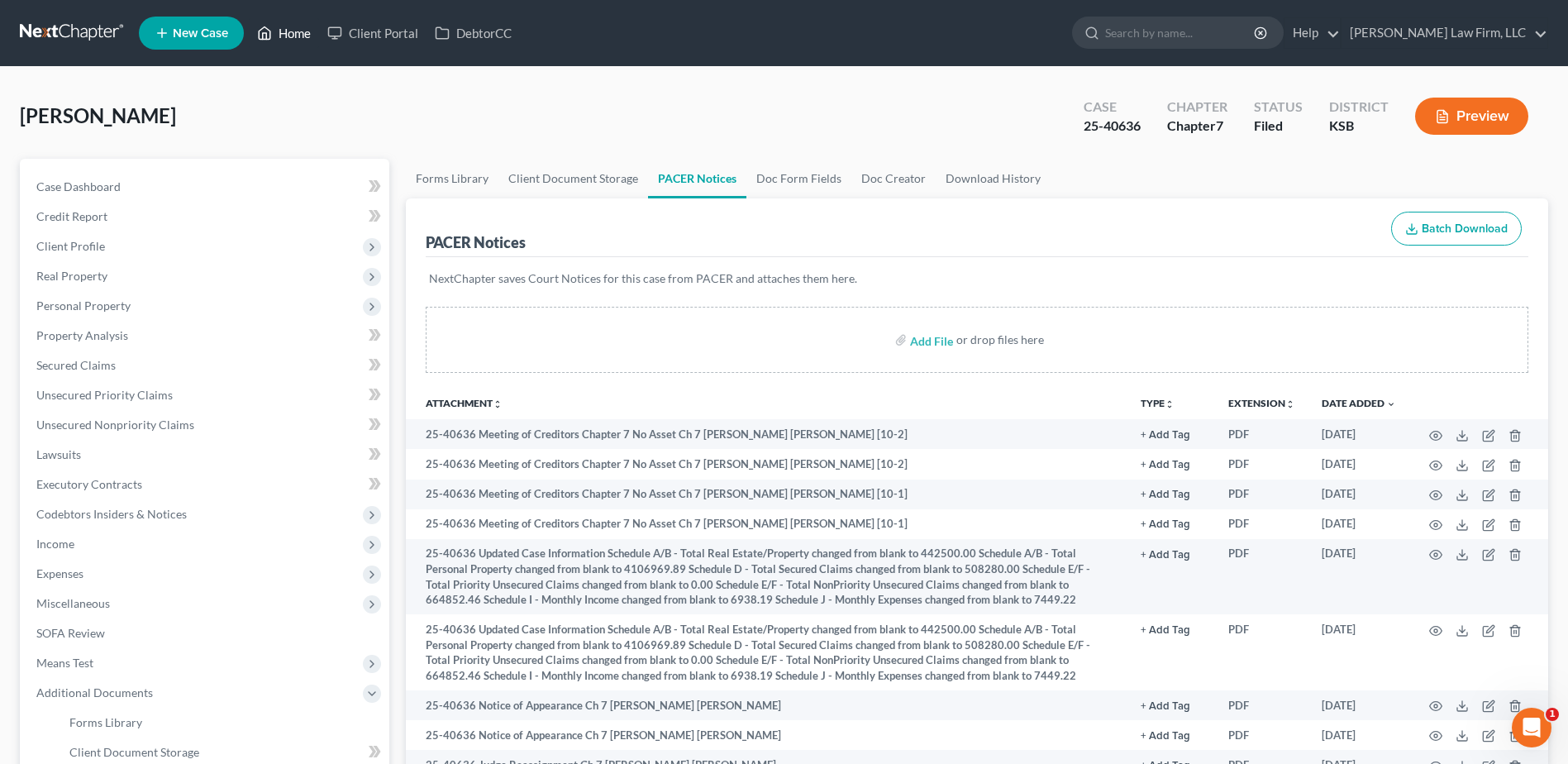
click at [294, 28] on link "Home" at bounding box center [284, 33] width 71 height 30
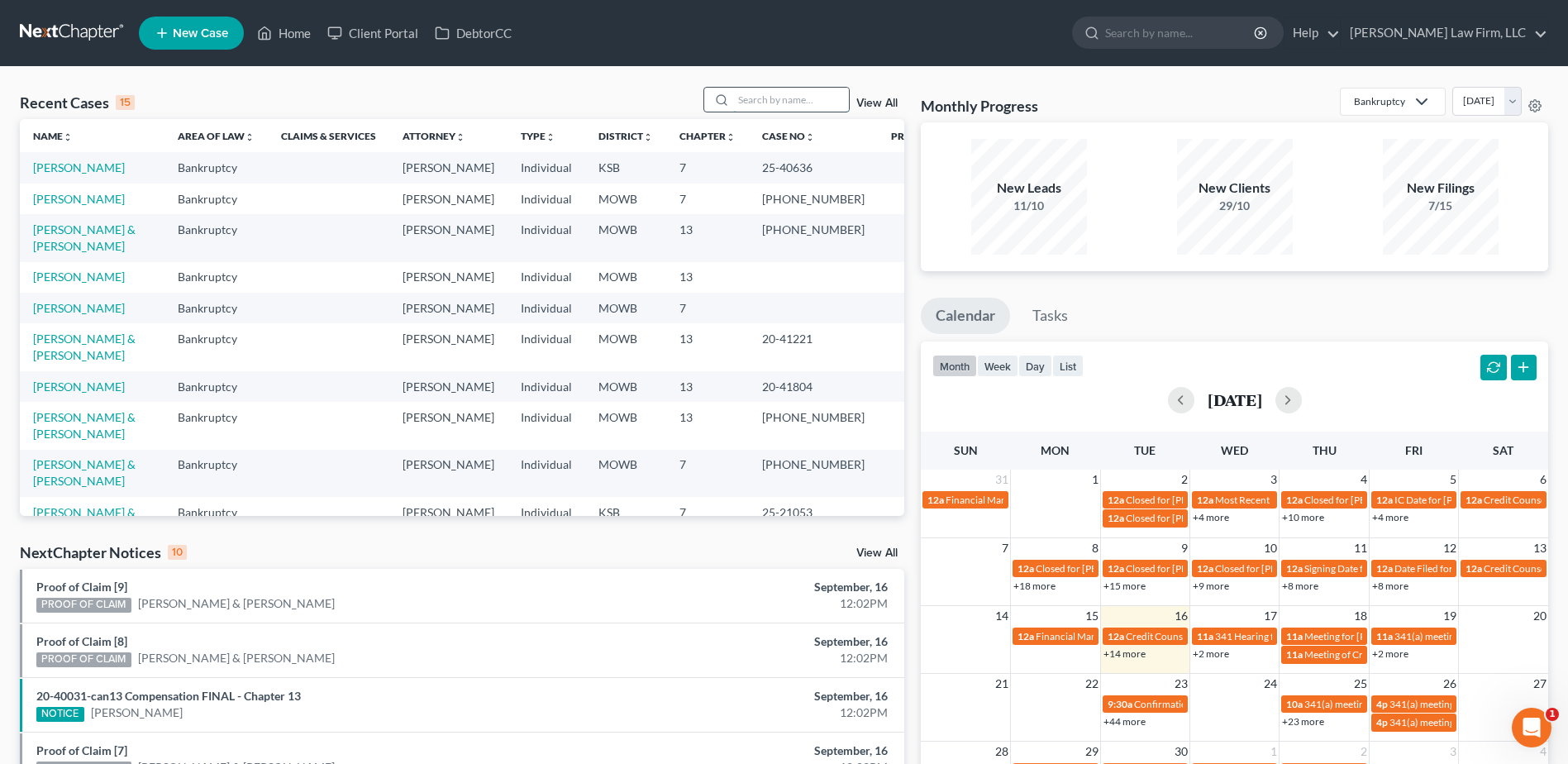
click at [780, 102] on input "search" at bounding box center [791, 99] width 115 height 24
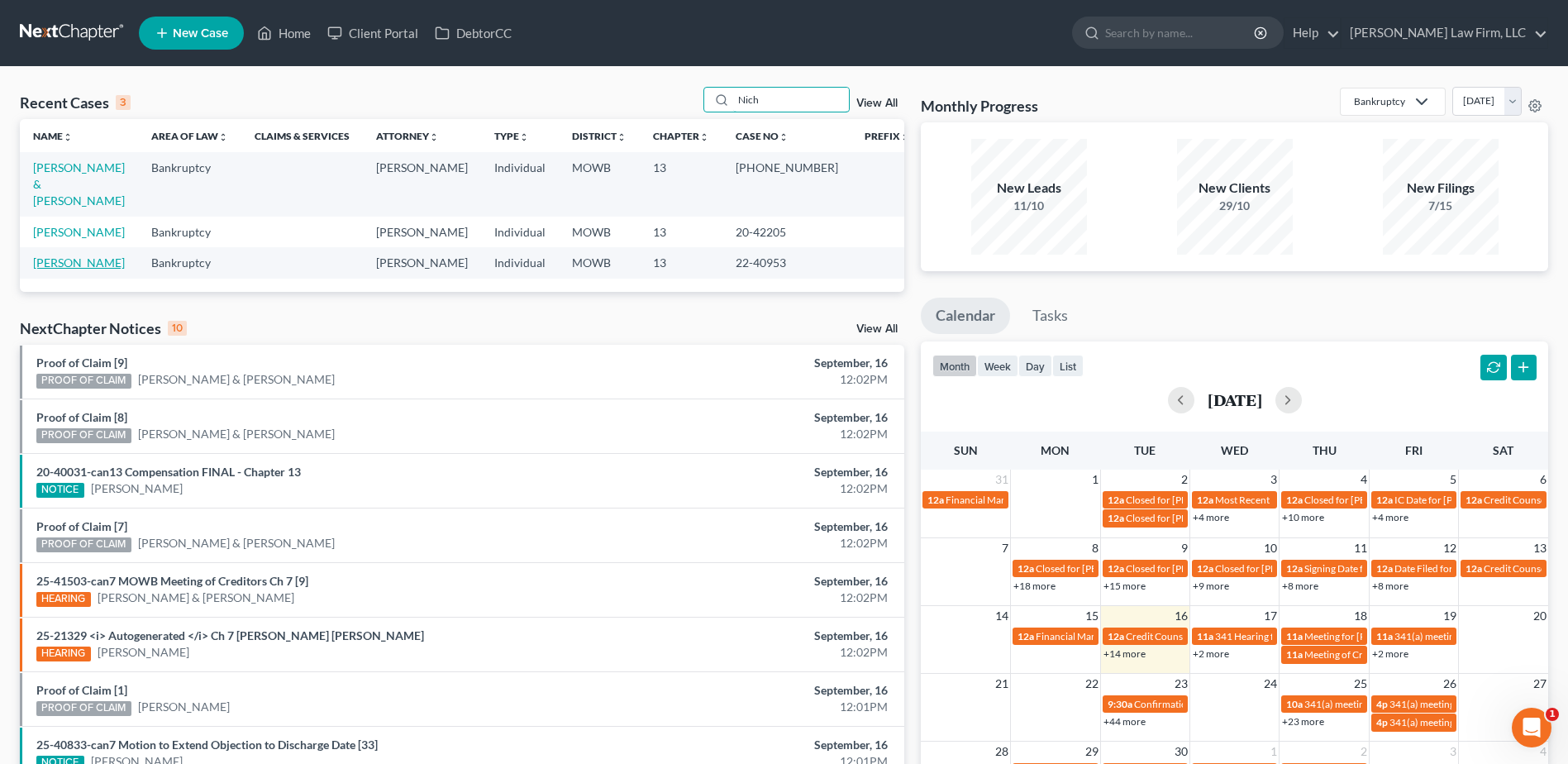
type input "Nich"
click at [104, 256] on link "Nicholson, Theretta" at bounding box center [79, 263] width 92 height 14
select select "6"
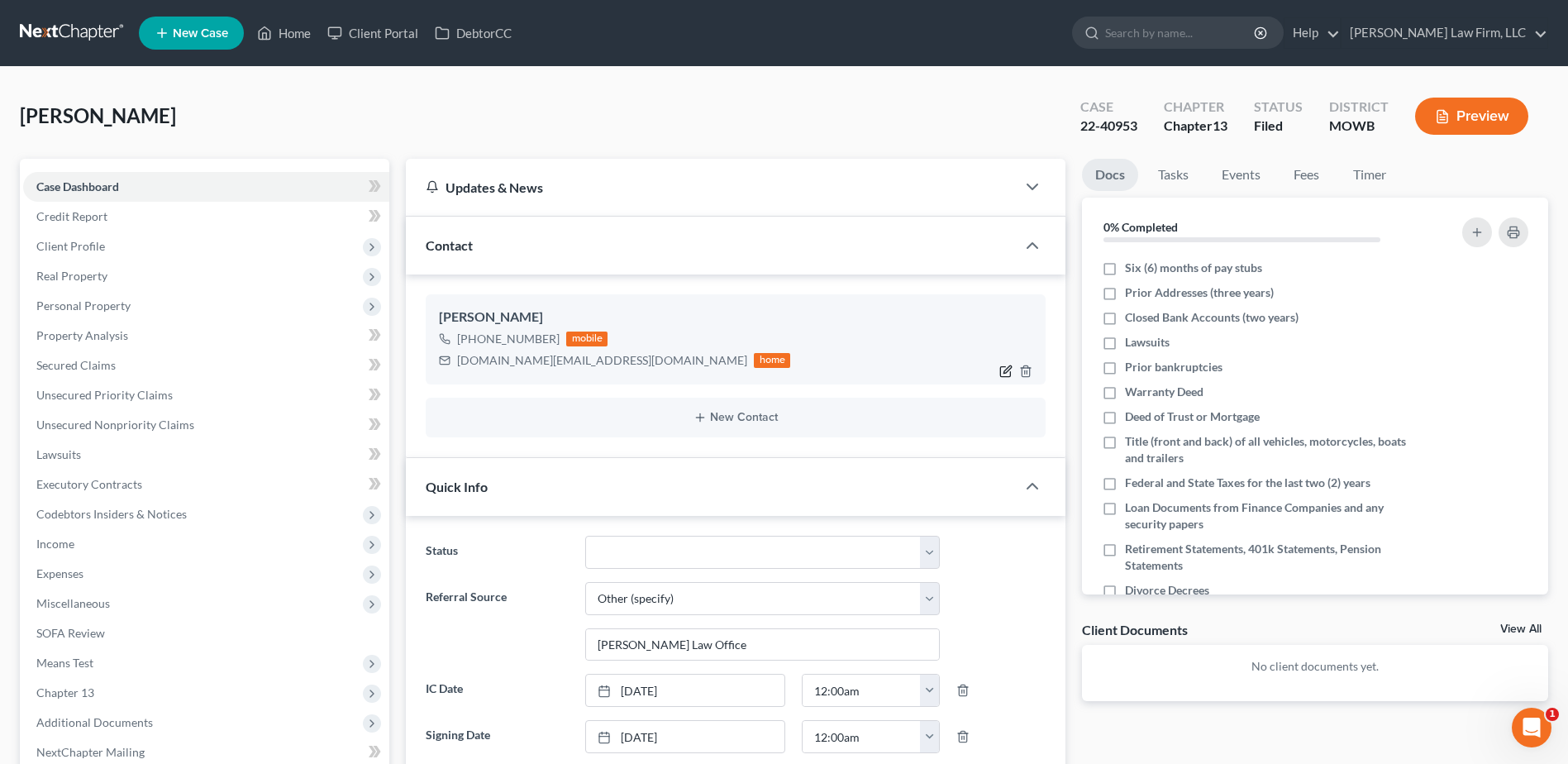
click at [1006, 367] on icon "button" at bounding box center [1006, 371] width 13 height 13
select select "0"
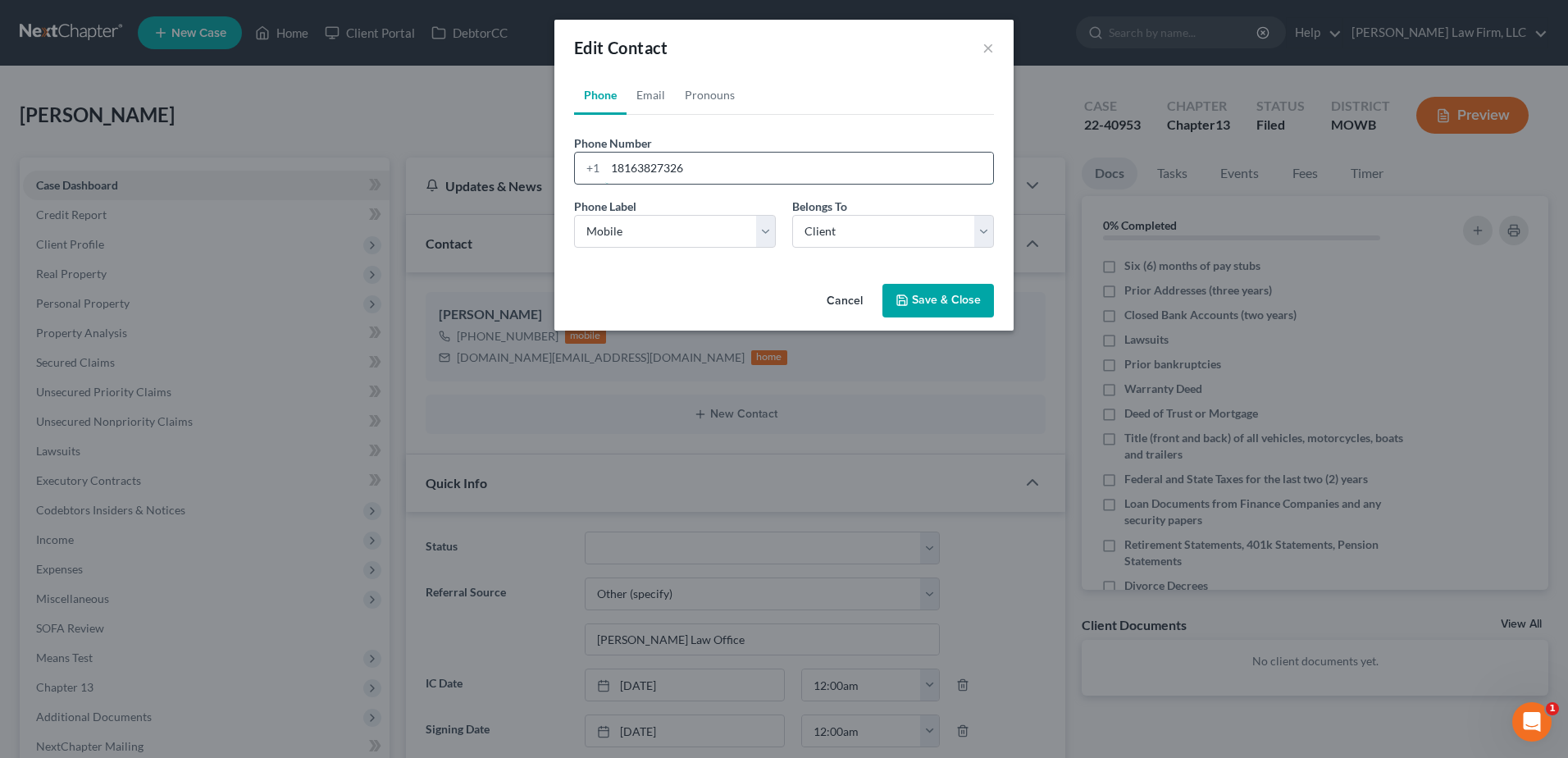
click at [749, 163] on input "18163827326" at bounding box center [799, 168] width 388 height 31
click at [616, 167] on input "1816-433-2475" at bounding box center [799, 168] width 388 height 31
click at [777, 165] on input "1-816-433-2475" at bounding box center [799, 168] width 388 height 31
type input "1-816-433-2475"
click at [953, 298] on button "Save & Close" at bounding box center [938, 301] width 112 height 34
